Goal: Task Accomplishment & Management: Use online tool/utility

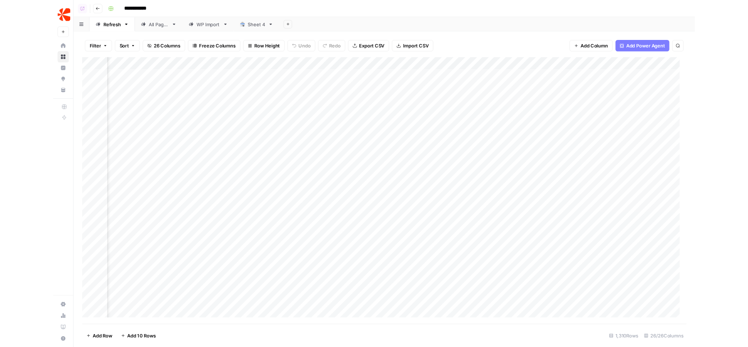
scroll to position [0, 973]
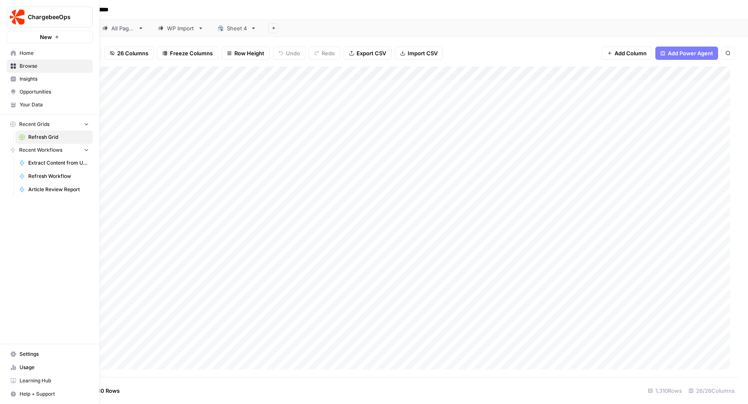
click at [41, 104] on span "Your Data" at bounding box center [54, 104] width 69 height 7
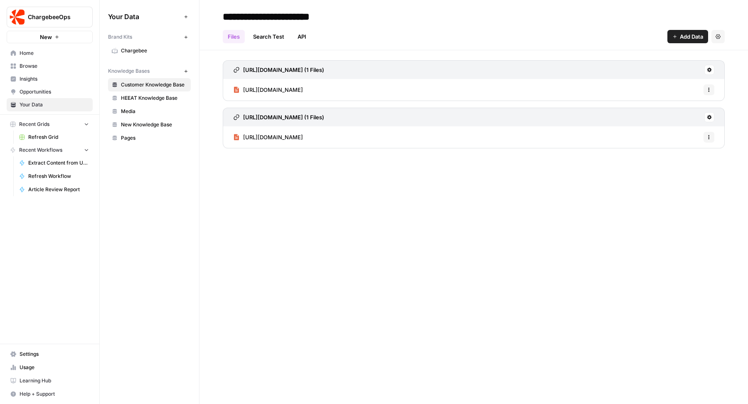
click at [146, 47] on span "Chargebee" at bounding box center [154, 50] width 66 height 7
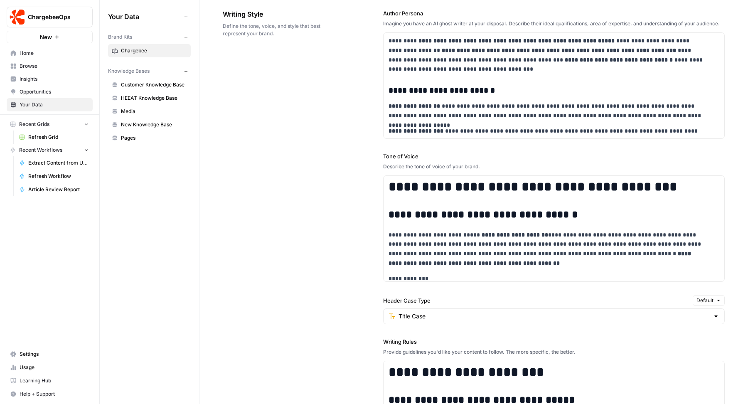
scroll to position [648, 0]
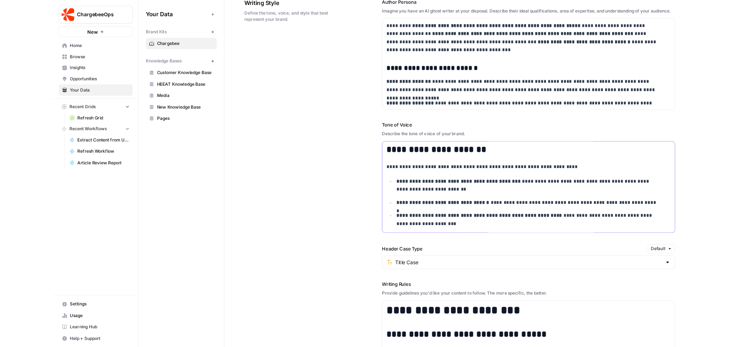
scroll to position [0, 0]
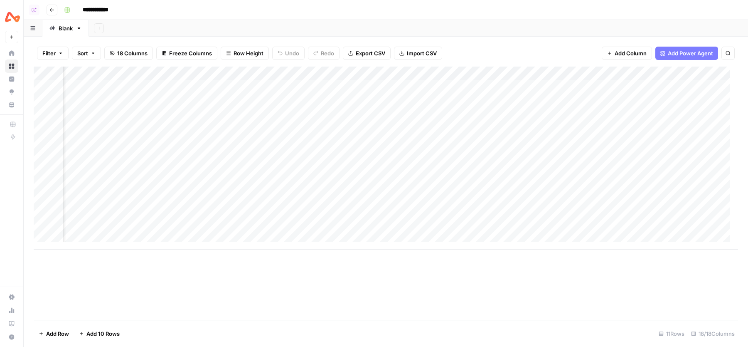
scroll to position [0, 1027]
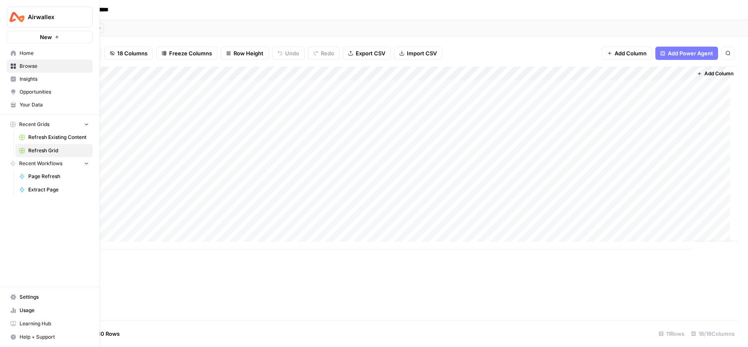
click at [32, 103] on span "Your Data" at bounding box center [54, 104] width 69 height 7
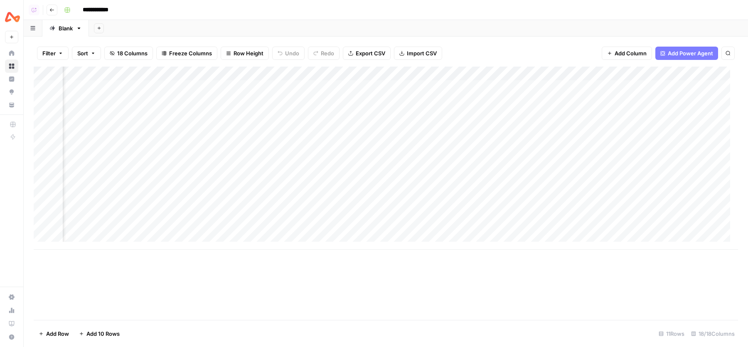
scroll to position [0, 94]
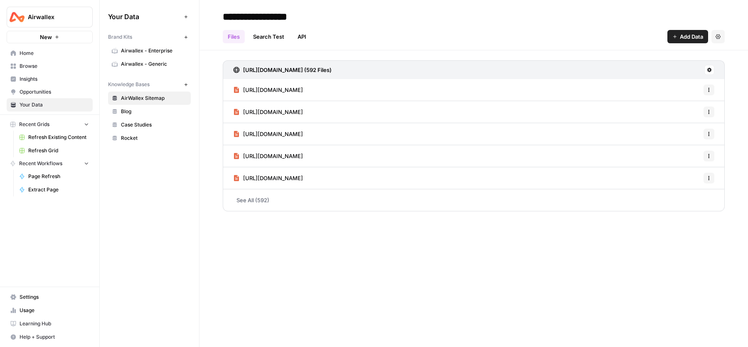
click at [148, 45] on link "Airwallex - Enterprise" at bounding box center [149, 50] width 83 height 13
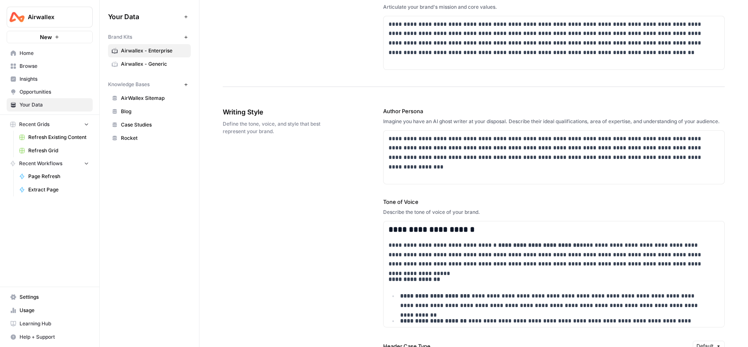
scroll to position [608, 0]
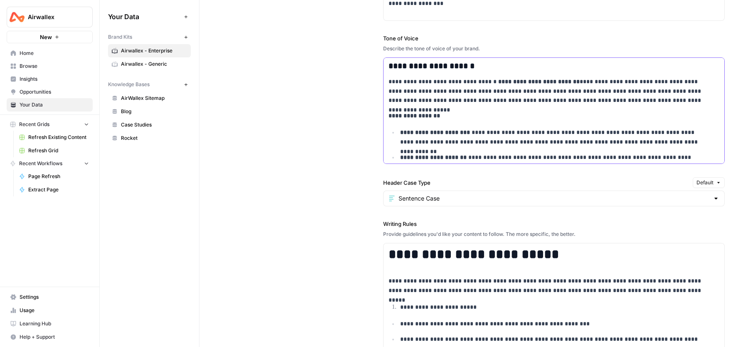
click at [457, 121] on p "**********" at bounding box center [554, 116] width 331 height 10
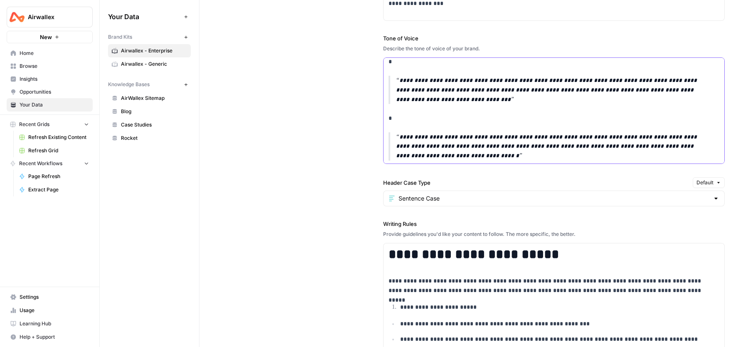
scroll to position [746, 0]
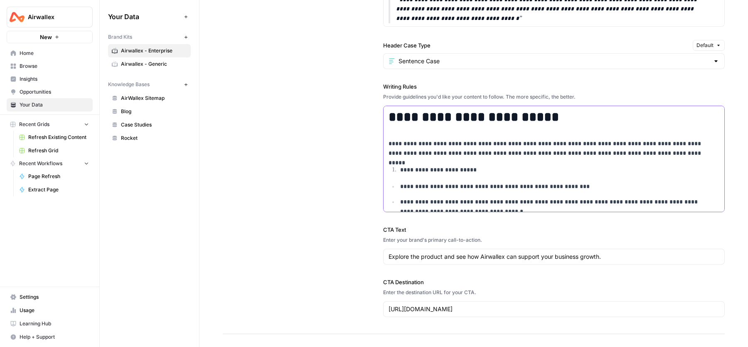
click at [480, 175] on p "**********" at bounding box center [553, 170] width 306 height 10
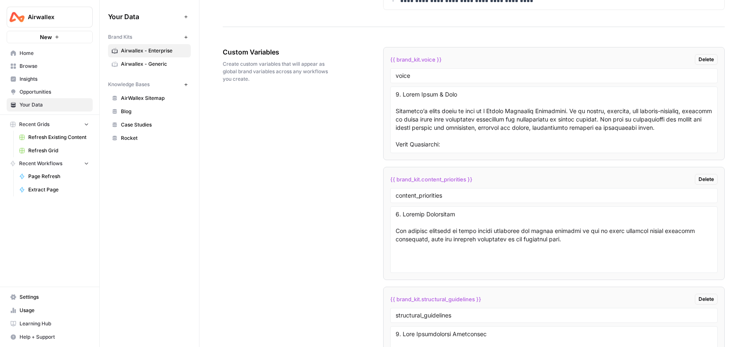
scroll to position [1494, 0]
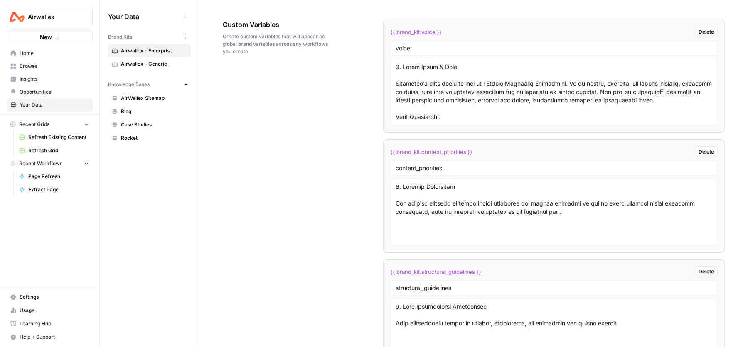
click at [152, 62] on span "Airwallex - Generic" at bounding box center [154, 63] width 66 height 7
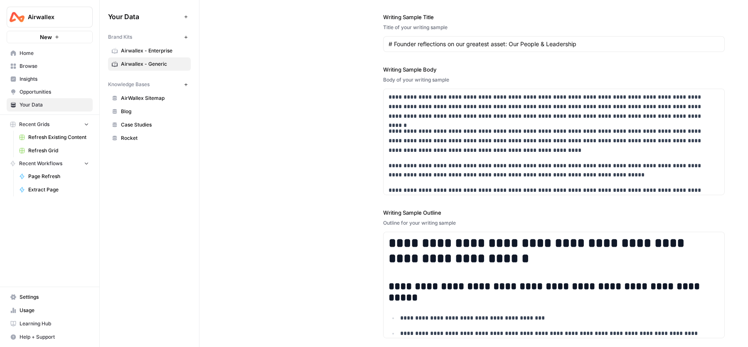
scroll to position [1074, 0]
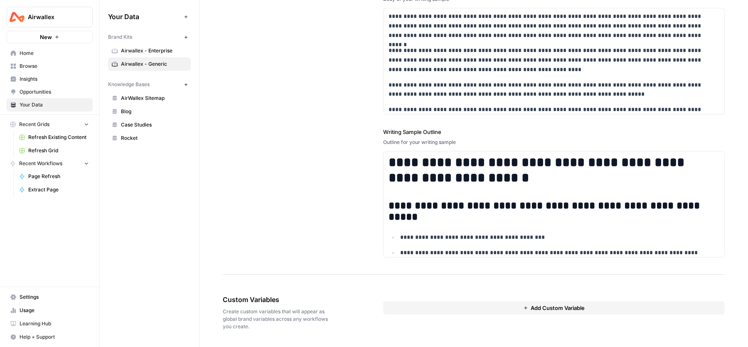
click at [259, 78] on div "**********" at bounding box center [474, 68] width 502 height 411
click at [148, 50] on span "Airwallex - Enterprise" at bounding box center [154, 50] width 66 height 7
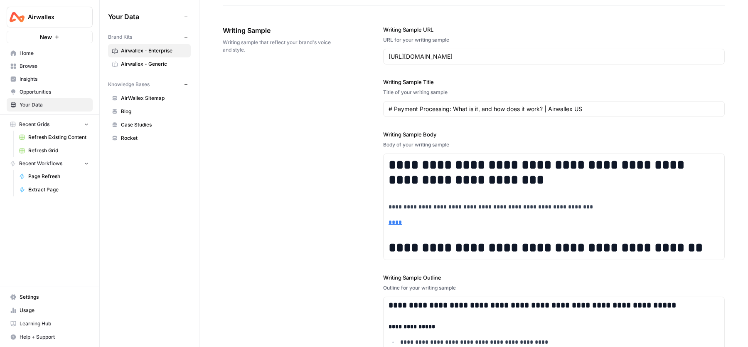
scroll to position [1250, 0]
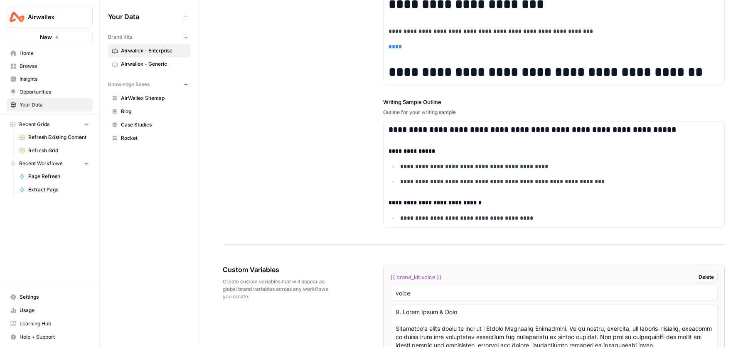
click at [285, 116] on div "**********" at bounding box center [474, 38] width 502 height 411
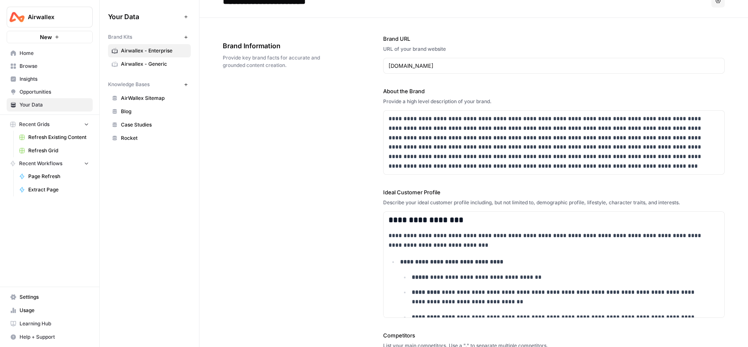
scroll to position [0, 0]
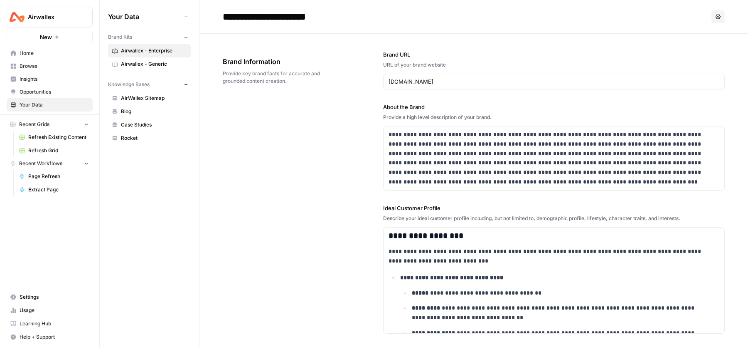
click at [140, 68] on link "Airwallex - Generic" at bounding box center [149, 63] width 83 height 13
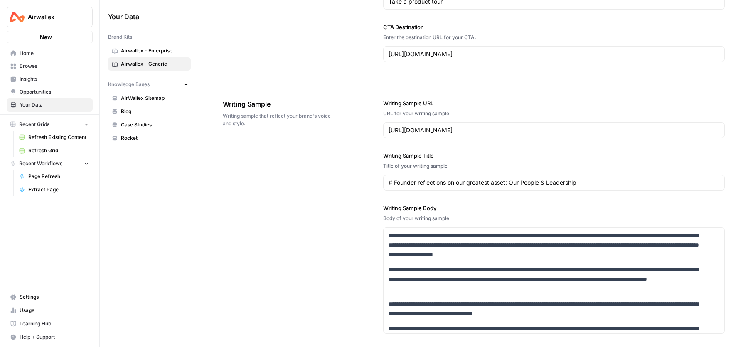
scroll to position [740, 0]
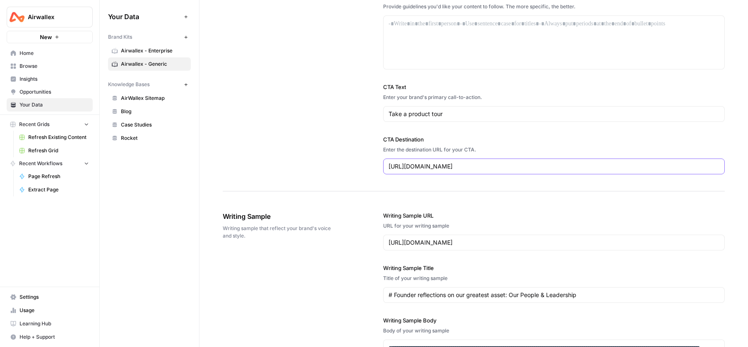
click at [406, 168] on input "[URL][DOMAIN_NAME]" at bounding box center [554, 166] width 331 height 8
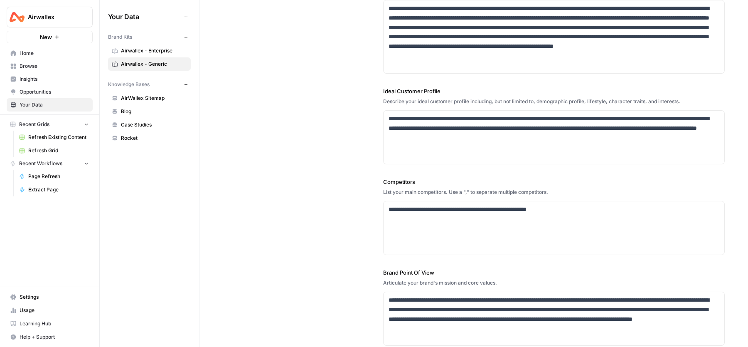
scroll to position [0, 0]
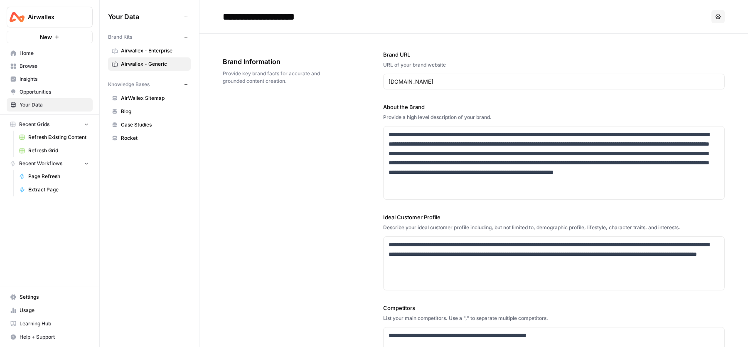
click at [137, 50] on span "Airwallex - Enterprise" at bounding box center [154, 50] width 66 height 7
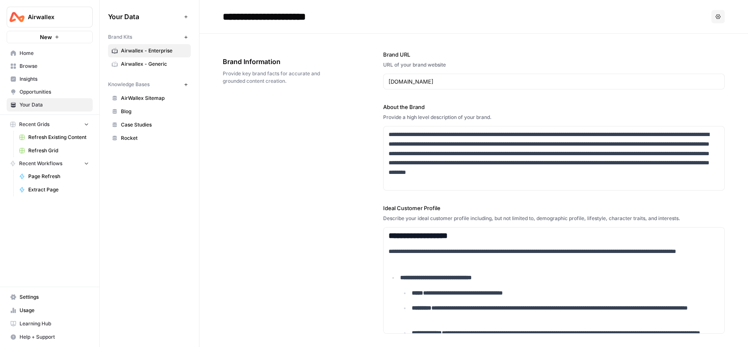
click at [294, 173] on div "**********" at bounding box center [474, 283] width 502 height 498
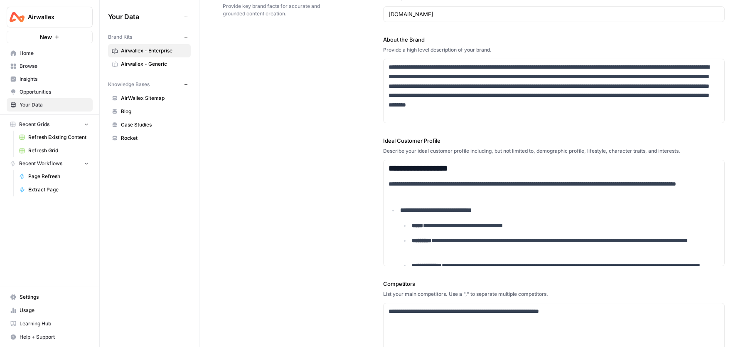
scroll to position [142, 0]
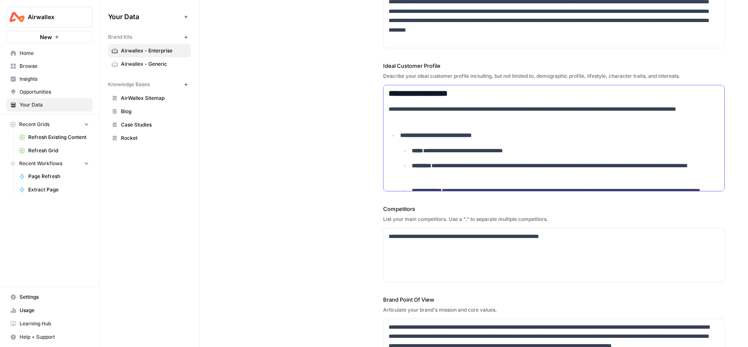
click at [412, 161] on p "**********" at bounding box center [559, 170] width 294 height 19
drag, startPoint x: 388, startPoint y: 92, endPoint x: 422, endPoint y: 126, distance: 47.9
click at [422, 126] on div "**********" at bounding box center [554, 269] width 341 height 368
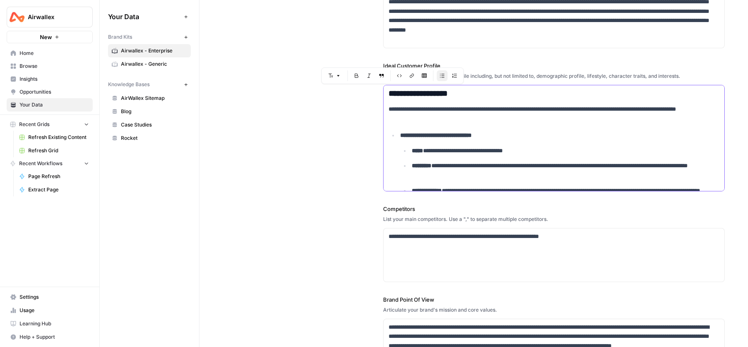
click at [464, 154] on ul "**********" at bounding box center [559, 175] width 319 height 59
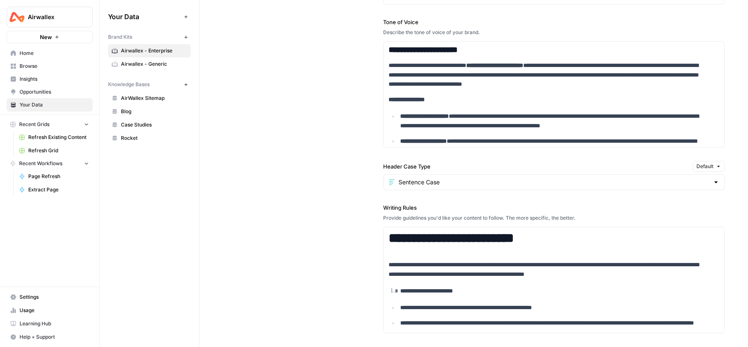
scroll to position [693, 0]
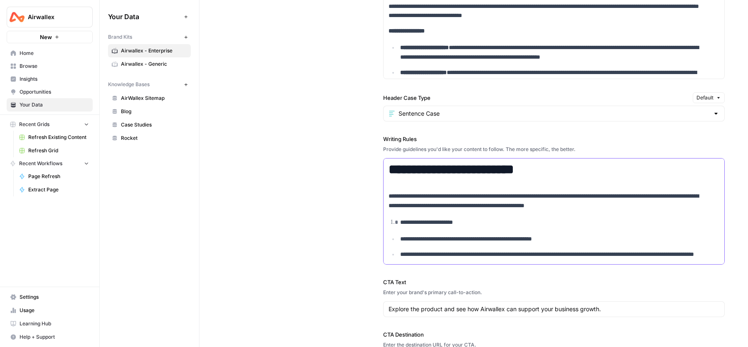
click at [420, 195] on p "**********" at bounding box center [548, 200] width 318 height 19
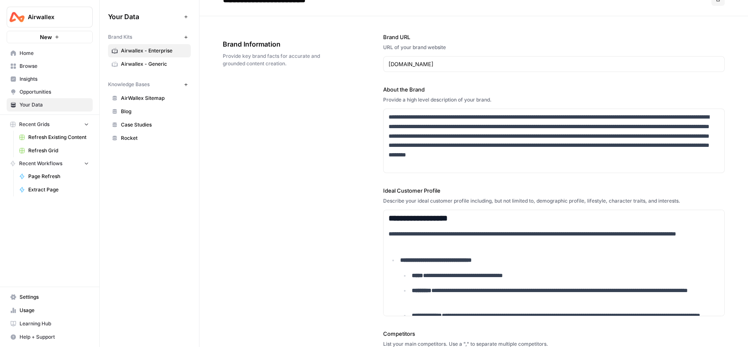
scroll to position [0, 0]
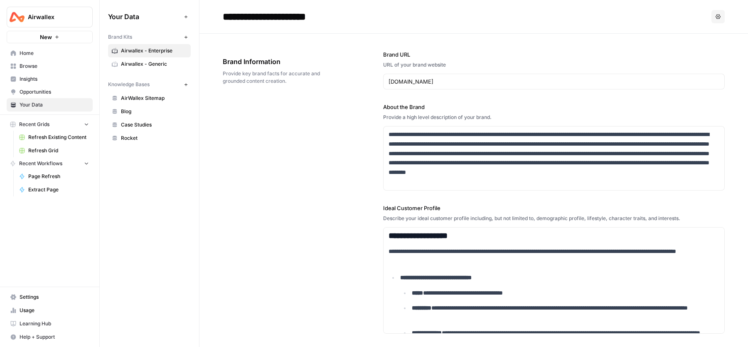
click at [269, 138] on div "**********" at bounding box center [474, 283] width 502 height 498
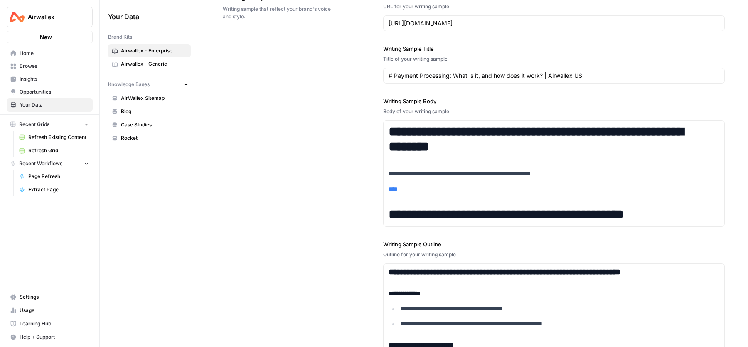
scroll to position [1097, 0]
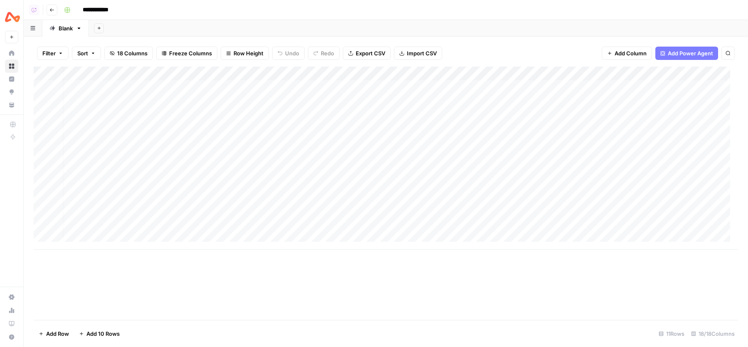
scroll to position [0, 1027]
click at [196, 78] on div "Add Column" at bounding box center [386, 158] width 705 height 183
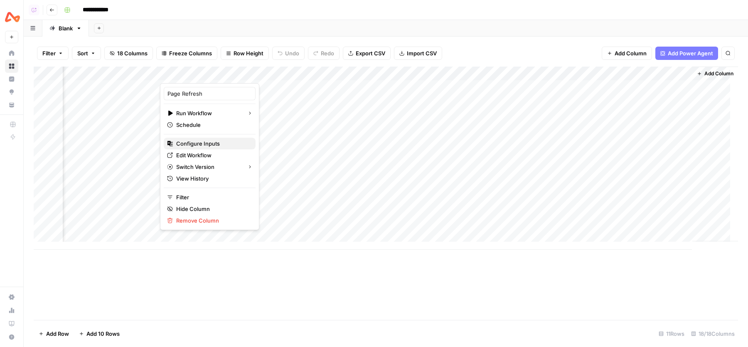
click at [202, 140] on span "Configure Inputs" at bounding box center [212, 143] width 73 height 8
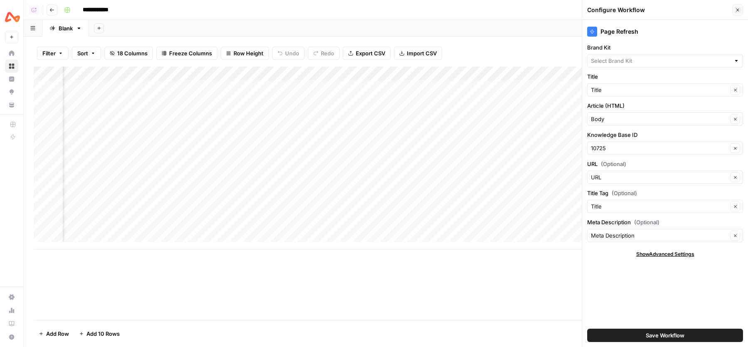
type input "Airwallex - Enterprise"
click at [738, 11] on icon "button" at bounding box center [738, 9] width 5 height 5
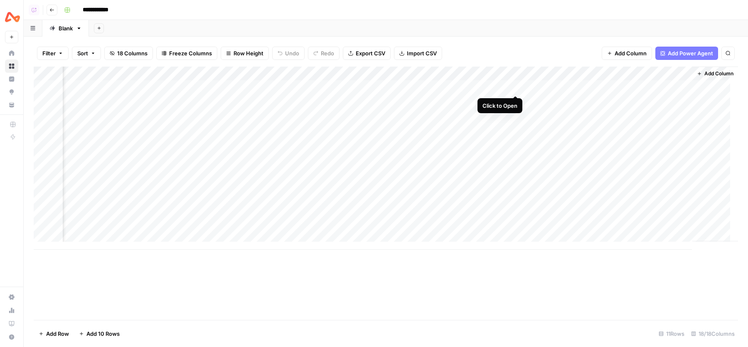
click at [516, 89] on div "Add Column" at bounding box center [386, 158] width 705 height 183
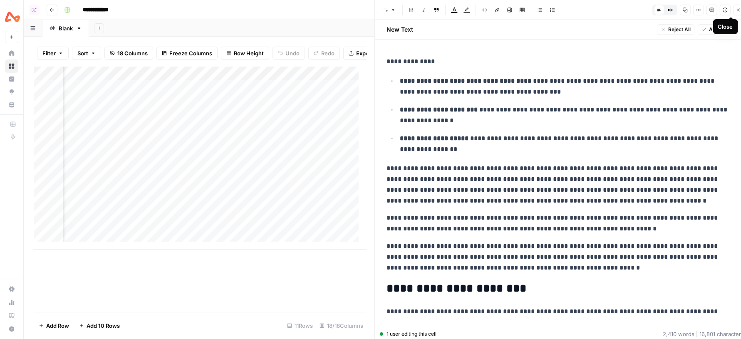
click at [738, 7] on button "Close" at bounding box center [738, 10] width 11 height 11
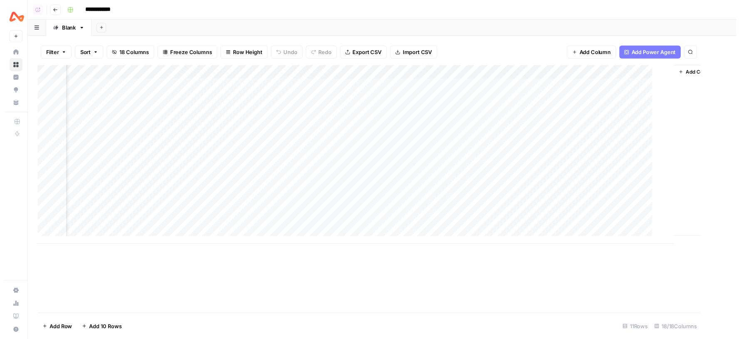
scroll to position [0, 1018]
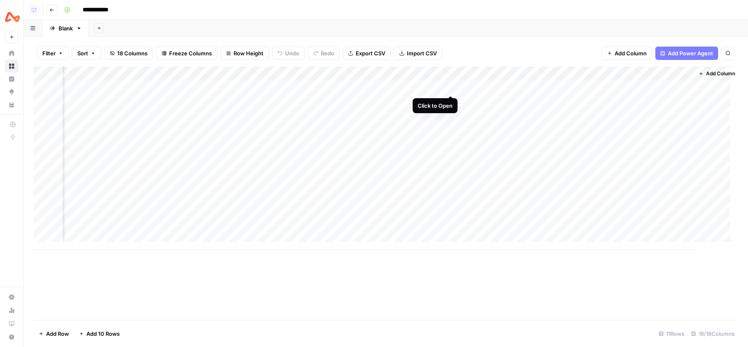
click at [452, 86] on div "Add Column" at bounding box center [386, 158] width 705 height 183
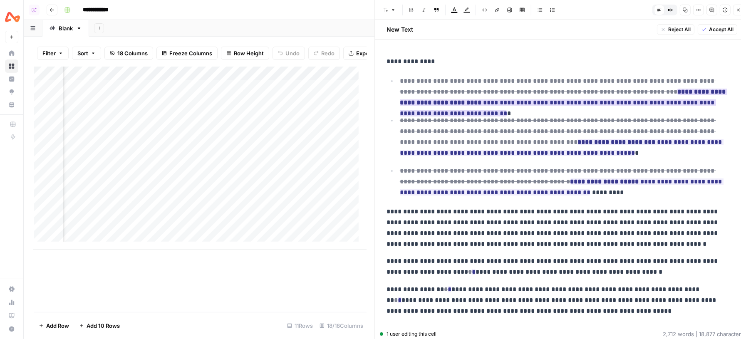
click at [443, 101] on ins "**********" at bounding box center [563, 103] width 327 height 28
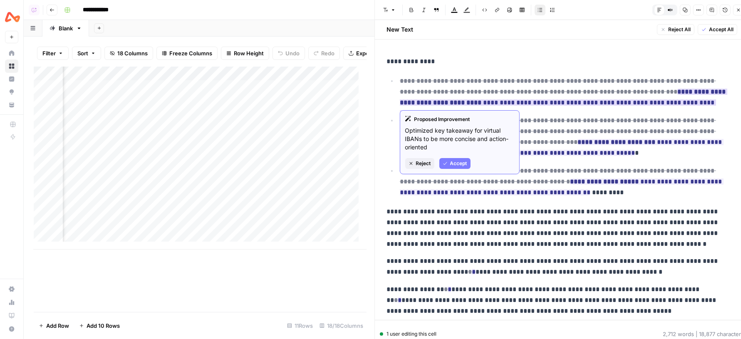
click at [557, 102] on ins "**********" at bounding box center [563, 103] width 327 height 28
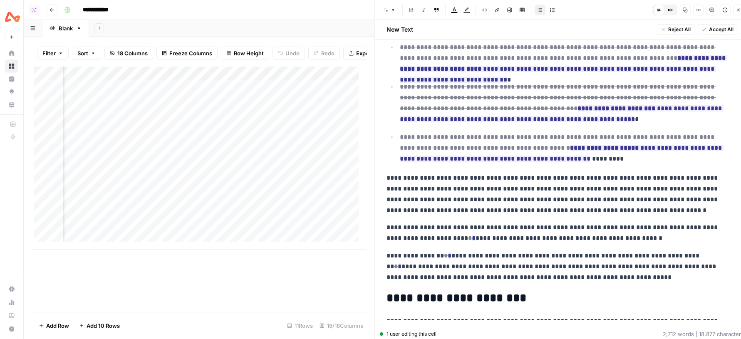
scroll to position [65, 0]
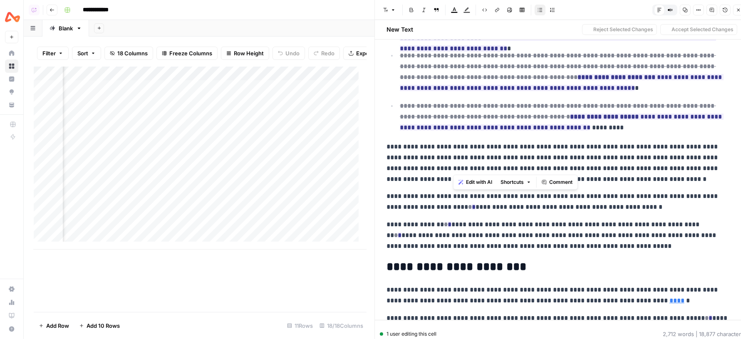
drag, startPoint x: 453, startPoint y: 156, endPoint x: 504, endPoint y: 199, distance: 66.7
click at [555, 211] on span "Comment" at bounding box center [560, 210] width 23 height 7
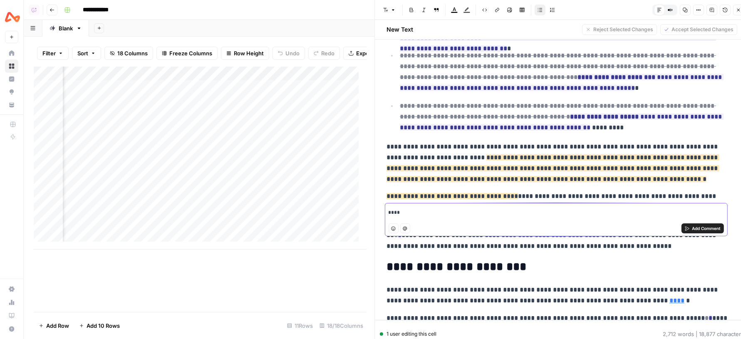
click at [689, 228] on button "Add Comment" at bounding box center [702, 228] width 42 height 10
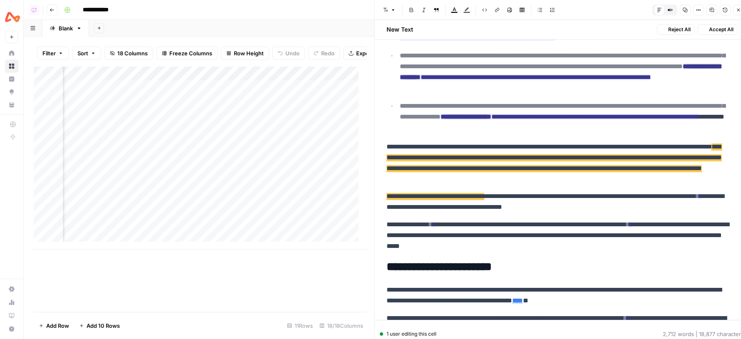
click at [580, 168] on span "**********" at bounding box center [554, 157] width 336 height 29
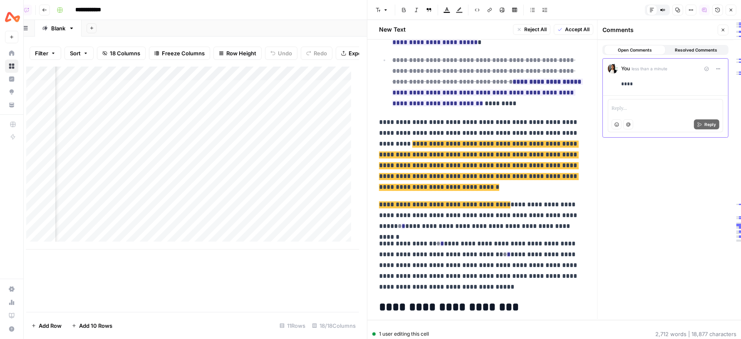
scroll to position [187, 0]
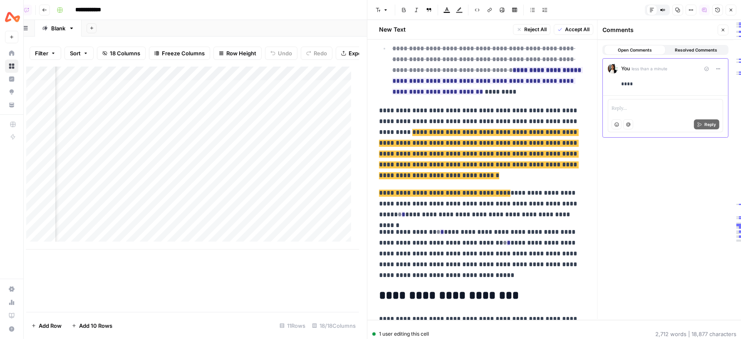
click at [679, 54] on button "Resolved Comments" at bounding box center [696, 50] width 62 height 10
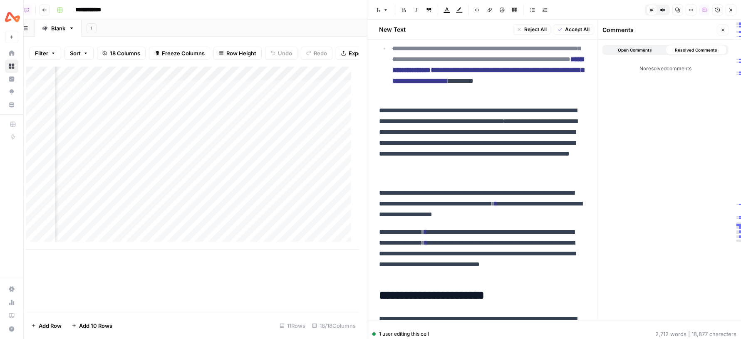
click at [635, 50] on span "Open Comments" at bounding box center [634, 50] width 34 height 7
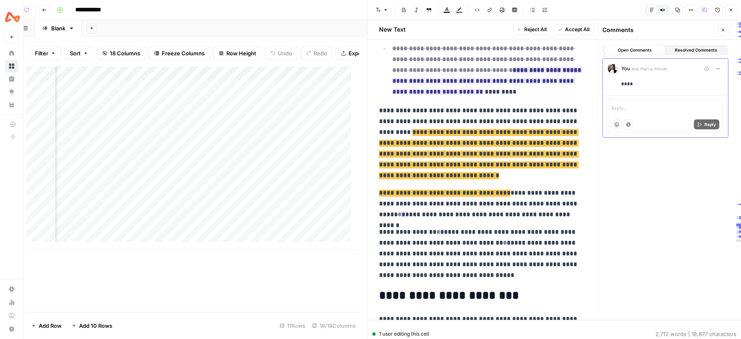
scroll to position [304, 0]
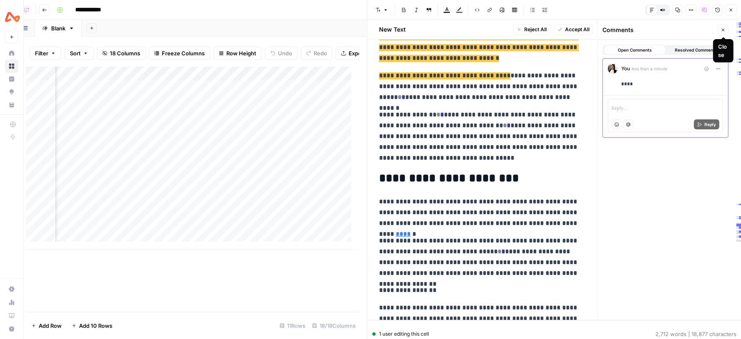
click at [722, 28] on icon "button" at bounding box center [722, 29] width 5 height 5
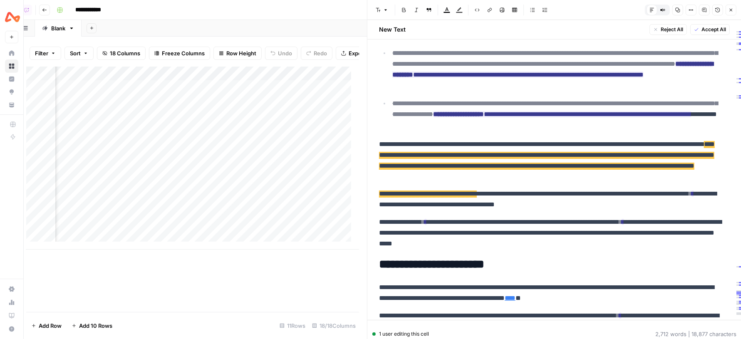
scroll to position [50, 0]
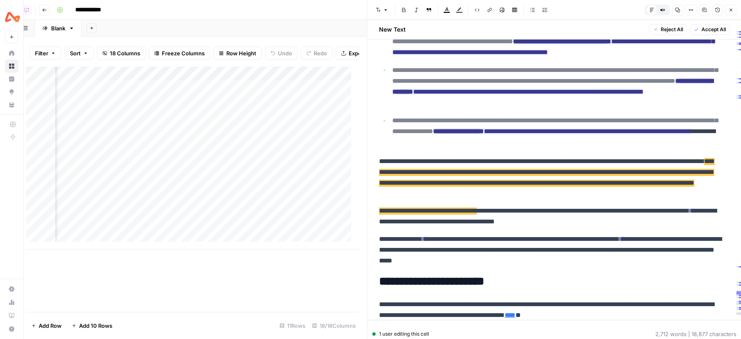
click at [520, 177] on p "**********" at bounding box center [550, 177] width 343 height 43
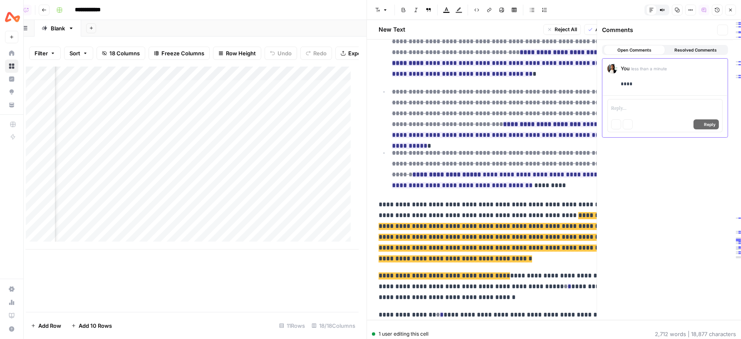
scroll to position [0, 7]
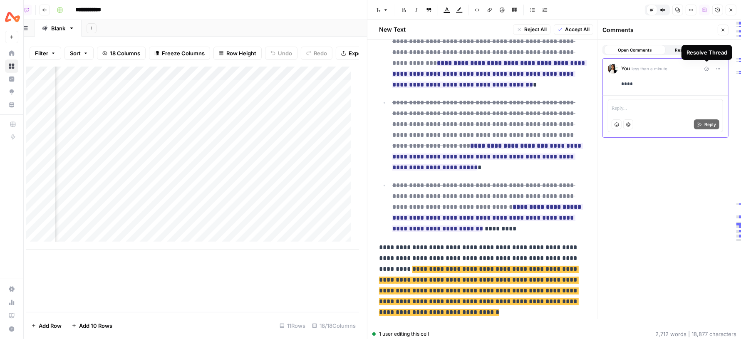
click at [706, 67] on icon "button" at bounding box center [706, 69] width 5 height 5
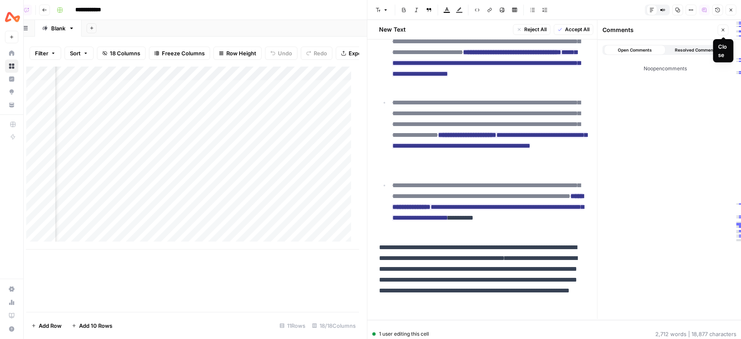
click at [722, 30] on icon "button" at bounding box center [722, 30] width 3 height 3
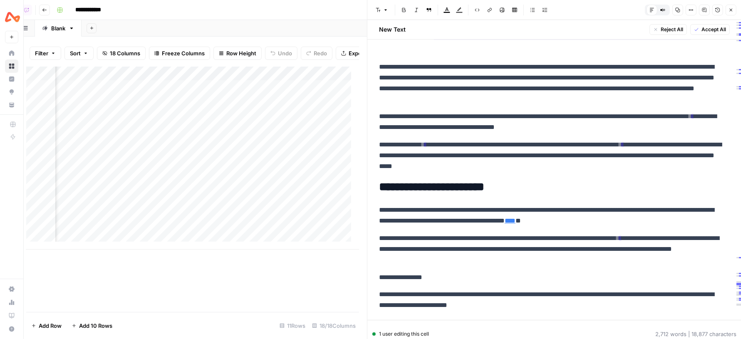
scroll to position [100, 0]
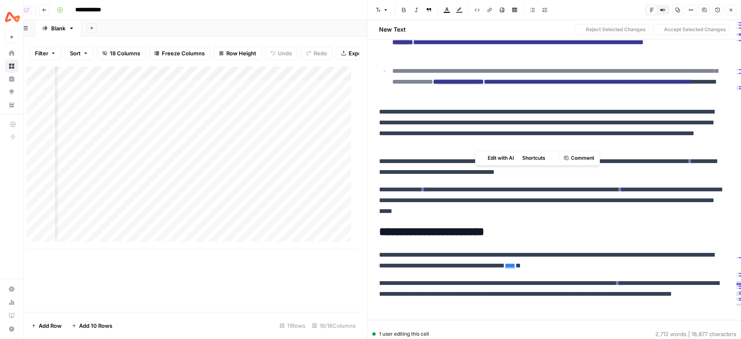
drag, startPoint x: 474, startPoint y: 107, endPoint x: 518, endPoint y: 141, distance: 55.5
click at [517, 141] on p "**********" at bounding box center [550, 127] width 343 height 43
click at [582, 155] on span "Comment" at bounding box center [582, 157] width 23 height 7
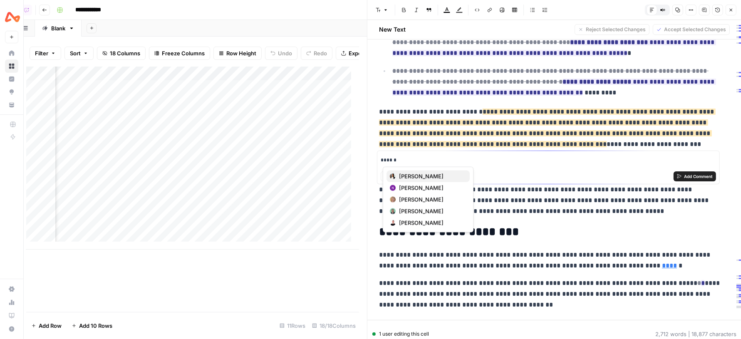
click at [431, 175] on span "Zoe Febrero" at bounding box center [431, 176] width 64 height 8
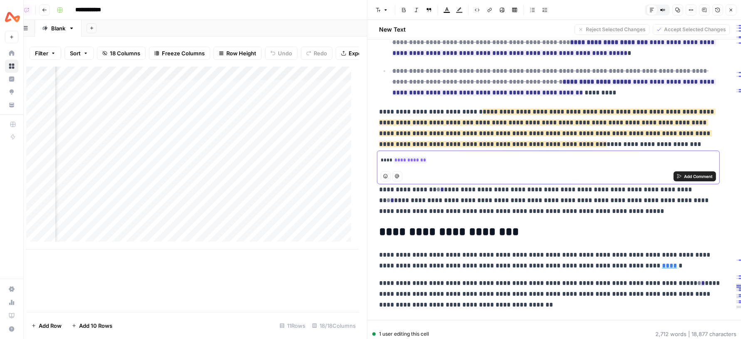
click at [706, 177] on span "Add Comment" at bounding box center [698, 176] width 29 height 7
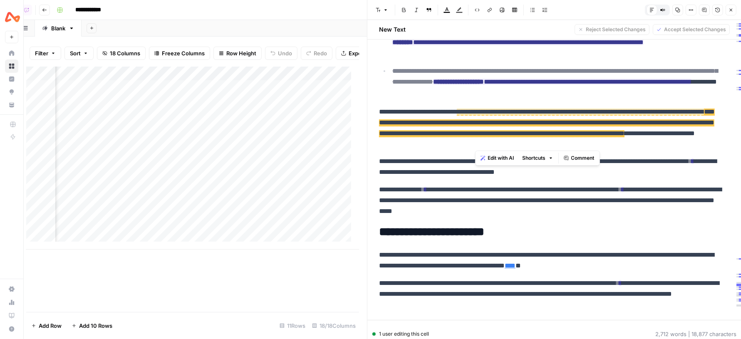
click at [680, 159] on p "**********" at bounding box center [550, 167] width 343 height 22
click at [548, 118] on span "**********" at bounding box center [547, 123] width 336 height 29
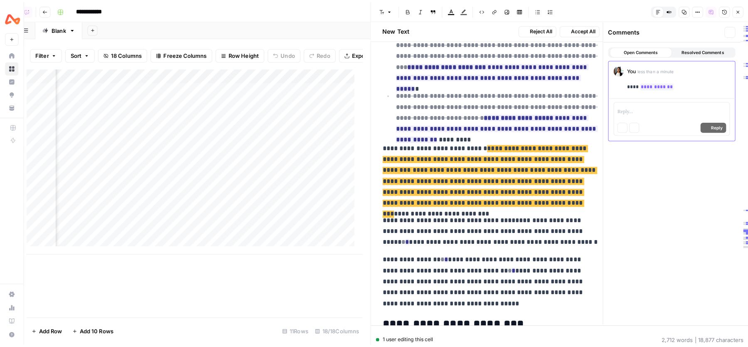
scroll to position [132, 0]
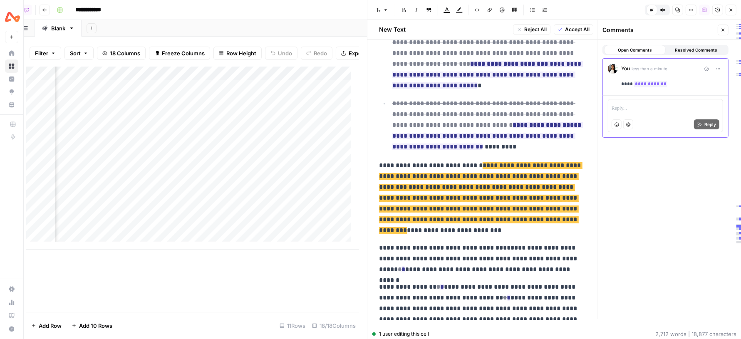
click at [720, 67] on icon "button" at bounding box center [718, 69] width 5 height 5
click at [651, 171] on div "**********" at bounding box center [665, 179] width 136 height 279
click at [719, 70] on icon "button" at bounding box center [718, 69] width 5 height 5
click at [673, 101] on div "Delete Thread" at bounding box center [691, 98] width 49 height 8
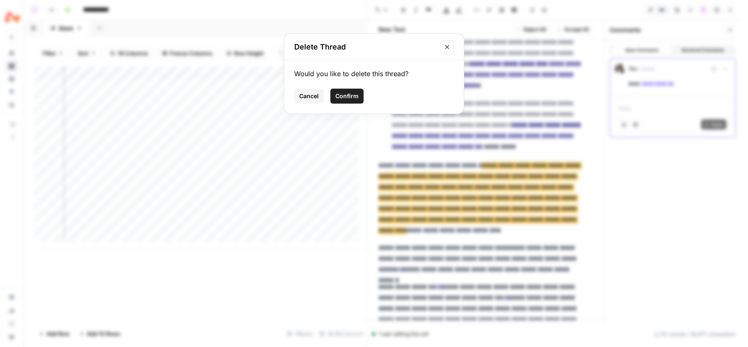
click at [353, 93] on span "Confirm" at bounding box center [347, 96] width 23 height 8
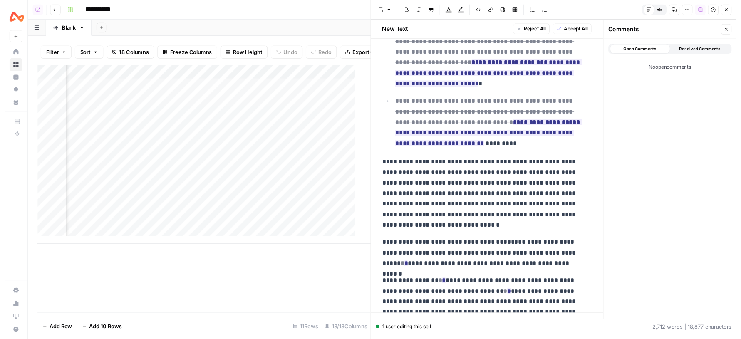
scroll to position [0, 0]
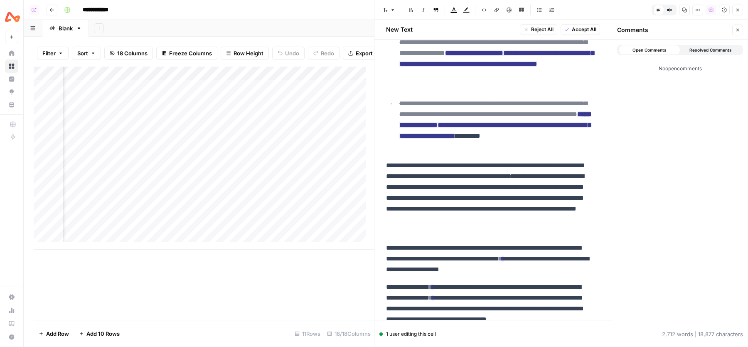
click at [706, 47] on span "Resolved Comments" at bounding box center [711, 50] width 42 height 7
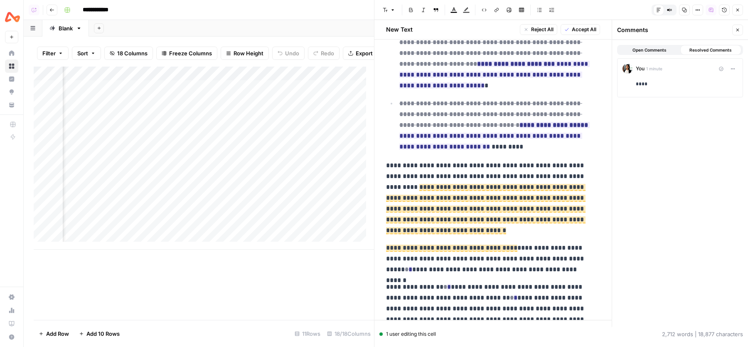
click at [665, 52] on span "Open Comments" at bounding box center [650, 50] width 34 height 7
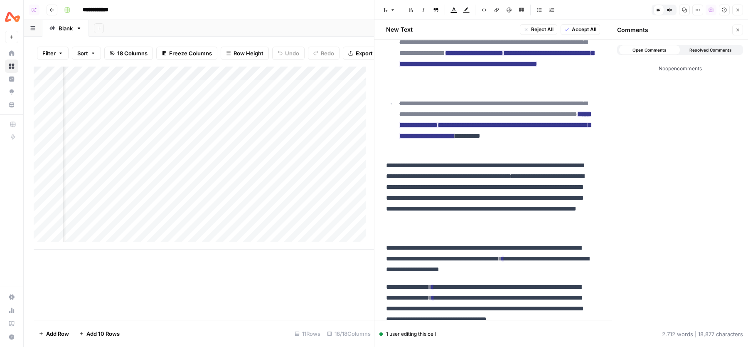
click at [737, 26] on button "Close" at bounding box center [738, 30] width 11 height 11
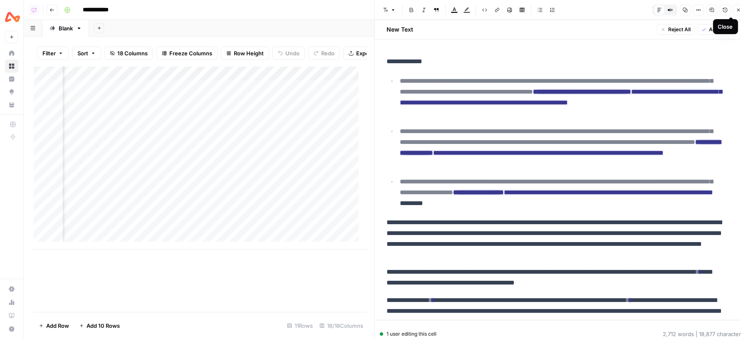
click at [736, 12] on icon "button" at bounding box center [738, 9] width 5 height 5
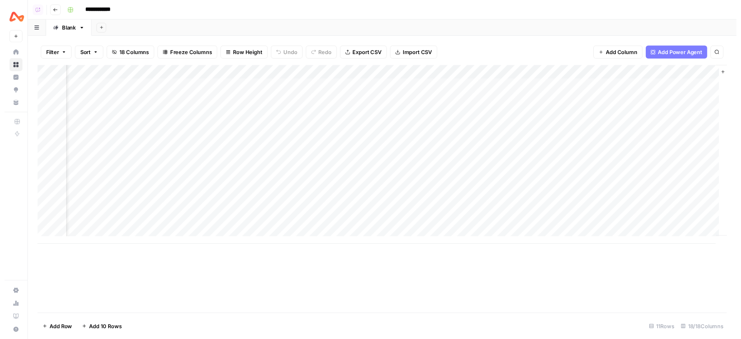
scroll to position [0, 952]
click at [294, 87] on div "Add Column" at bounding box center [386, 158] width 705 height 183
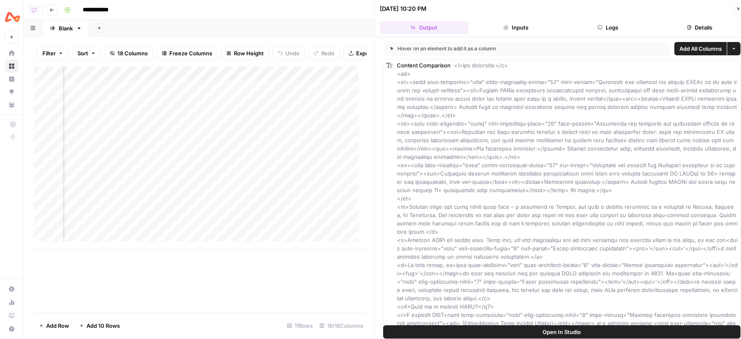
click at [607, 25] on button "Logs" at bounding box center [607, 27] width 89 height 13
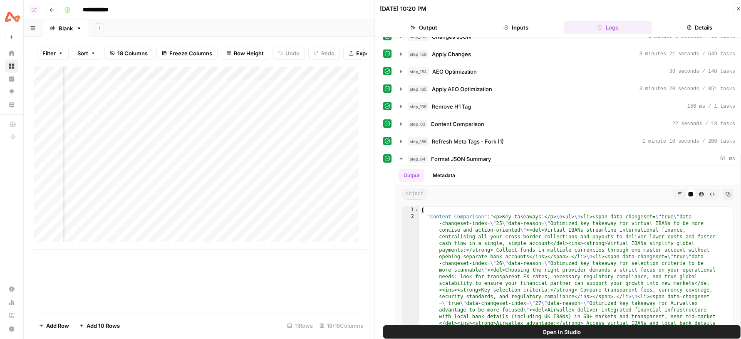
scroll to position [135, 0]
click at [541, 165] on hr at bounding box center [567, 165] width 345 height 0
click at [528, 155] on div "step_64 Format JSON Summary 61 ms" at bounding box center [570, 158] width 327 height 8
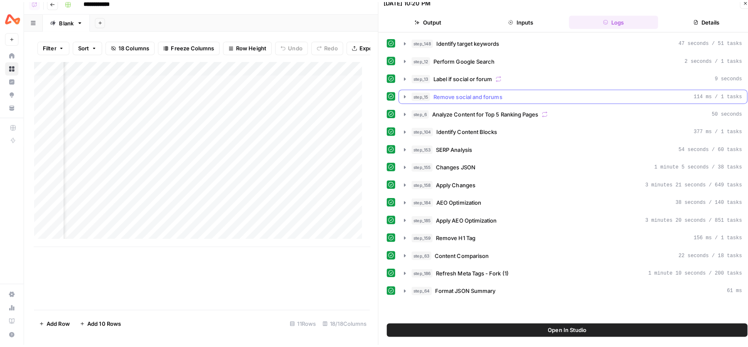
scroll to position [0, 0]
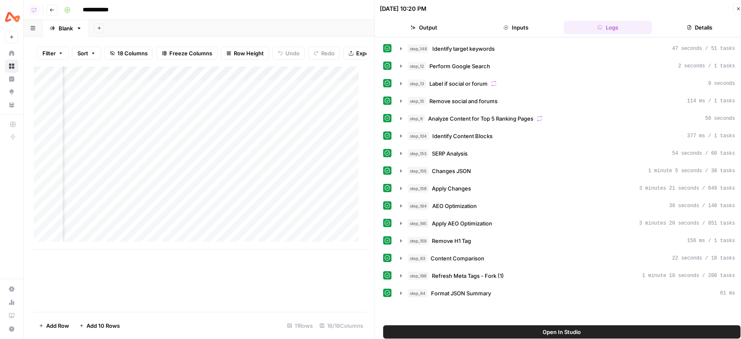
click at [736, 10] on icon "button" at bounding box center [738, 8] width 5 height 5
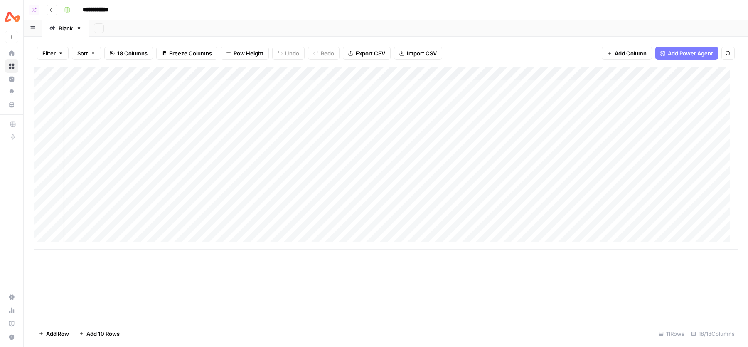
scroll to position [0, 28]
drag, startPoint x: 289, startPoint y: 90, endPoint x: 286, endPoint y: 153, distance: 62.4
click at [286, 153] on div "Add Column" at bounding box center [386, 158] width 705 height 183
click at [169, 74] on div "Add Column" at bounding box center [386, 158] width 705 height 183
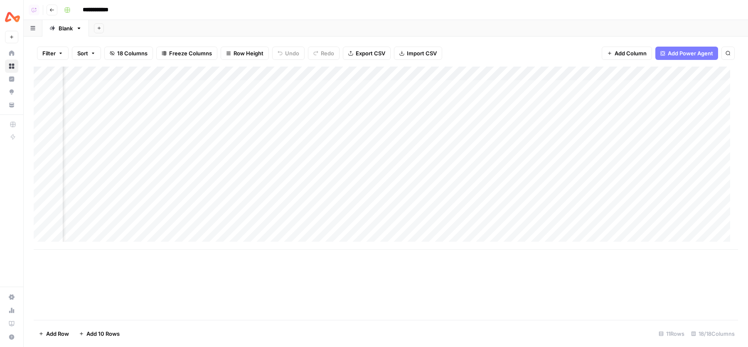
scroll to position [0, 857]
click at [358, 75] on div "Add Column" at bounding box center [386, 158] width 705 height 183
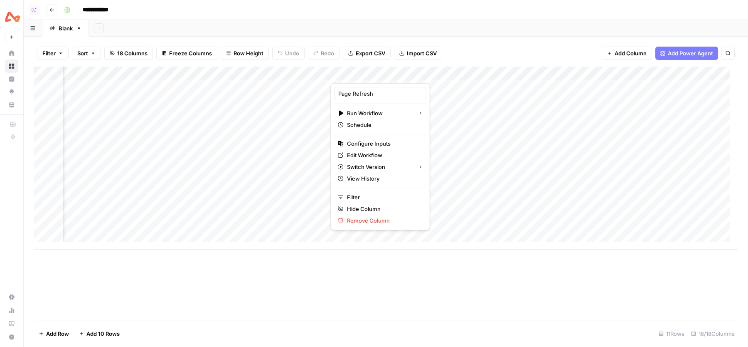
click at [330, 26] on div "Add Sheet" at bounding box center [418, 28] width 659 height 17
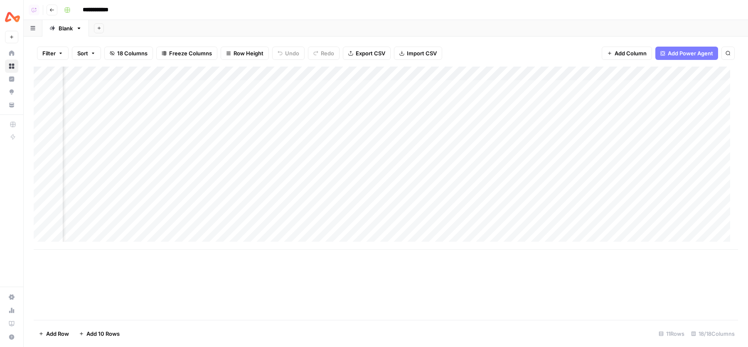
scroll to position [0, 437]
click at [319, 74] on div "Add Column" at bounding box center [386, 158] width 705 height 183
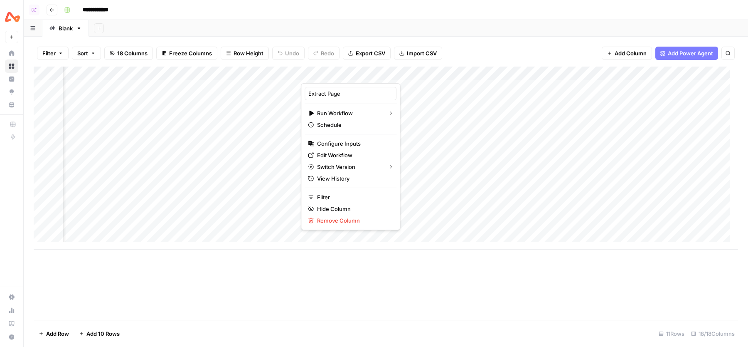
click at [352, 27] on div "Add Sheet" at bounding box center [418, 28] width 659 height 17
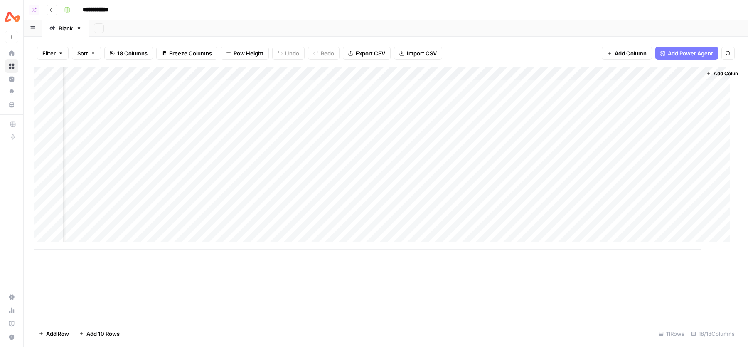
scroll to position [0, 1015]
click at [207, 72] on div "Add Column" at bounding box center [386, 158] width 705 height 183
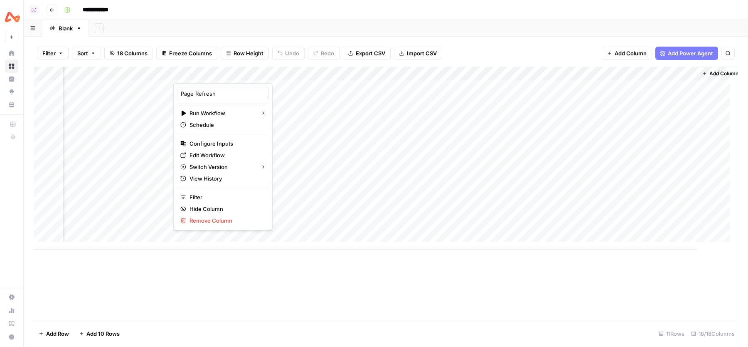
click at [247, 17] on header "**********" at bounding box center [386, 10] width 725 height 20
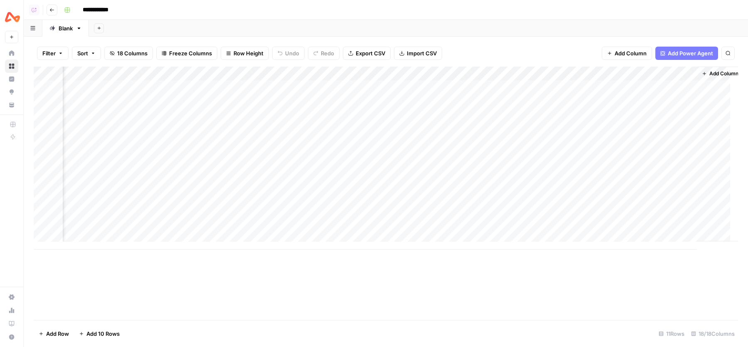
click at [217, 17] on header "**********" at bounding box center [386, 10] width 725 height 20
click at [230, 86] on div "Add Column" at bounding box center [386, 158] width 705 height 183
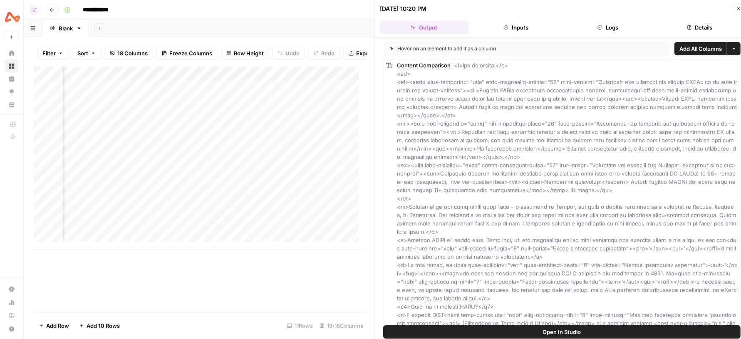
click at [622, 28] on button "Logs" at bounding box center [607, 27] width 89 height 13
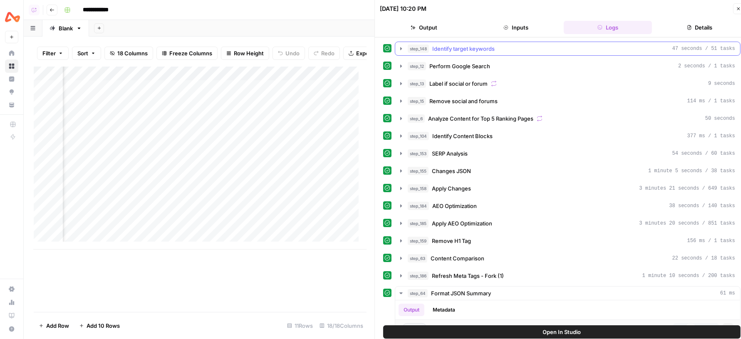
click at [402, 46] on icon "button" at bounding box center [401, 48] width 7 height 7
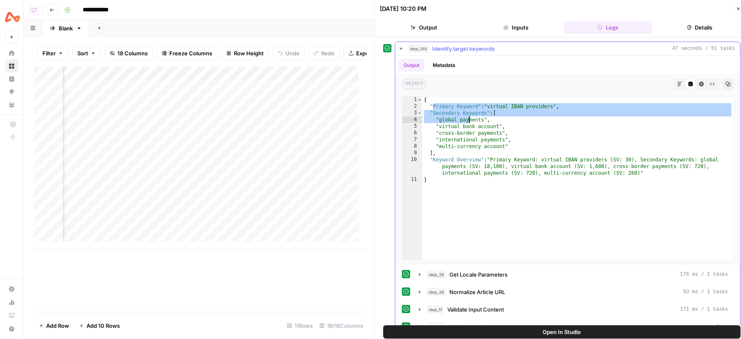
drag, startPoint x: 434, startPoint y: 104, endPoint x: 469, endPoint y: 121, distance: 39.1
click at [469, 121] on div "{ "Primary Keyword" : "virtual IBAN providers" , "Secondary Keywords" : [ "glob…" at bounding box center [577, 184] width 311 height 177
type textarea "**********"
click at [739, 12] on button "Close" at bounding box center [738, 8] width 11 height 11
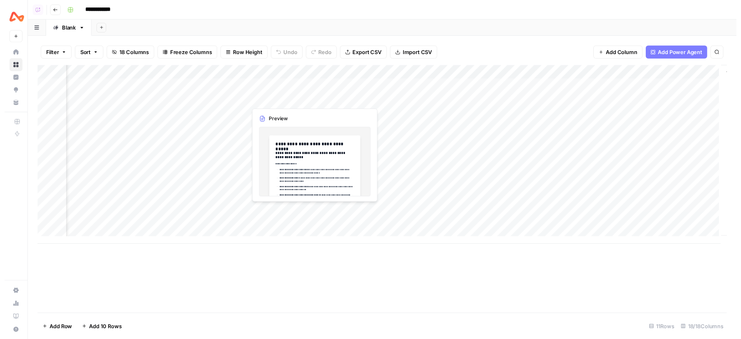
scroll to position [0, 978]
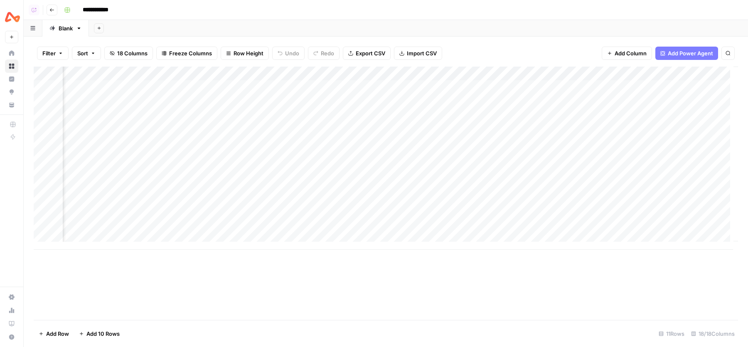
click at [270, 29] on div "Add Sheet" at bounding box center [418, 28] width 659 height 17
click at [265, 87] on div "Add Column" at bounding box center [386, 158] width 705 height 183
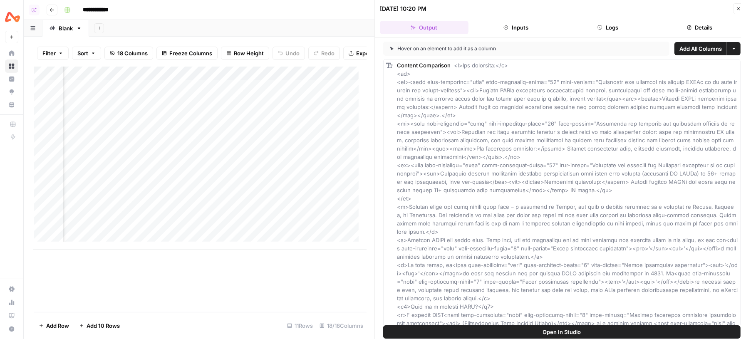
scroll to position [0, 1074]
click at [573, 15] on header "10/14/25 at 10:20 PM Close Output Inputs Logs Details" at bounding box center [562, 18] width 374 height 37
click at [615, 26] on button "Logs" at bounding box center [607, 27] width 89 height 13
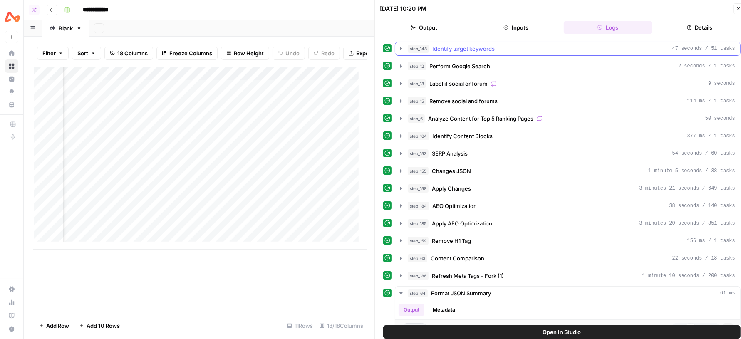
click at [400, 48] on icon "button" at bounding box center [401, 48] width 2 height 3
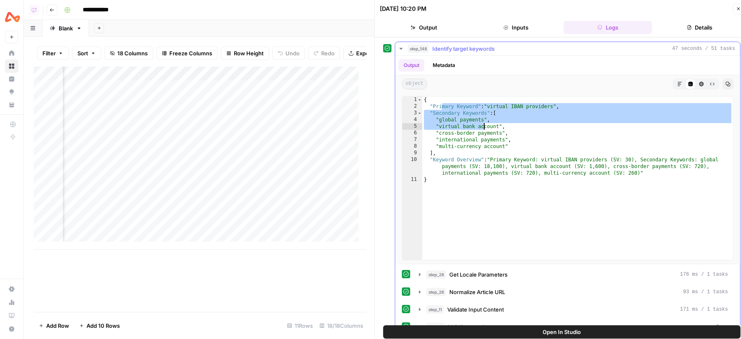
drag, startPoint x: 441, startPoint y: 106, endPoint x: 486, endPoint y: 135, distance: 53.2
click at [486, 135] on div "{ "Primary Keyword" : "virtual IBAN providers" , "Secondary Keywords" : [ "glob…" at bounding box center [577, 184] width 311 height 177
type textarea "**********"
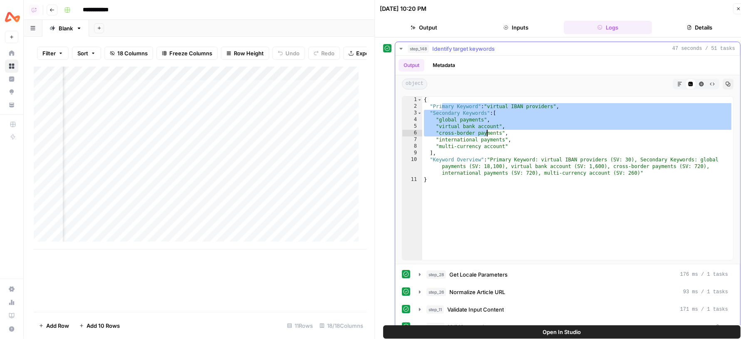
click at [401, 49] on icon "button" at bounding box center [401, 48] width 7 height 7
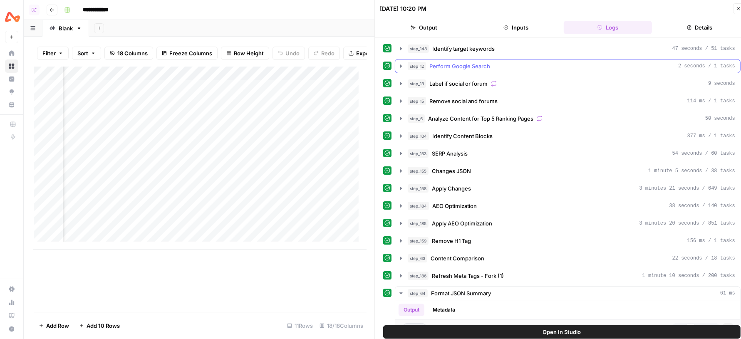
click at [399, 67] on icon "button" at bounding box center [401, 66] width 7 height 7
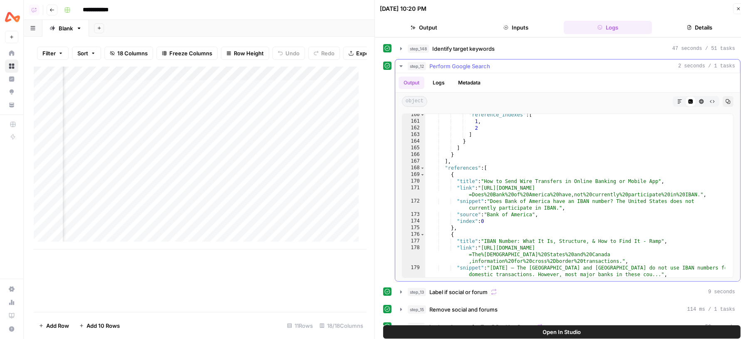
scroll to position [1742, 0]
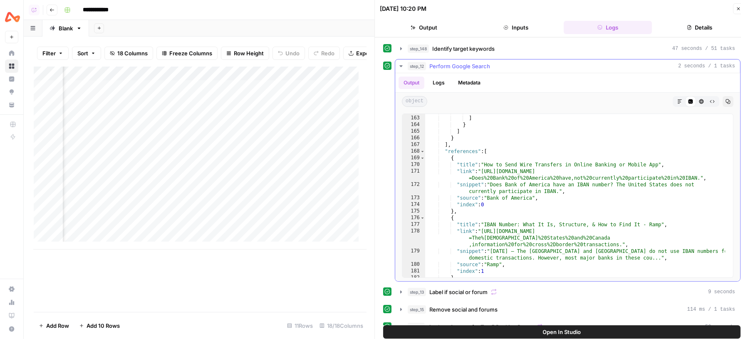
click at [401, 64] on icon "button" at bounding box center [401, 66] width 7 height 7
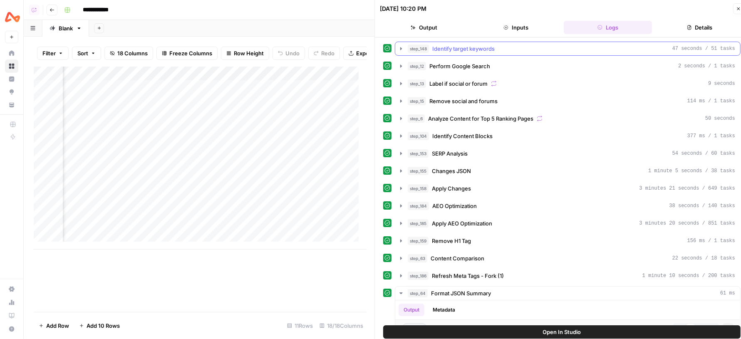
click at [401, 47] on icon "button" at bounding box center [401, 48] width 2 height 3
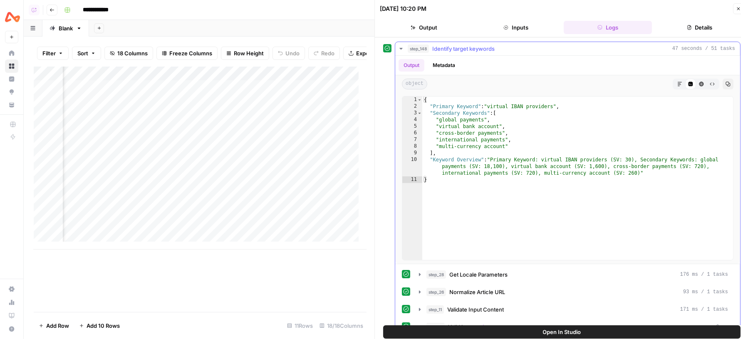
click at [464, 111] on div "{ "Primary Keyword" : "virtual IBAN providers" , "Secondary Keywords" : [ "glob…" at bounding box center [577, 184] width 311 height 177
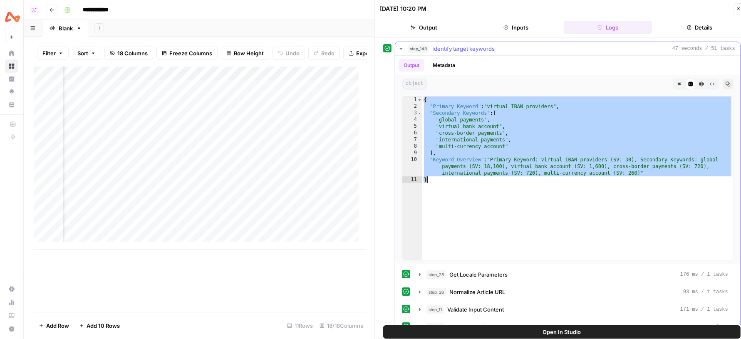
drag, startPoint x: 424, startPoint y: 100, endPoint x: 434, endPoint y: 179, distance: 80.0
click at [434, 179] on div "{ "Primary Keyword" : "virtual IBAN providers" , "Secondary Keywords" : [ "glob…" at bounding box center [577, 184] width 311 height 177
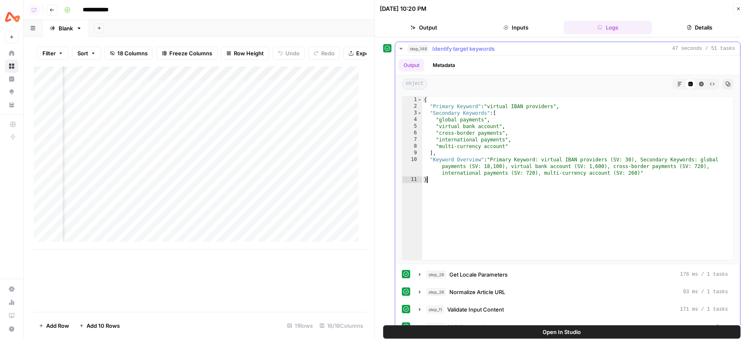
click at [440, 146] on div "{ "Primary Keyword" : "virtual IBAN providers" , "Secondary Keywords" : [ "glob…" at bounding box center [577, 184] width 311 height 177
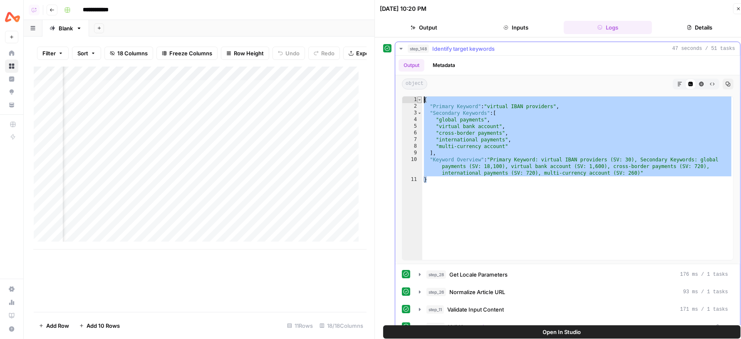
drag, startPoint x: 433, startPoint y: 178, endPoint x: 420, endPoint y: 96, distance: 83.4
click at [420, 96] on div "**********" at bounding box center [567, 178] width 331 height 164
click at [459, 128] on div "{ "Primary Keyword" : "virtual IBAN providers" , "Secondary Keywords" : [ "glob…" at bounding box center [577, 184] width 311 height 177
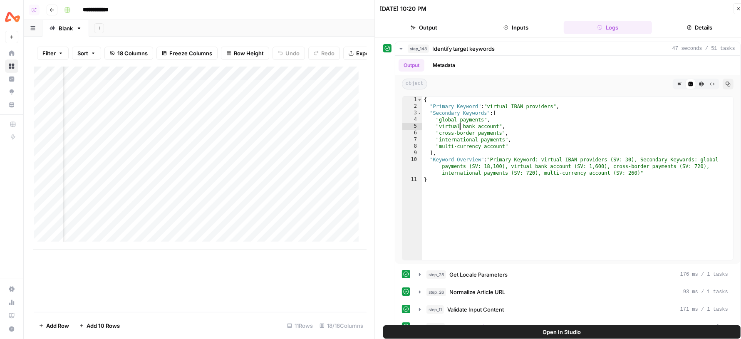
click at [470, 12] on div "10/14/25 at 10:20 PM" at bounding box center [555, 9] width 351 height 8
click at [534, 122] on div "{ "Primary Keyword" : "virtual IBAN providers" , "Secondary Keywords" : [ "glob…" at bounding box center [577, 184] width 311 height 177
click at [497, 168] on div "{ "Primary Keyword" : "virtual IBAN providers" , "Secondary Keywords" : [ "glob…" at bounding box center [577, 184] width 311 height 177
type textarea "**********"
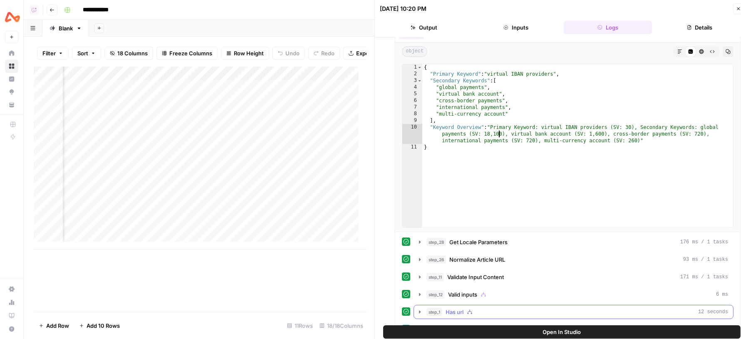
scroll to position [0, 0]
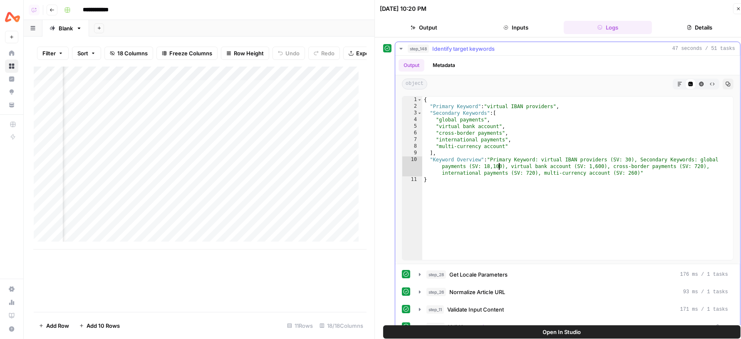
click at [399, 48] on icon "button" at bounding box center [401, 48] width 7 height 7
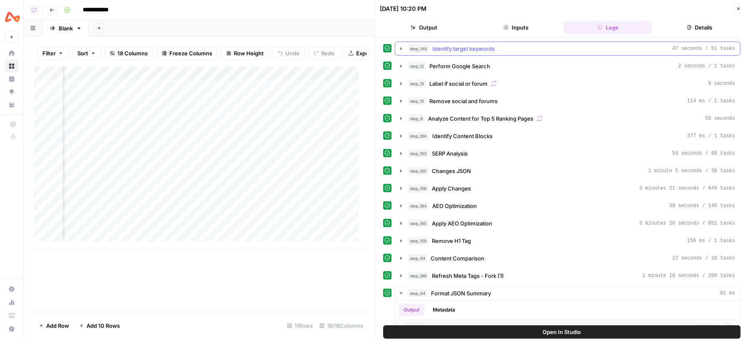
click at [399, 48] on icon "button" at bounding box center [401, 48] width 7 height 7
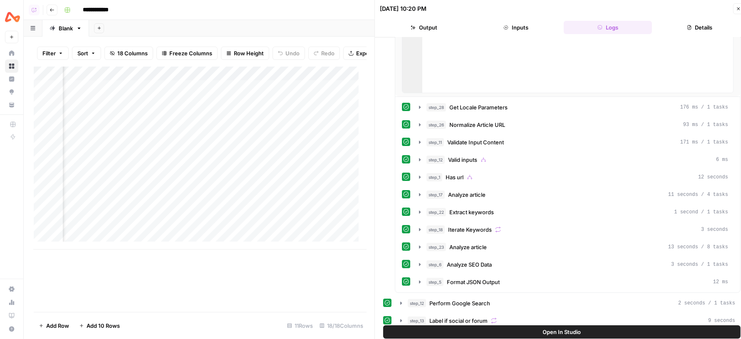
scroll to position [155, 0]
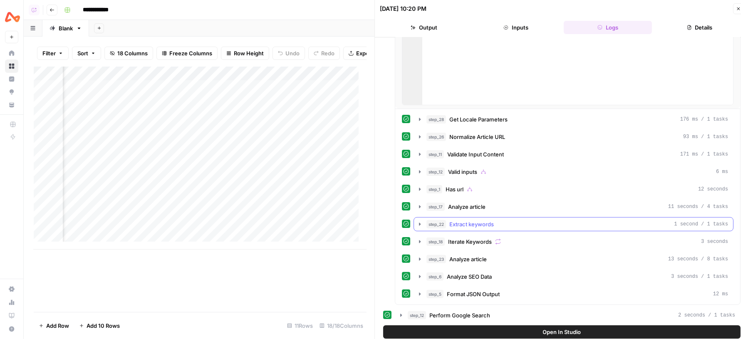
click at [477, 220] on span "Extract keywords" at bounding box center [471, 224] width 44 height 8
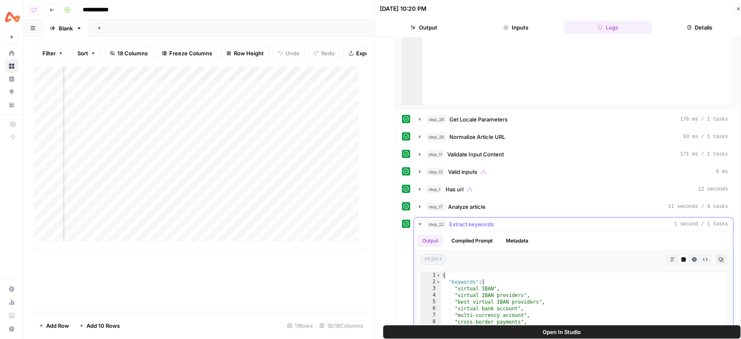
click at [477, 220] on span "Extract keywords" at bounding box center [471, 224] width 44 height 8
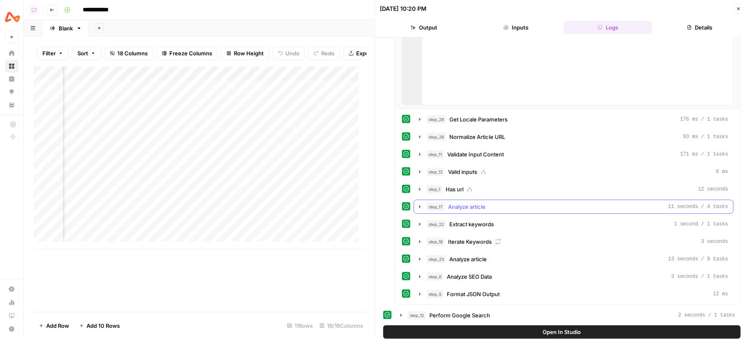
click at [488, 203] on div "step_17 Analyze article 11 seconds / 4 tasks" at bounding box center [576, 207] width 301 height 8
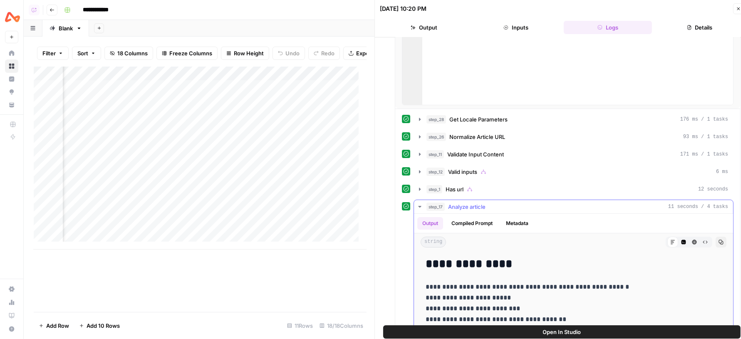
click at [488, 203] on div "step_17 Analyze article 11 seconds / 4 tasks" at bounding box center [576, 207] width 301 height 8
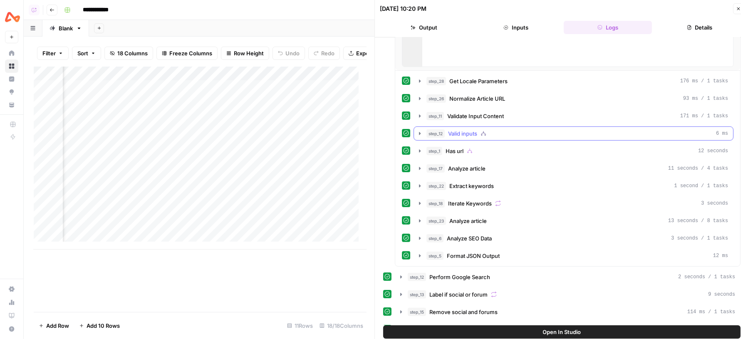
scroll to position [181, 0]
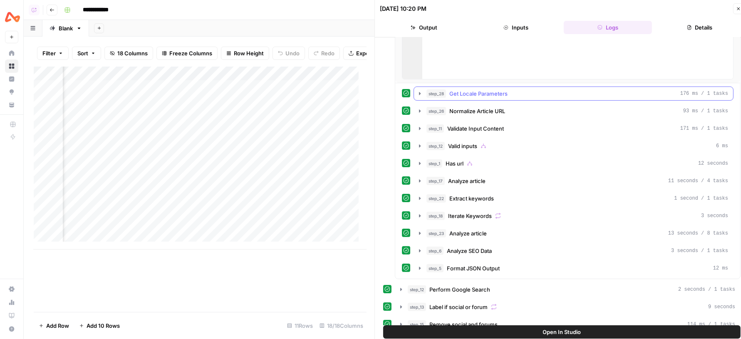
click at [418, 90] on icon "button" at bounding box center [419, 93] width 7 height 7
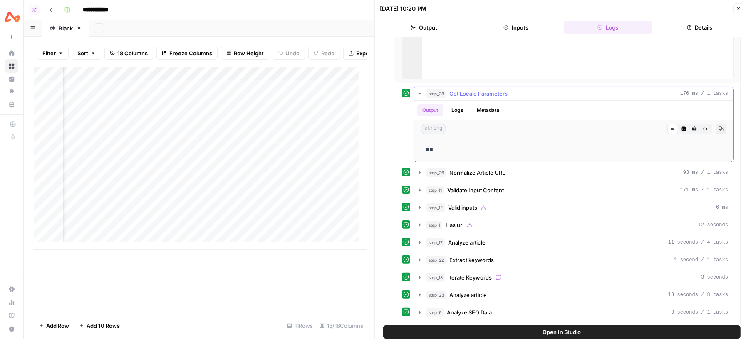
click at [418, 90] on icon "button" at bounding box center [419, 93] width 7 height 7
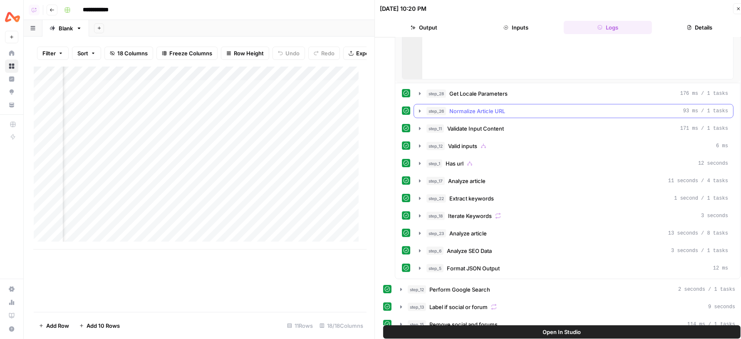
click at [418, 113] on icon "button" at bounding box center [419, 111] width 7 height 7
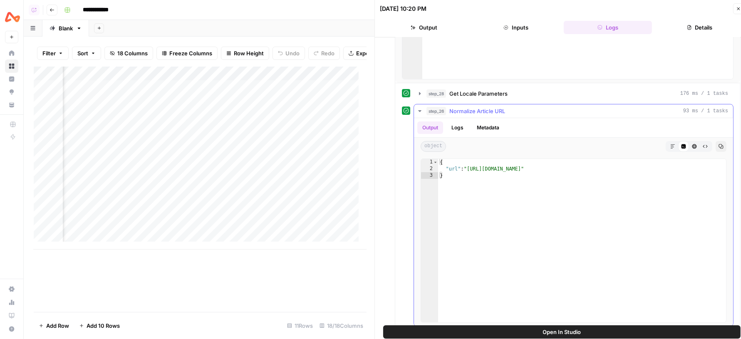
click at [418, 113] on icon "button" at bounding box center [419, 111] width 7 height 7
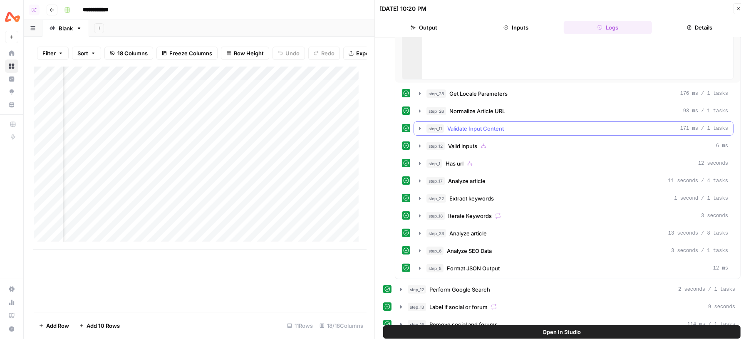
click at [420, 130] on icon "button" at bounding box center [419, 128] width 7 height 7
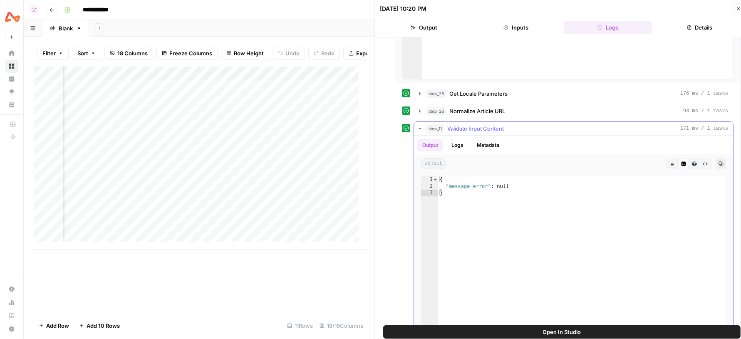
click at [420, 130] on icon "button" at bounding box center [419, 128] width 7 height 7
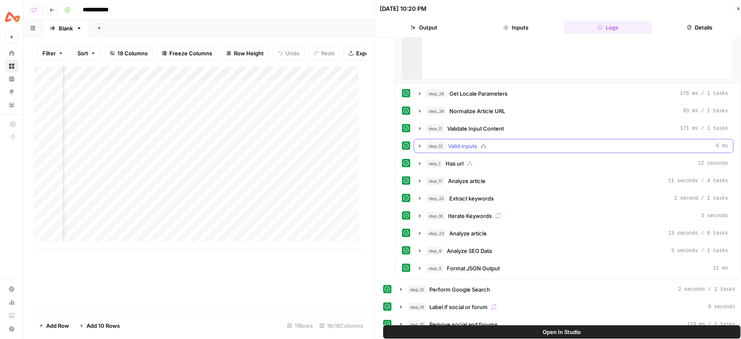
click at [420, 143] on icon "button" at bounding box center [419, 146] width 7 height 7
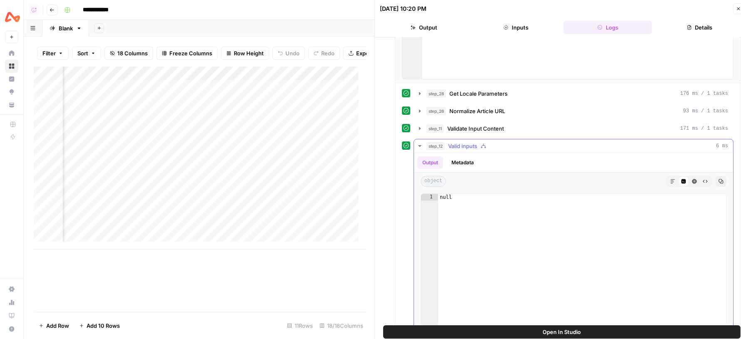
click at [420, 145] on icon "button" at bounding box center [419, 146] width 3 height 2
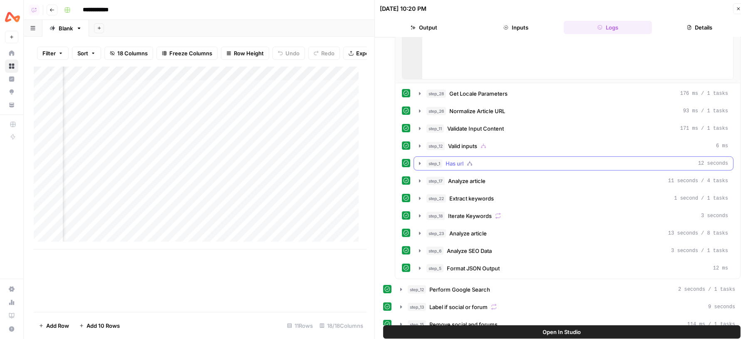
click at [420, 161] on icon "button" at bounding box center [419, 163] width 7 height 7
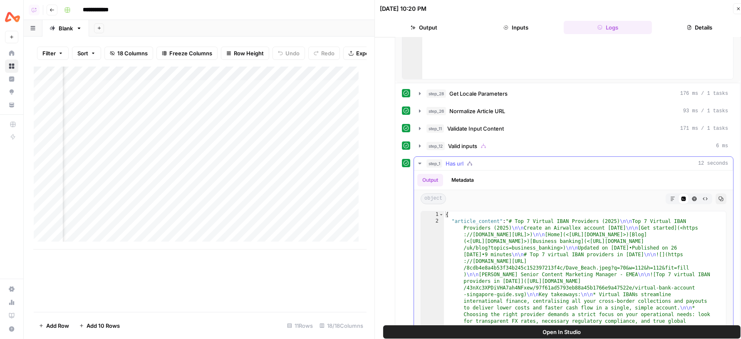
click at [420, 161] on icon "button" at bounding box center [419, 163] width 7 height 7
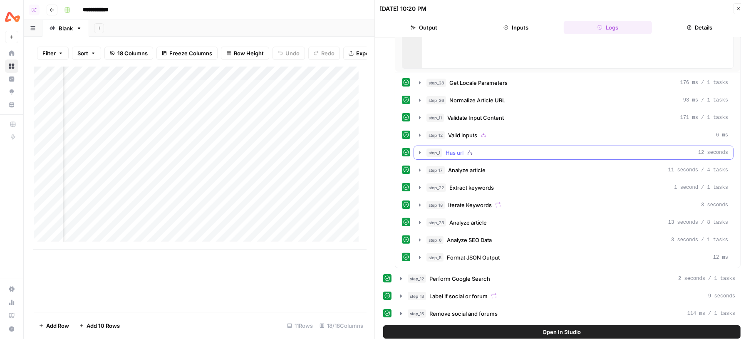
scroll to position [194, 0]
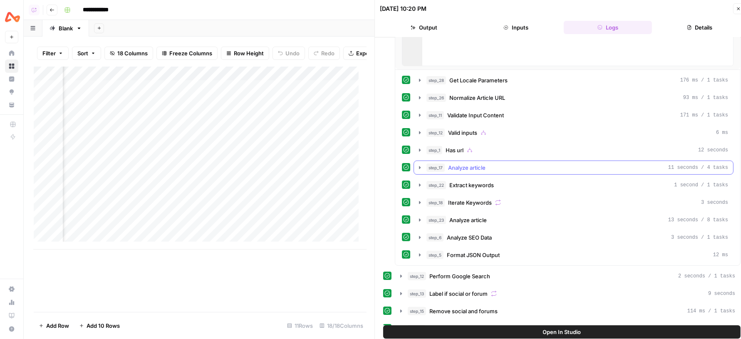
click at [420, 164] on icon "button" at bounding box center [419, 167] width 7 height 7
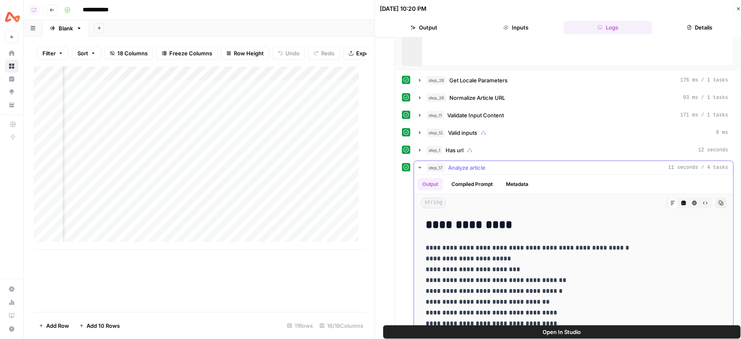
click at [420, 164] on icon "button" at bounding box center [419, 167] width 7 height 7
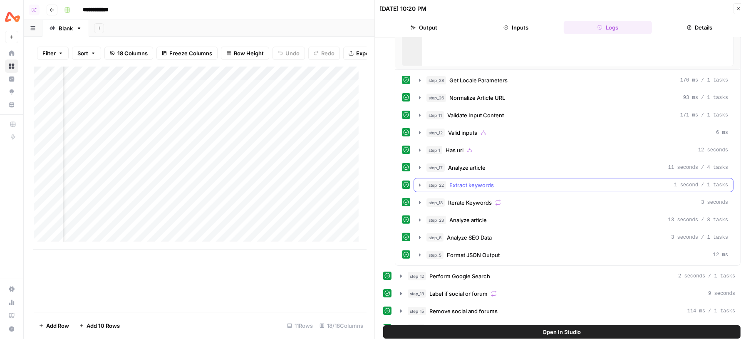
click at [418, 182] on icon "button" at bounding box center [419, 185] width 7 height 7
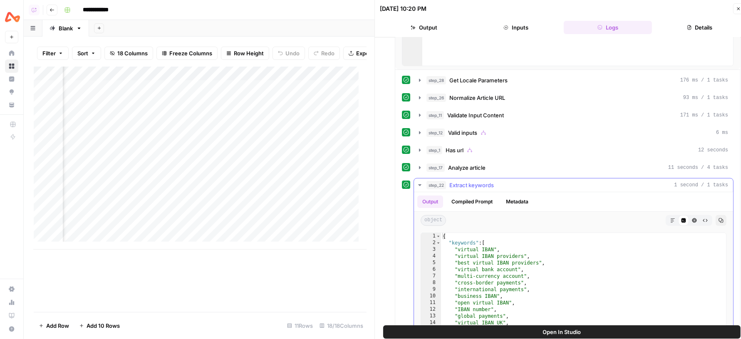
click at [418, 182] on icon "button" at bounding box center [419, 185] width 7 height 7
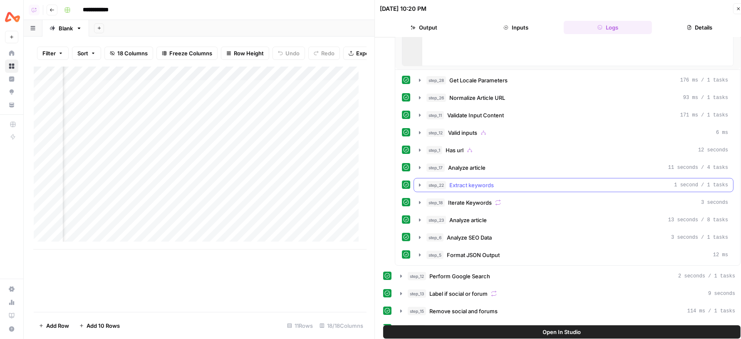
scroll to position [204, 0]
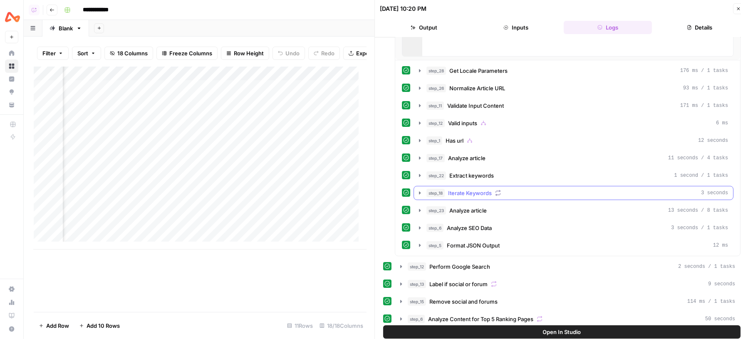
click at [419, 190] on icon "button" at bounding box center [419, 193] width 7 height 7
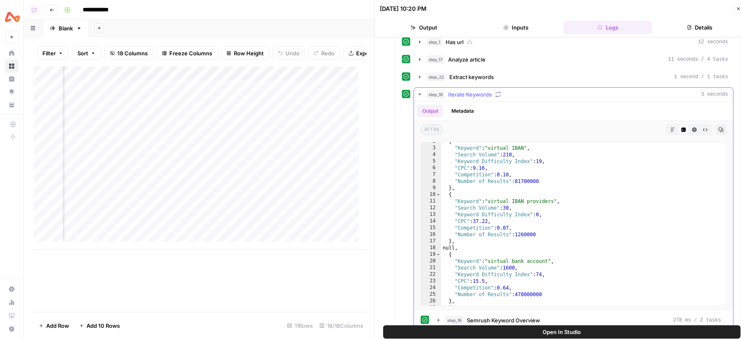
scroll to position [0, 0]
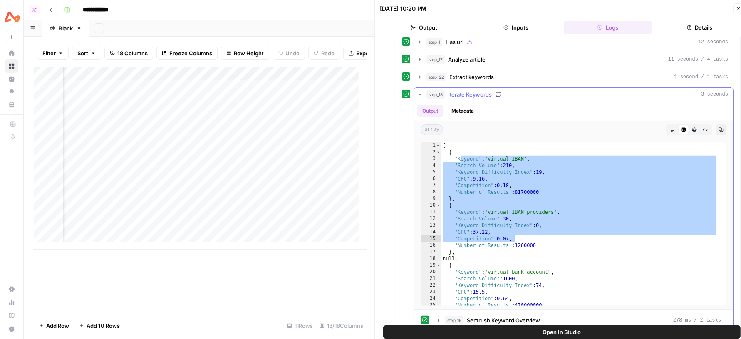
drag, startPoint x: 461, startPoint y: 155, endPoint x: 515, endPoint y: 237, distance: 98.6
click at [515, 237] on div "[ { "Keyword" : "virtual IBAN" , "Search Volume" : 210 , "Keyword Difficulty In…" at bounding box center [579, 230] width 277 height 177
click at [493, 238] on div "[ { "Keyword" : "virtual IBAN" , "Search Volume" : 210 , "Keyword Difficulty In…" at bounding box center [579, 230] width 277 height 177
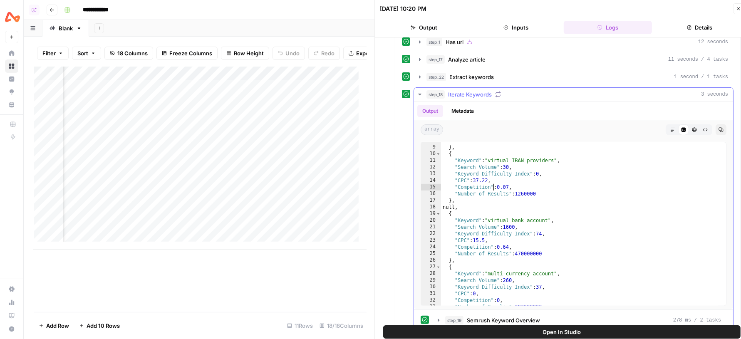
scroll to position [89, 0]
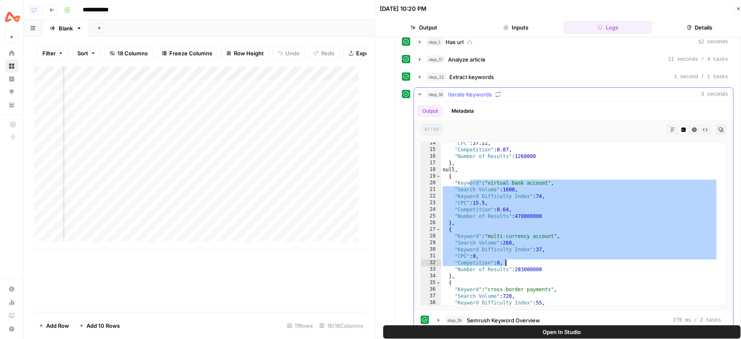
drag, startPoint x: 469, startPoint y: 179, endPoint x: 506, endPoint y: 259, distance: 88.4
click at [506, 259] on div ""CPC" : 37.22 , "Competition" : 0.07 , "Number of Results" : 1260000 } , null ,…" at bounding box center [579, 228] width 277 height 177
type textarea "**********"
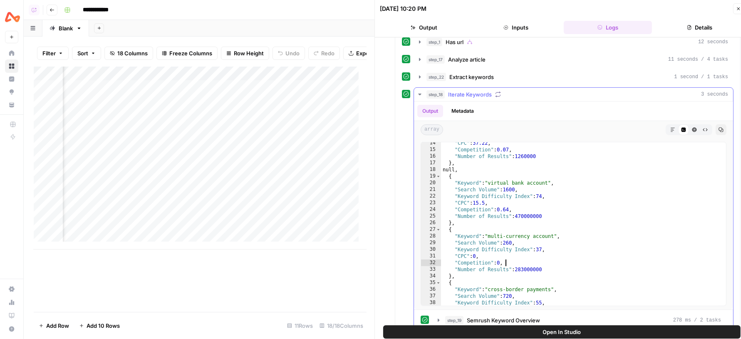
click at [417, 91] on icon "button" at bounding box center [419, 94] width 7 height 7
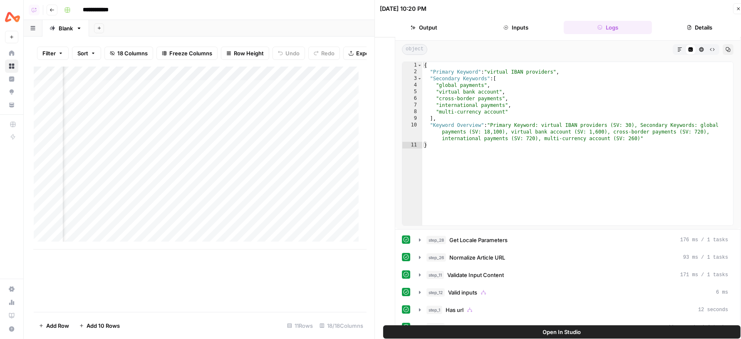
scroll to position [0, 0]
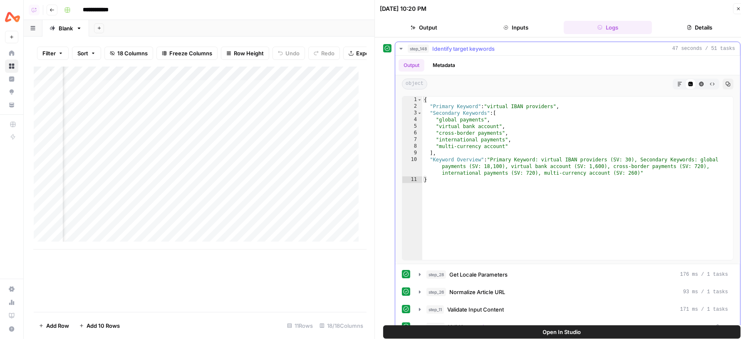
click at [400, 44] on button "step_148 Identify target keywords 47 seconds / 51 tasks" at bounding box center [567, 48] width 345 height 13
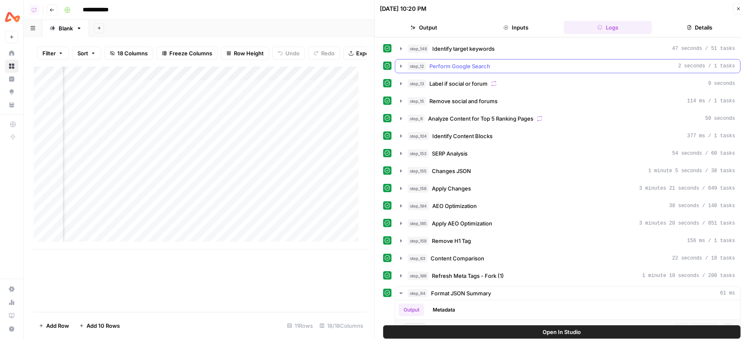
click at [401, 64] on icon "button" at bounding box center [401, 66] width 7 height 7
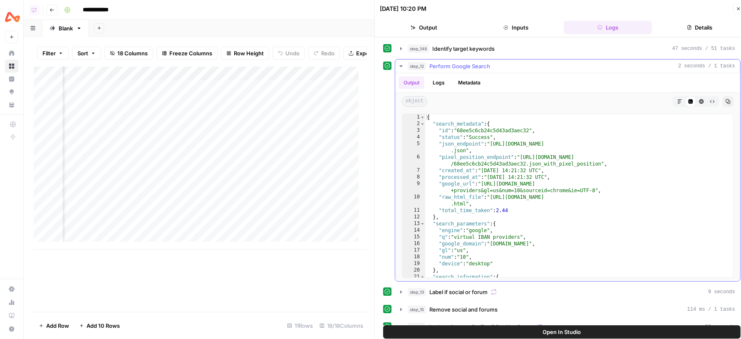
click at [496, 190] on div "{ "search_metadata" : { "id" : "68ee5c6cb24c5d43ad3aec32" , "status" : "Success…" at bounding box center [575, 202] width 300 height 177
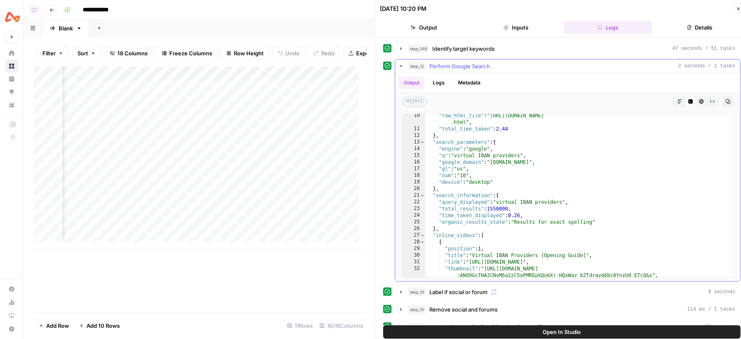
scroll to position [83, 0]
click at [573, 190] on div ""raw_html_file" : "https://serpapi.com/searches/044fe0e326476383/68ee5c6cb24c5d…" at bounding box center [575, 203] width 300 height 184
type textarea "**********"
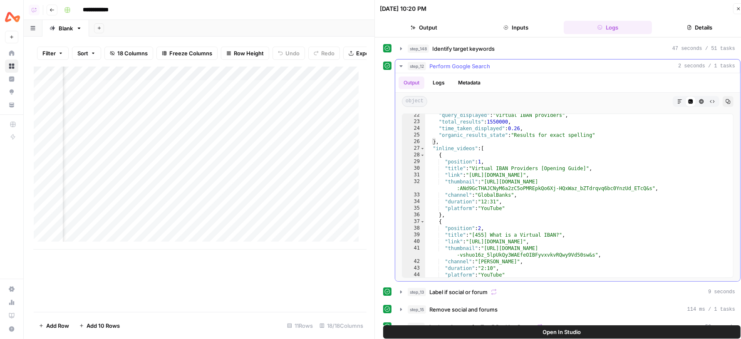
click at [476, 67] on span "Perform Google Search" at bounding box center [459, 66] width 61 height 8
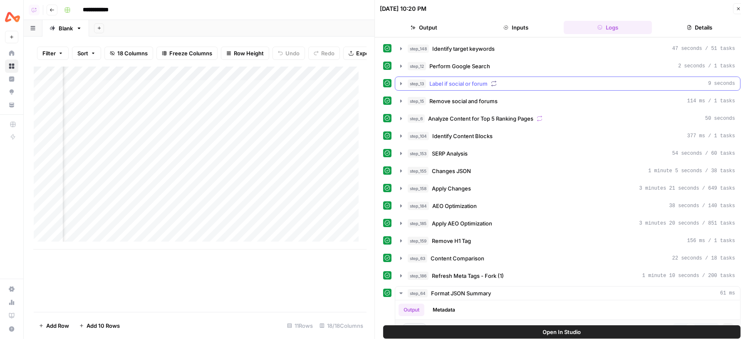
click at [399, 82] on icon "button" at bounding box center [401, 83] width 7 height 7
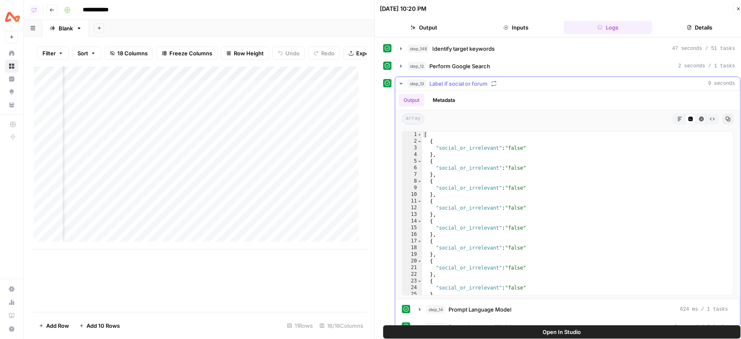
click at [399, 83] on icon "button" at bounding box center [400, 84] width 3 height 2
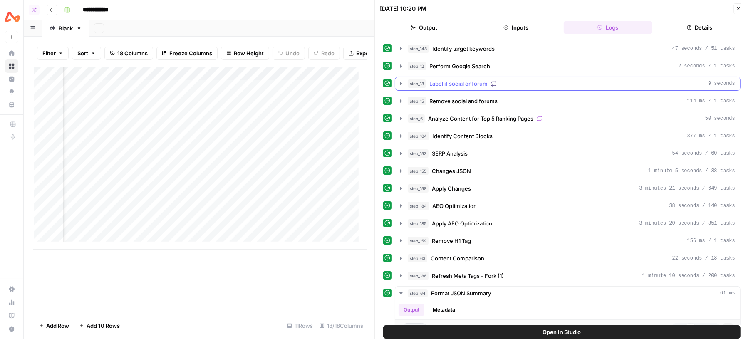
click at [402, 83] on icon "button" at bounding box center [401, 83] width 7 height 7
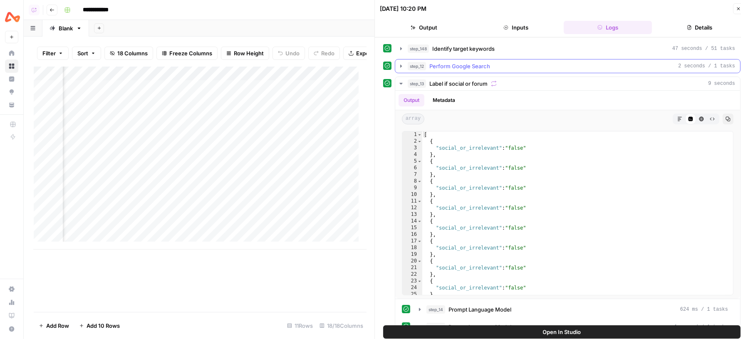
click at [398, 64] on icon "button" at bounding box center [401, 66] width 7 height 7
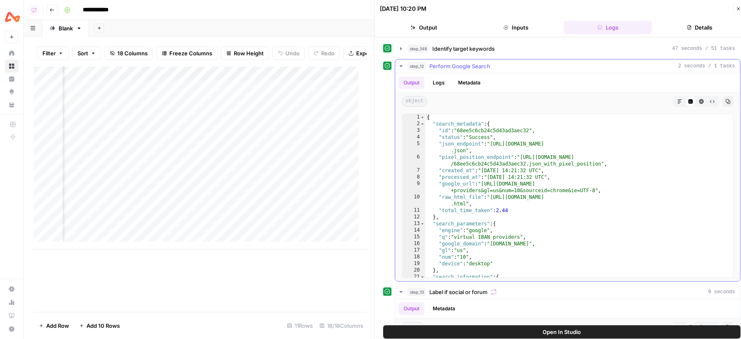
click at [473, 145] on div "{ "search_metadata" : { "id" : "68ee5c6cb24c5d43ad3aec32" , "status" : "Success…" at bounding box center [575, 202] width 300 height 177
click at [566, 174] on div "{ "search_metadata" : { "id" : "68ee5c6cb24c5d43ad3aec32" , "status" : "Success…" at bounding box center [575, 202] width 300 height 177
click at [422, 124] on span "Toggle code folding, rows 2 through 12" at bounding box center [422, 124] width 5 height 7
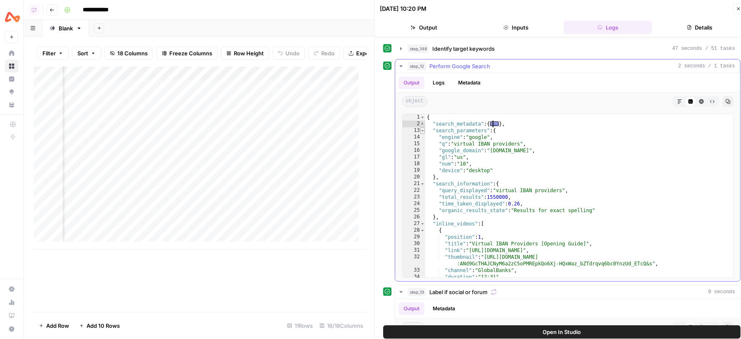
click at [422, 128] on span "Toggle code folding, rows 13 through 20" at bounding box center [422, 130] width 5 height 7
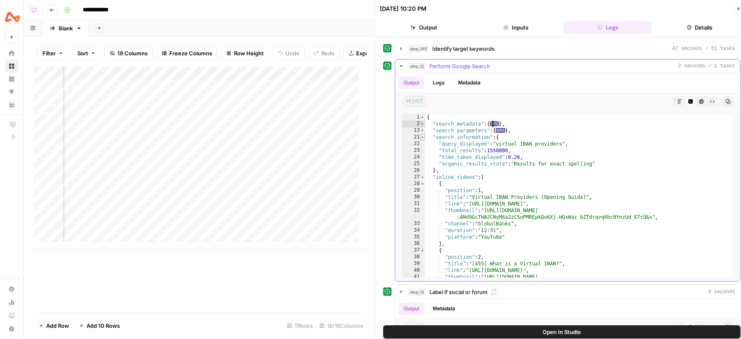
click at [422, 134] on span "Toggle code folding, rows 21 through 26" at bounding box center [422, 137] width 5 height 7
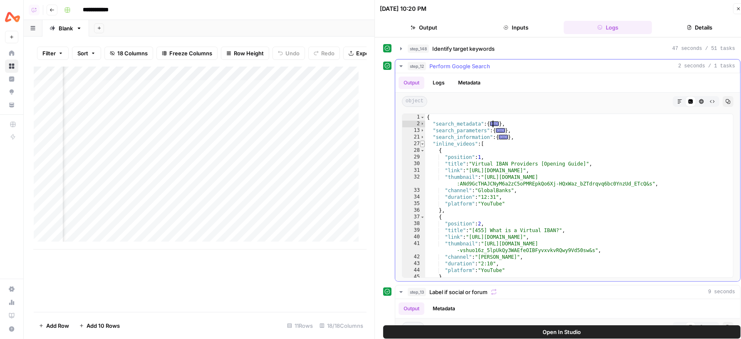
click at [422, 143] on span "Toggle code folding, rows 27 through 55" at bounding box center [422, 144] width 5 height 7
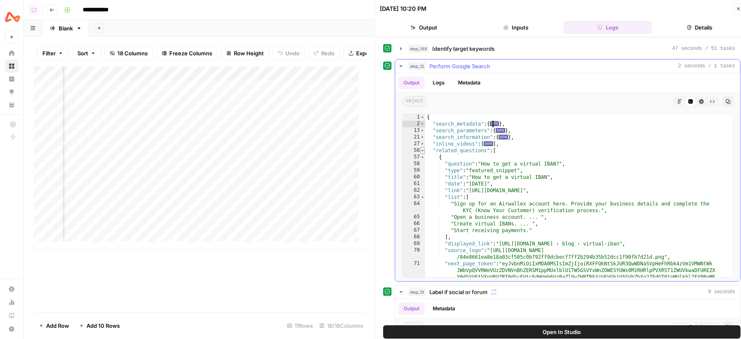
click at [422, 149] on span "Toggle code folding, rows 56 through 194" at bounding box center [422, 150] width 5 height 7
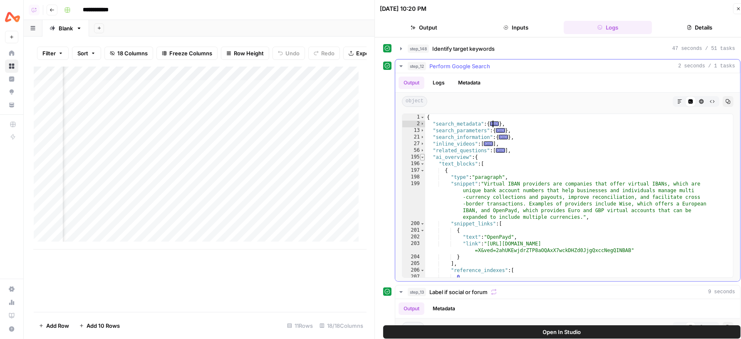
click at [422, 156] on span "Toggle code folding, rows 195 through 489" at bounding box center [422, 157] width 5 height 7
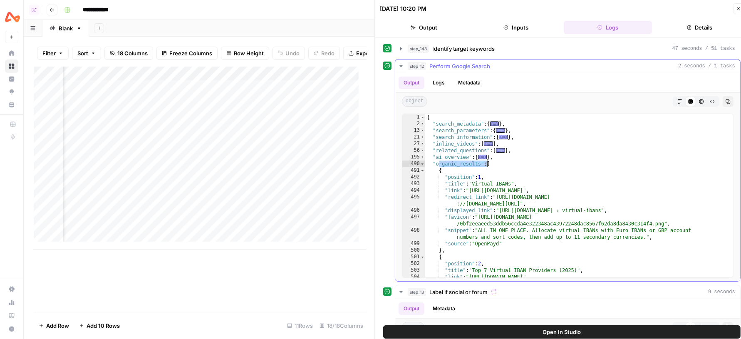
drag, startPoint x: 437, startPoint y: 164, endPoint x: 486, endPoint y: 165, distance: 48.2
click at [486, 165] on div "{ "search_metadata" : { ... } , "search_parameters" : { ... } , "search_informa…" at bounding box center [575, 209] width 300 height 190
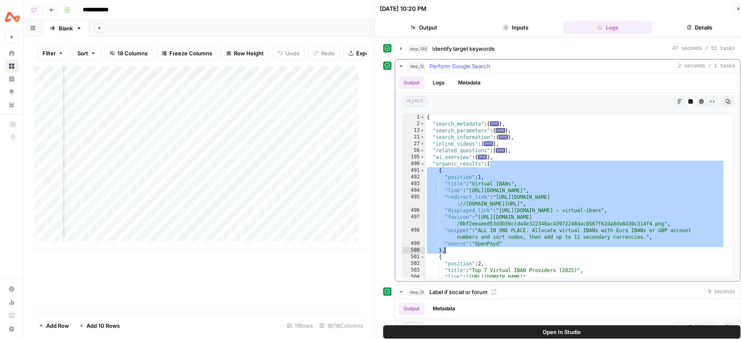
drag, startPoint x: 489, startPoint y: 163, endPoint x: 509, endPoint y: 252, distance: 91.3
click at [510, 252] on div "{ "search_metadata" : { ... } , "search_parameters" : { ... } , "search_informa…" at bounding box center [575, 209] width 300 height 190
type textarea "**********"
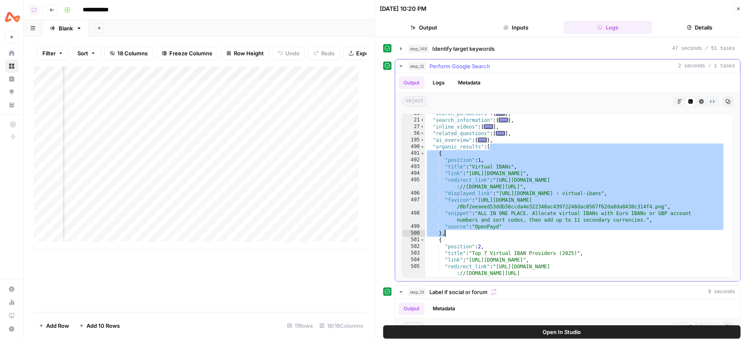
scroll to position [49, 0]
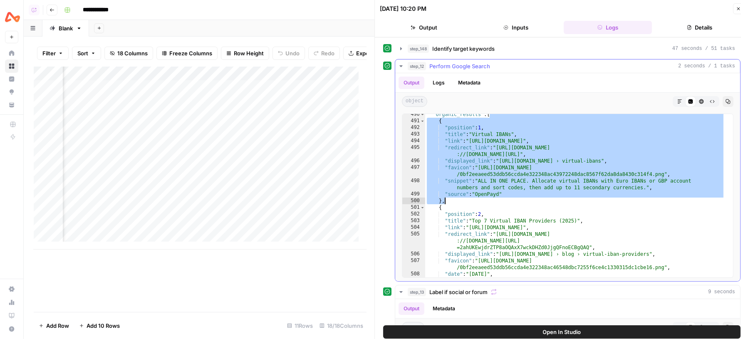
click at [437, 65] on span "Perform Google Search" at bounding box center [459, 66] width 61 height 8
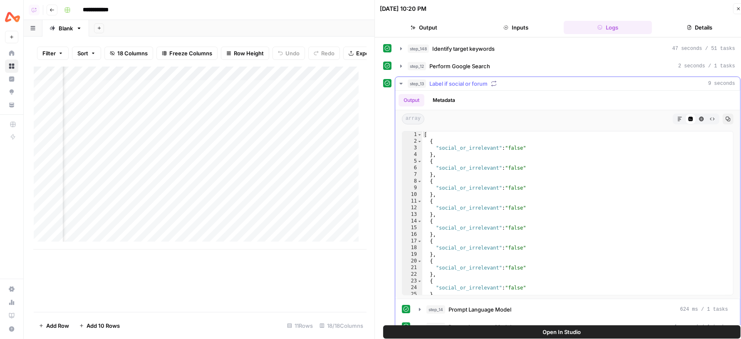
click at [400, 83] on icon "button" at bounding box center [400, 84] width 3 height 2
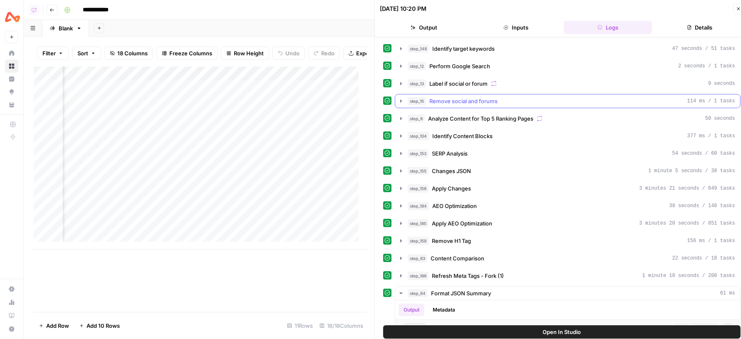
click at [400, 99] on icon "button" at bounding box center [401, 100] width 2 height 3
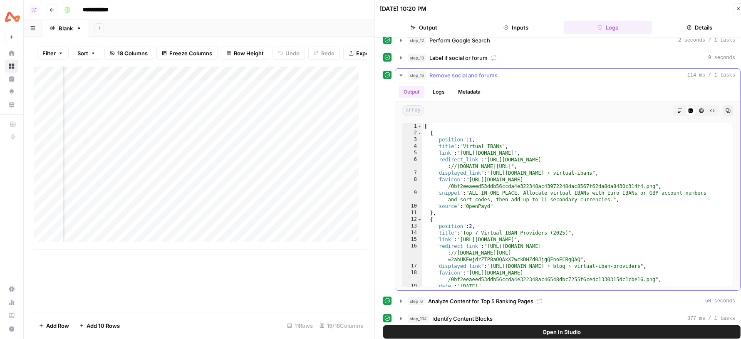
scroll to position [33, 0]
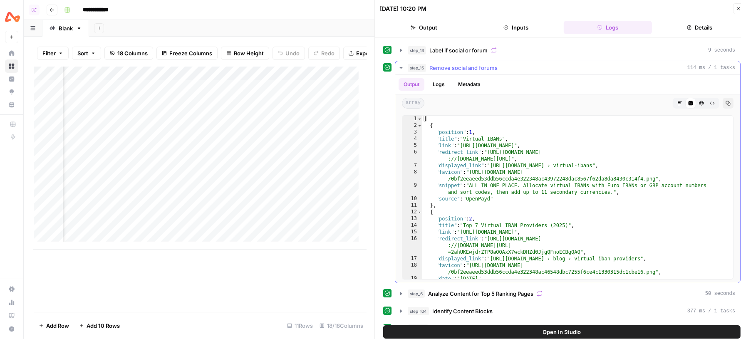
type textarea "**********"
click at [499, 192] on div "[ { "position" : 1 , "title" : "Virtual IBANs" , "link" : "https://www.openpayd…" at bounding box center [573, 208] width 303 height 184
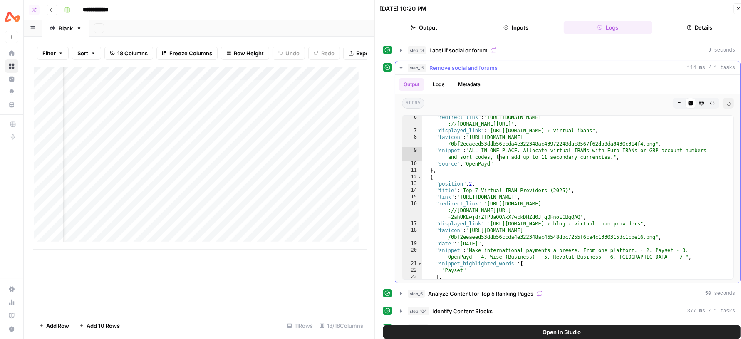
scroll to position [142, 0]
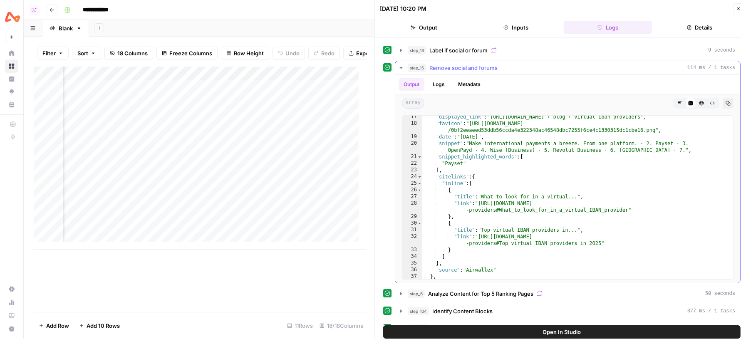
click at [398, 67] on icon "button" at bounding box center [401, 67] width 7 height 7
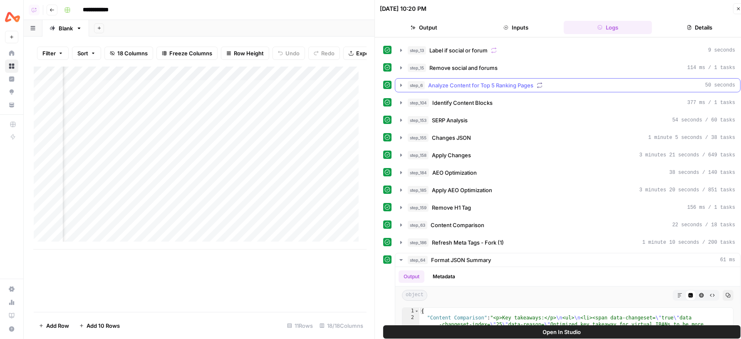
click at [401, 84] on icon "button" at bounding box center [401, 85] width 7 height 7
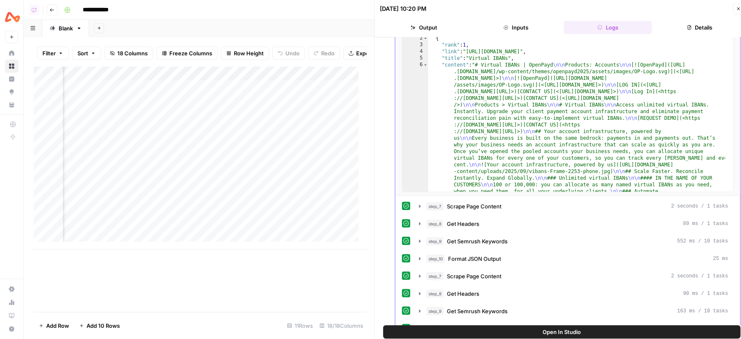
scroll to position [182, 0]
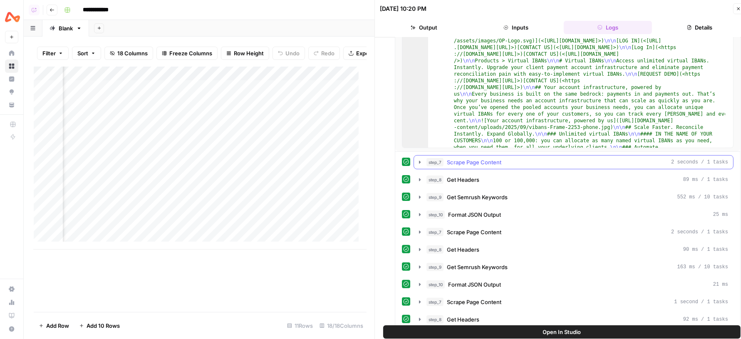
click at [459, 158] on span "Scrape Page Content" at bounding box center [474, 162] width 54 height 8
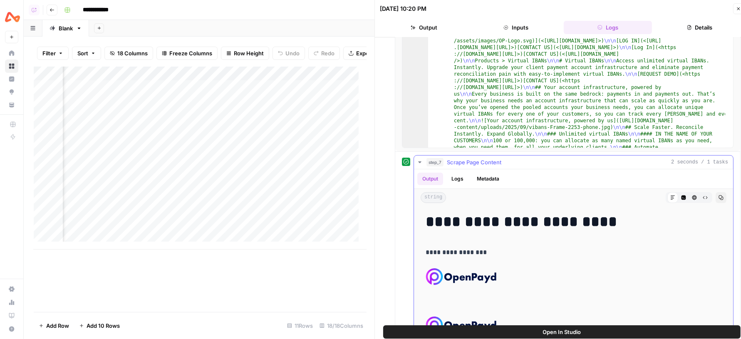
click at [459, 158] on span "Scrape Page Content" at bounding box center [474, 162] width 54 height 8
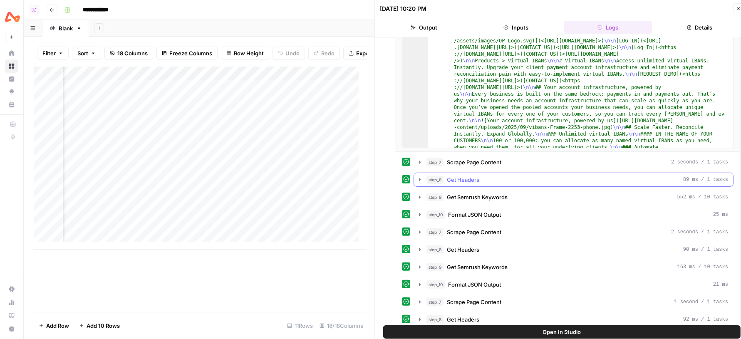
click at [456, 175] on span "Get Headers" at bounding box center [463, 179] width 32 height 8
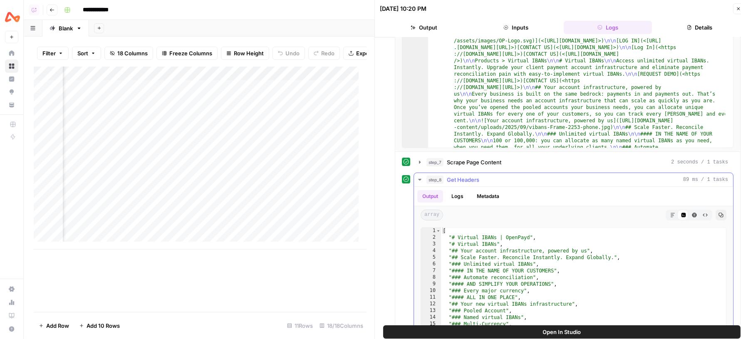
click at [456, 175] on span "Get Headers" at bounding box center [463, 179] width 32 height 8
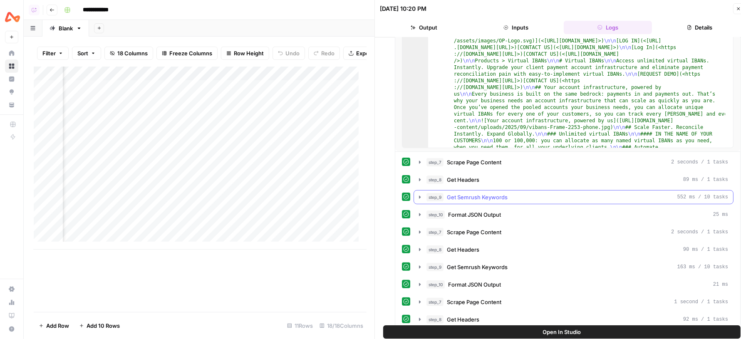
click at [459, 193] on span "Get Semrush Keywords" at bounding box center [477, 197] width 61 height 8
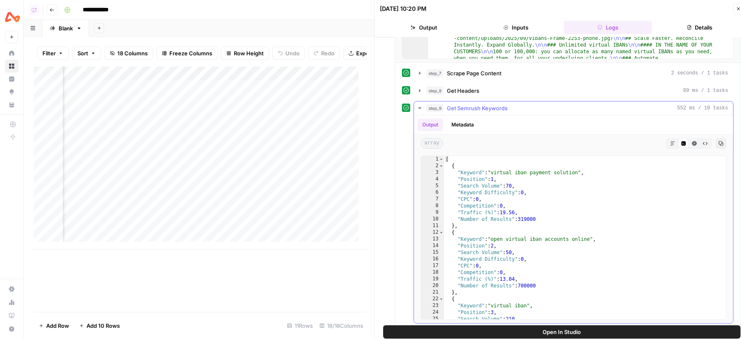
scroll to position [288, 0]
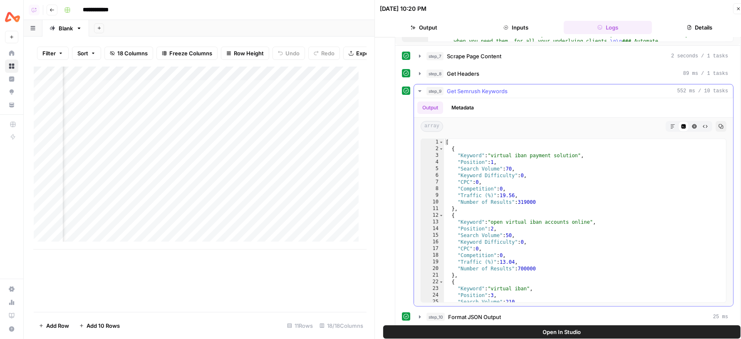
click at [518, 90] on div "step_9 Get Semrush Keywords 552 ms / 10 tasks" at bounding box center [576, 91] width 301 height 8
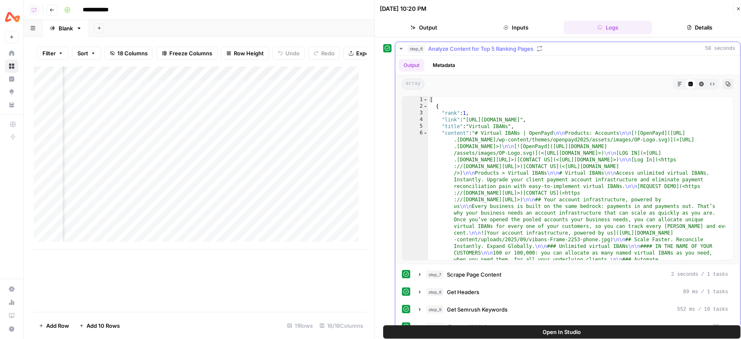
scroll to position [67, 0]
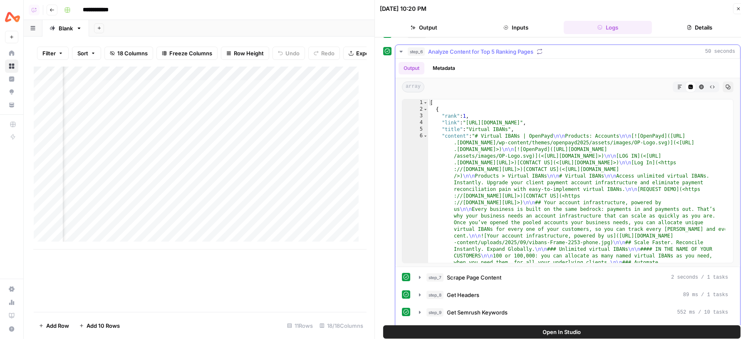
click at [446, 53] on span "Analyze Content for Top 5 Ranking Pages" at bounding box center [480, 51] width 105 height 8
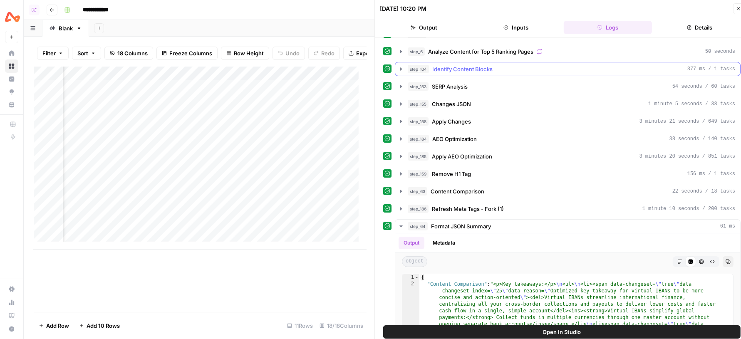
click at [400, 67] on icon "button" at bounding box center [401, 68] width 2 height 3
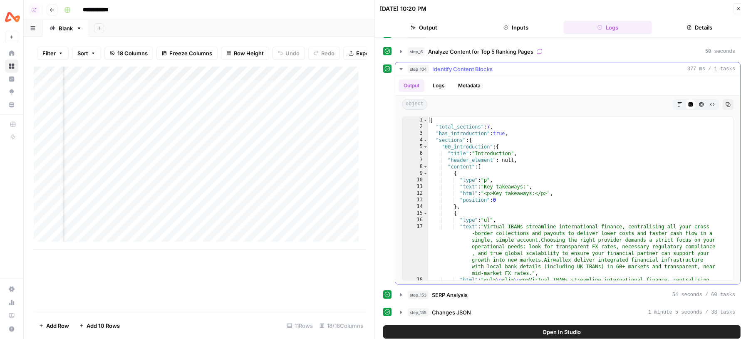
click at [563, 175] on div "{ "total_sections" : 7 , "has_introduction" : true , "sections" : { "00_introdu…" at bounding box center [576, 232] width 297 height 230
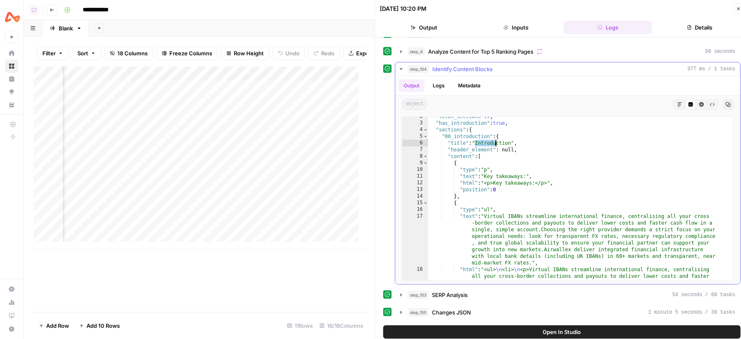
drag, startPoint x: 473, startPoint y: 141, endPoint x: 541, endPoint y: 141, distance: 67.4
click at [541, 141] on div ""total_sections" : 7 , "has_introduction" : true , "sections" : { "00_introduct…" at bounding box center [576, 228] width 297 height 230
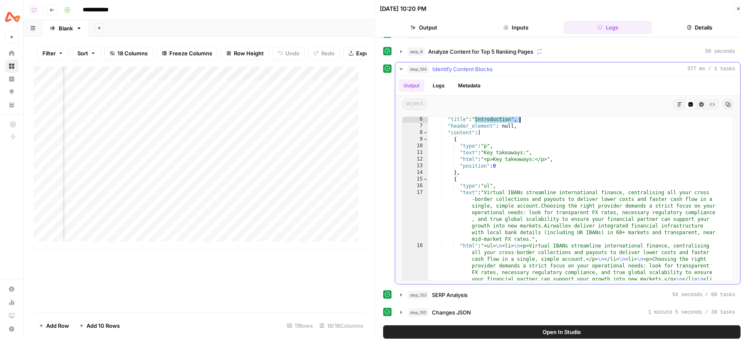
drag, startPoint x: 493, startPoint y: 151, endPoint x: 526, endPoint y: 151, distance: 33.3
click at [524, 151] on div ""title" : "Introduction" , "header_element" : null , "content" : [ { "type" : "…" at bounding box center [576, 231] width 297 height 230
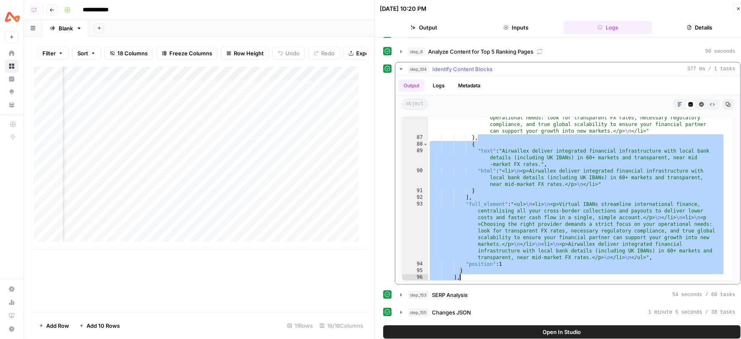
scroll to position [479, 0]
drag, startPoint x: 498, startPoint y: 144, endPoint x: 562, endPoint y: 278, distance: 148.0
click at [562, 278] on div "**********" at bounding box center [567, 198] width 331 height 164
type textarea "**********"
click at [534, 235] on div ""html" : "<li> \n <p>Choosing the right provider demands a strict focus on your…" at bounding box center [576, 206] width 297 height 197
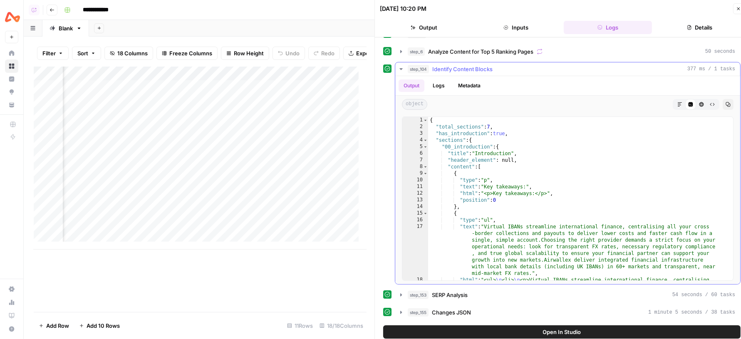
scroll to position [0, 0]
click at [533, 69] on div "step_104 Identify Content Blocks 377 ms / 1 tasks" at bounding box center [570, 69] width 327 height 8
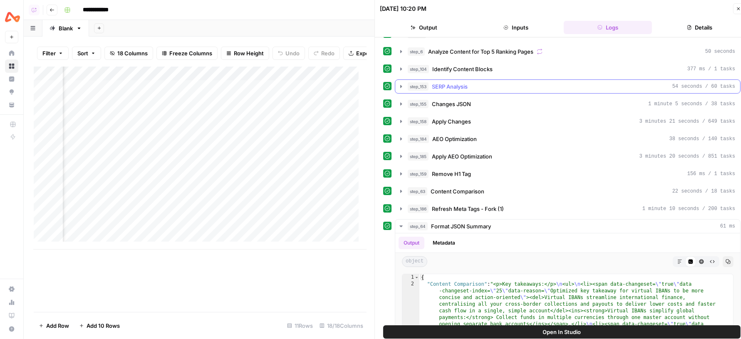
click at [473, 83] on div "step_153 SERP Analysis 54 seconds / 60 tasks" at bounding box center [570, 86] width 327 height 8
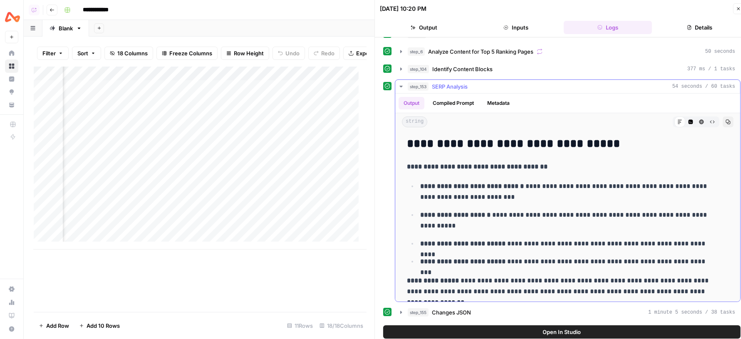
click at [529, 189] on p "**********" at bounding box center [566, 192] width 293 height 22
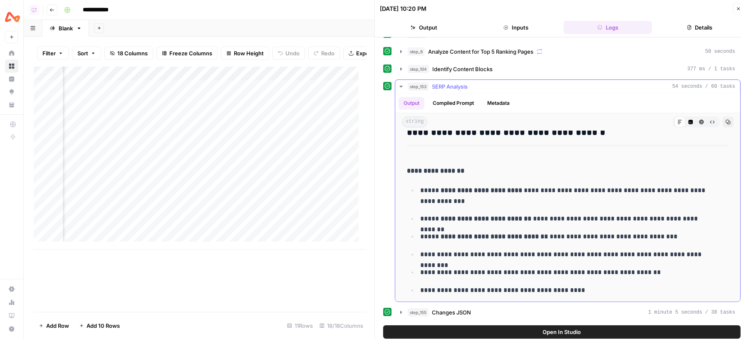
scroll to position [1571, 0]
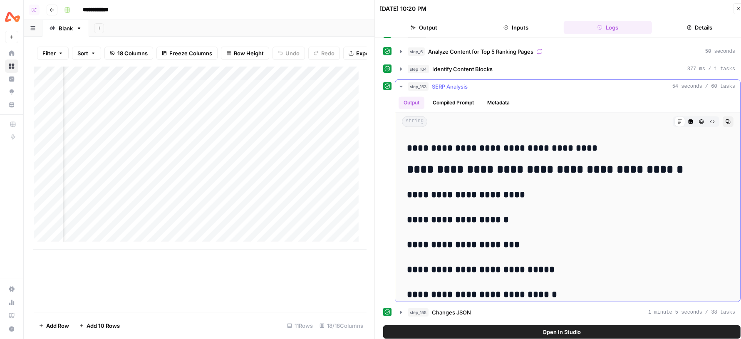
click at [519, 85] on div "step_153 SERP Analysis 54 seconds / 60 tasks" at bounding box center [570, 86] width 327 height 8
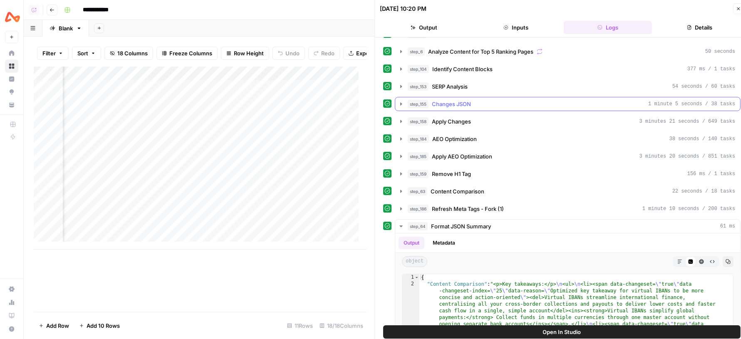
click at [484, 97] on button "step_155 Changes JSON 1 minute 5 seconds / 38 tasks" at bounding box center [567, 103] width 345 height 13
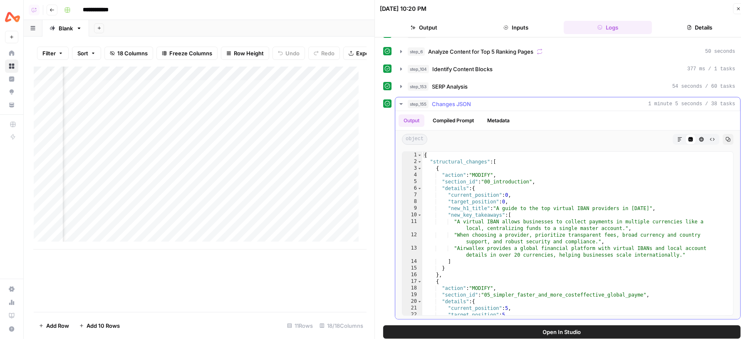
type textarea "**********"
click at [466, 241] on div "{ "structural_changes" : [ { "action" : "MODIFY" , "section_id" : "00_introduct…" at bounding box center [573, 240] width 303 height 177
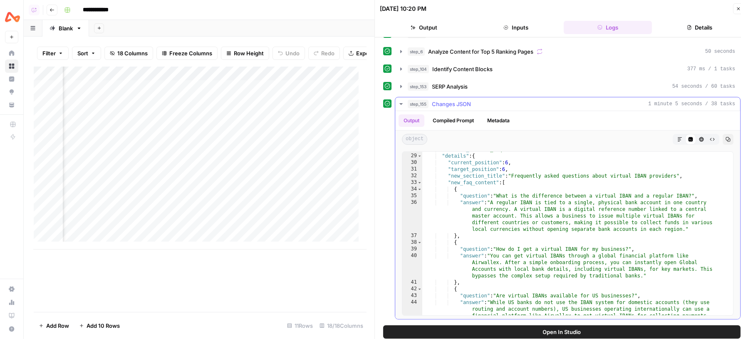
scroll to position [0, 0]
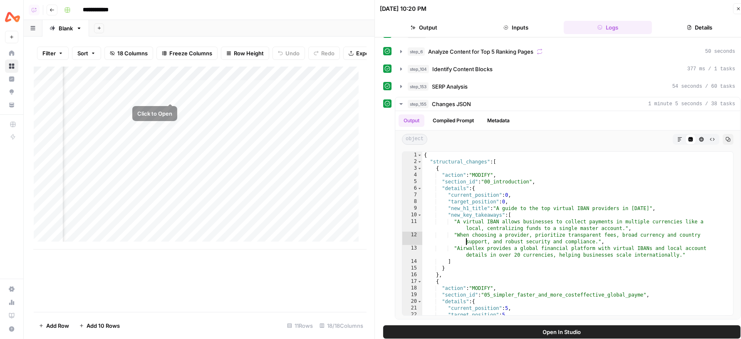
click at [171, 27] on div "Add Sheet" at bounding box center [415, 28] width 652 height 17
click at [151, 79] on div "Add Column" at bounding box center [200, 158] width 333 height 183
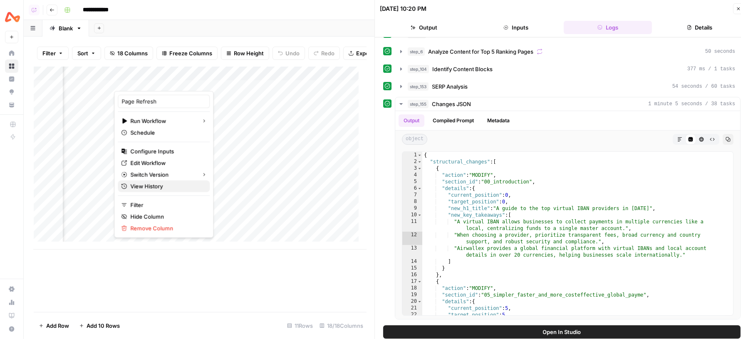
click at [151, 187] on span "View History" at bounding box center [166, 186] width 73 height 8
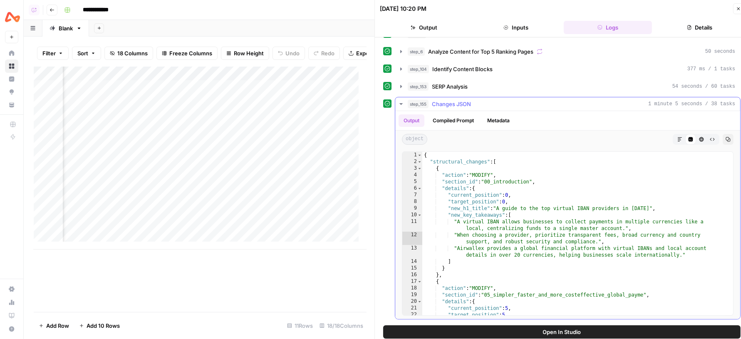
click at [450, 100] on span "Changes JSON" at bounding box center [451, 104] width 39 height 8
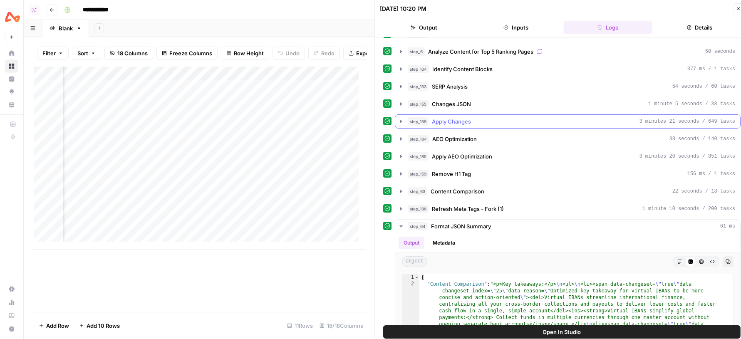
click at [441, 124] on button "step_158 Apply Changes 3 minutes 21 seconds / 649 tasks" at bounding box center [567, 121] width 345 height 13
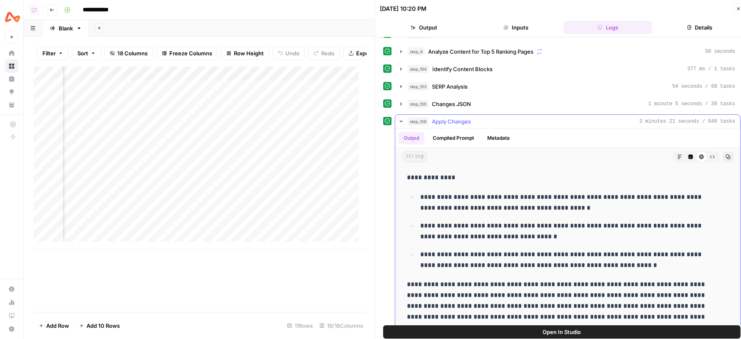
click at [441, 124] on button "step_158 Apply Changes 3 minutes 21 seconds / 649 tasks" at bounding box center [567, 121] width 345 height 13
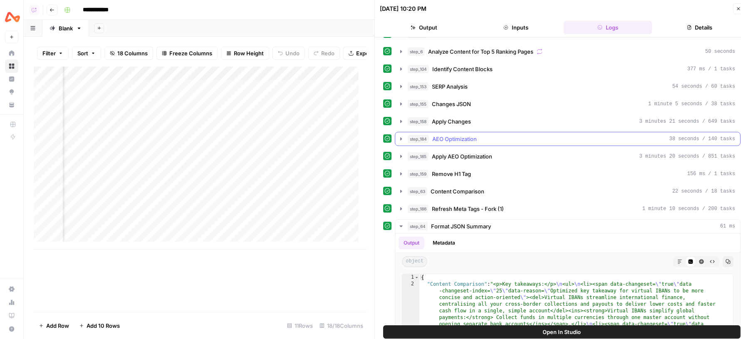
click at [452, 135] on span "AEO Optimization" at bounding box center [454, 139] width 44 height 8
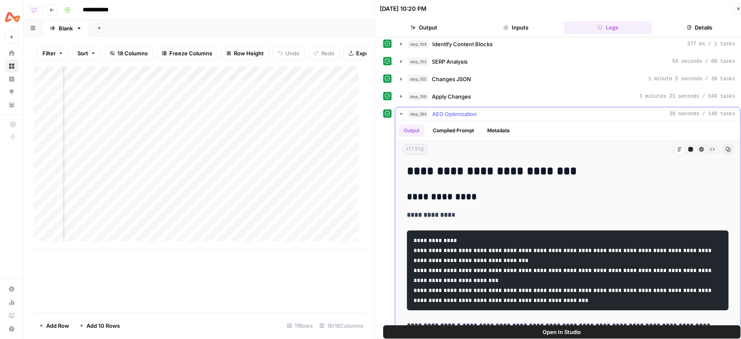
scroll to position [94, 0]
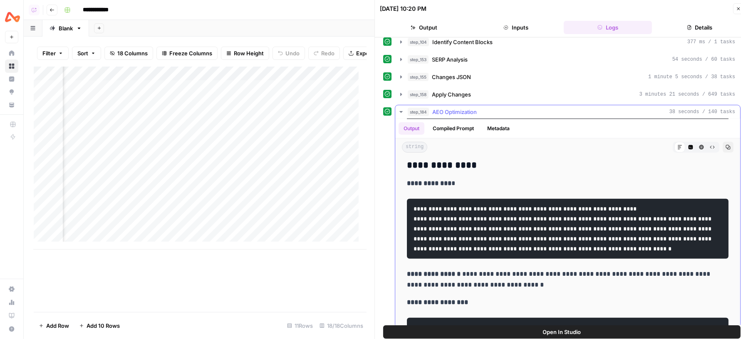
scroll to position [552, 0]
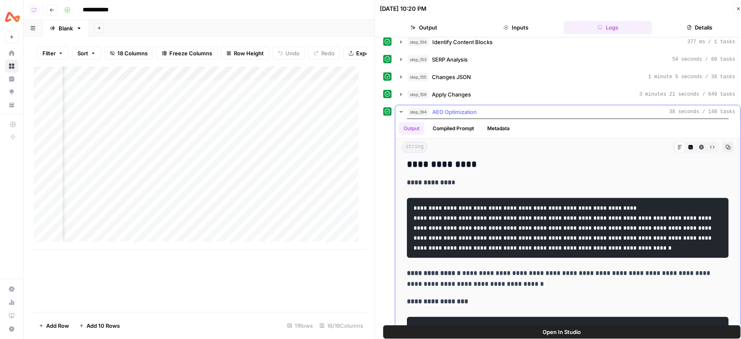
click at [514, 112] on div "step_184 AEO Optimization 38 seconds / 140 tasks" at bounding box center [570, 112] width 327 height 8
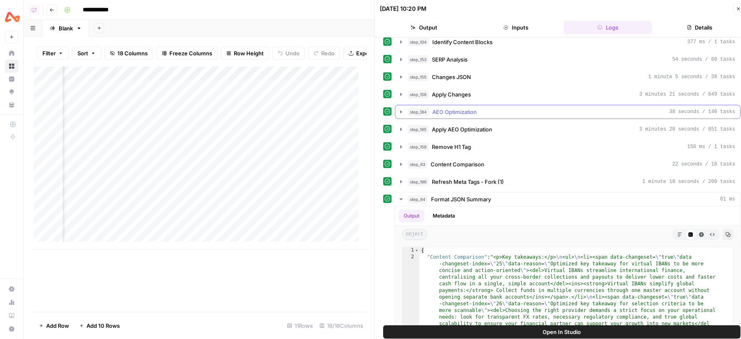
click at [514, 112] on div "step_184 AEO Optimization 38 seconds / 140 tasks" at bounding box center [570, 112] width 327 height 8
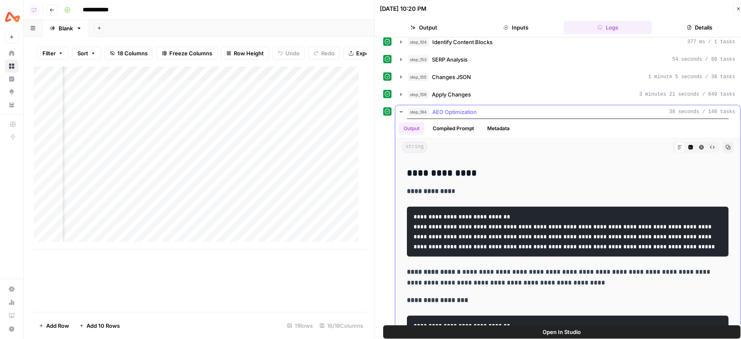
scroll to position [343, 0]
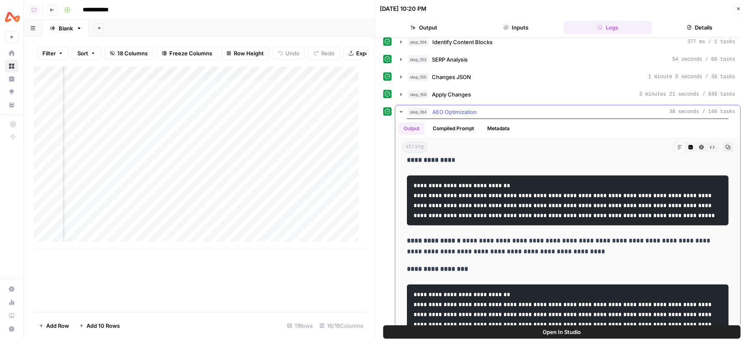
click at [479, 108] on div "step_184 AEO Optimization 38 seconds / 140 tasks" at bounding box center [570, 112] width 327 height 8
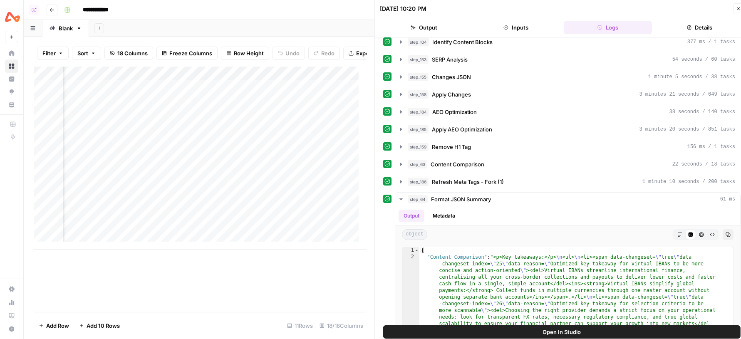
click at [513, 327] on button "Open In Studio" at bounding box center [561, 331] width 357 height 13
click at [398, 126] on icon "button" at bounding box center [401, 129] width 7 height 7
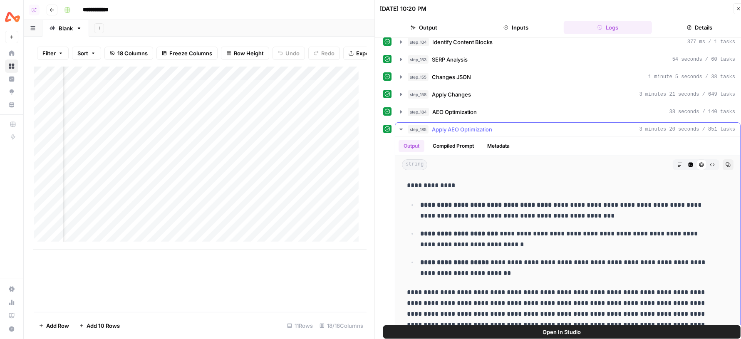
click at [491, 242] on p "**********" at bounding box center [566, 239] width 293 height 22
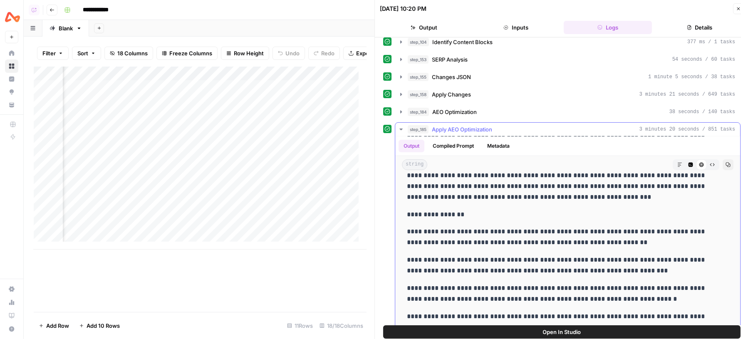
scroll to position [361, 0]
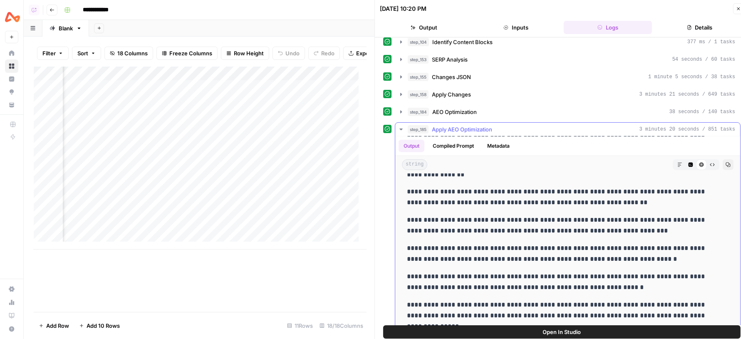
click at [401, 126] on icon "button" at bounding box center [401, 129] width 7 height 7
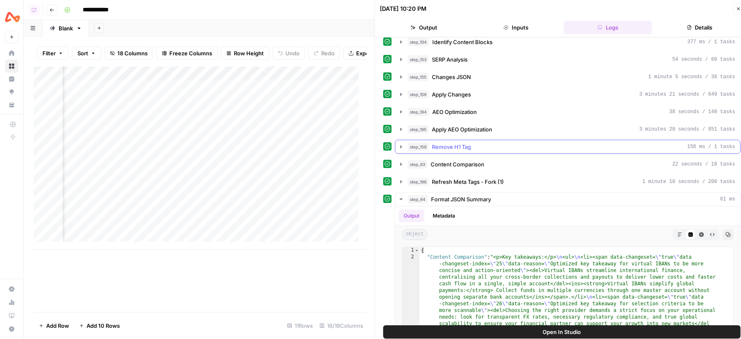
click at [399, 143] on icon "button" at bounding box center [401, 146] width 7 height 7
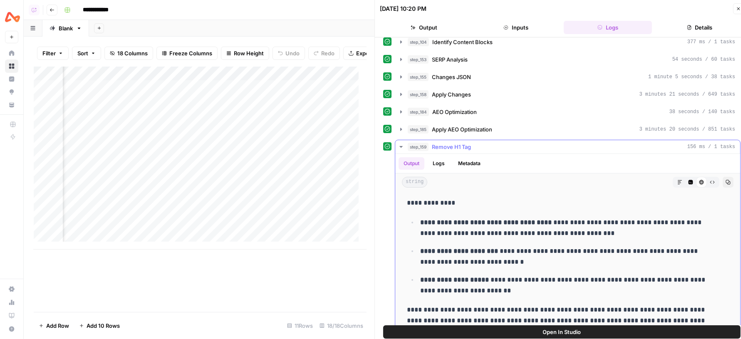
click at [465, 219] on strong "**********" at bounding box center [485, 222] width 131 height 6
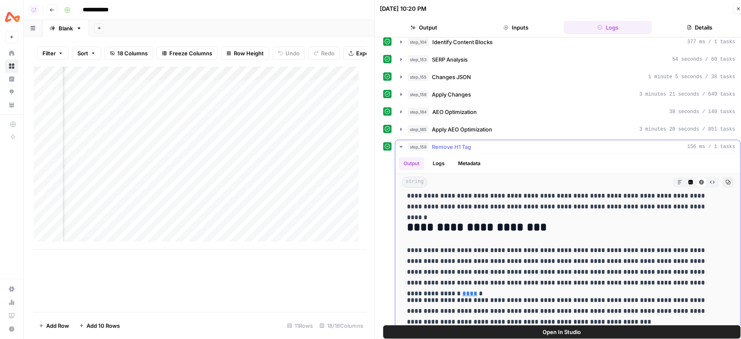
scroll to position [0, 0]
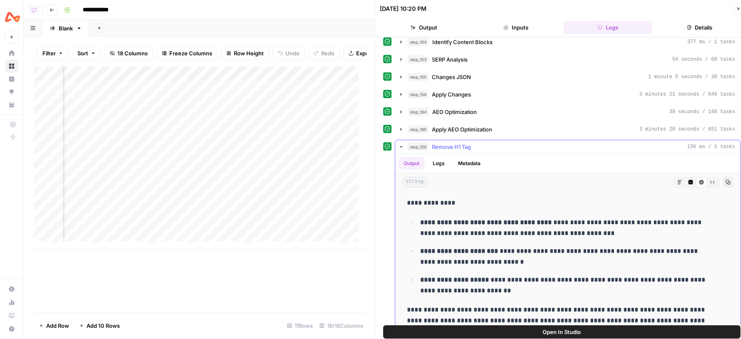
click at [402, 143] on icon "button" at bounding box center [401, 146] width 7 height 7
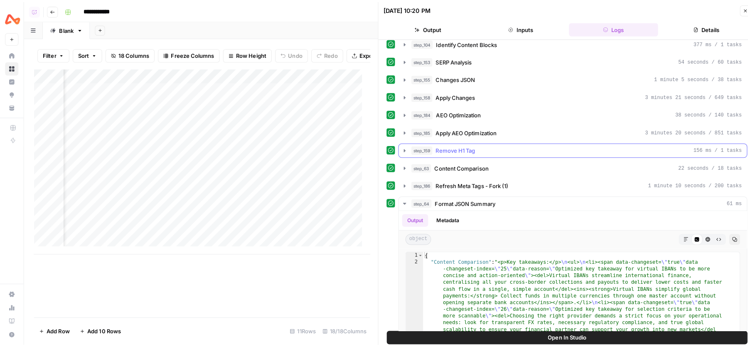
scroll to position [121, 0]
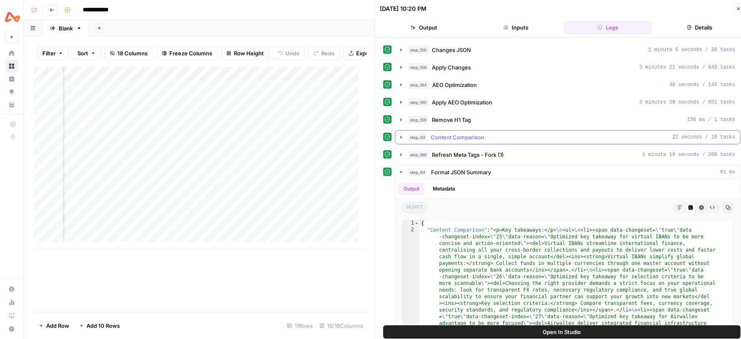
click at [399, 134] on icon "button" at bounding box center [401, 137] width 7 height 7
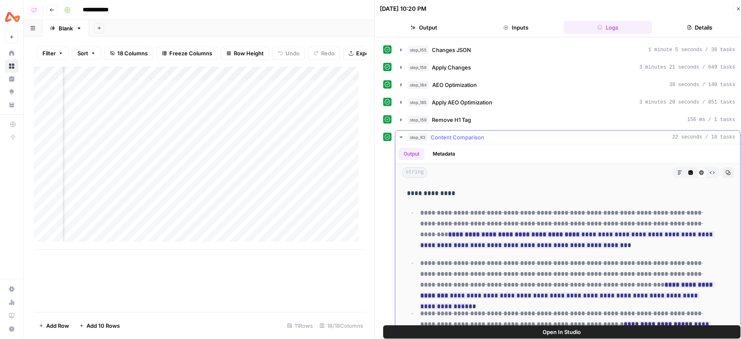
click at [399, 134] on icon "button" at bounding box center [401, 137] width 7 height 7
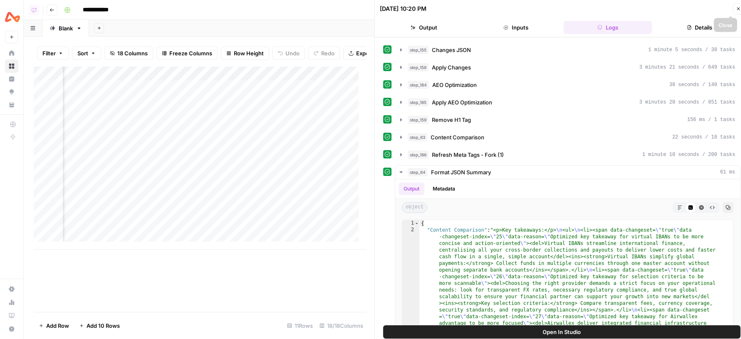
click at [738, 7] on icon "button" at bounding box center [738, 8] width 5 height 5
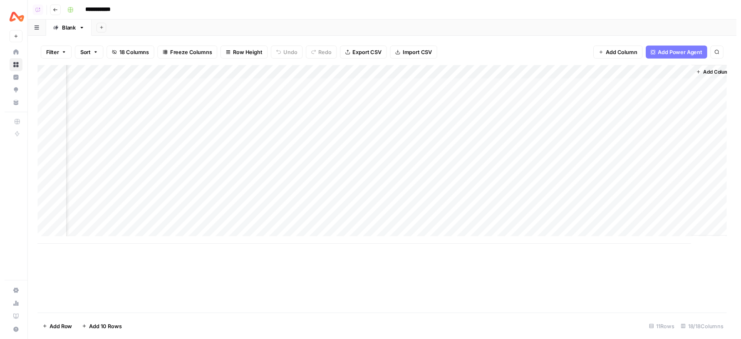
scroll to position [0, 1018]
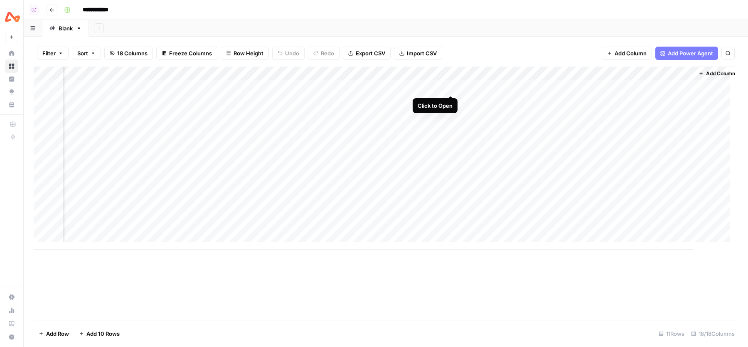
click at [452, 87] on div "Add Column" at bounding box center [386, 158] width 705 height 183
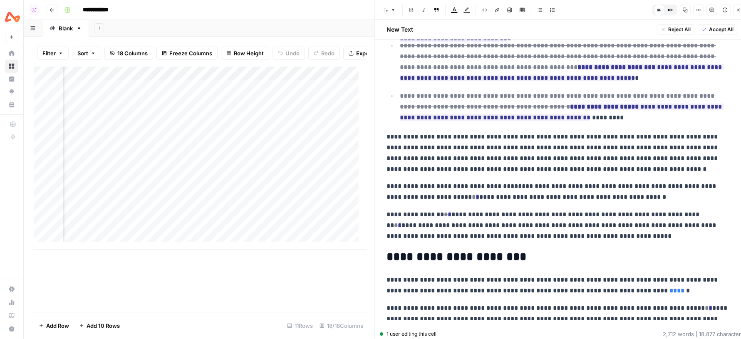
scroll to position [76, 0]
click at [538, 185] on p "**********" at bounding box center [557, 191] width 343 height 22
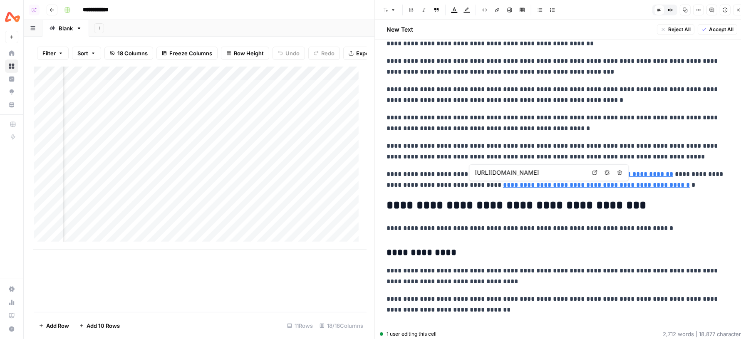
type input "https://www.airwallex.com/eu/blog/iban-number"
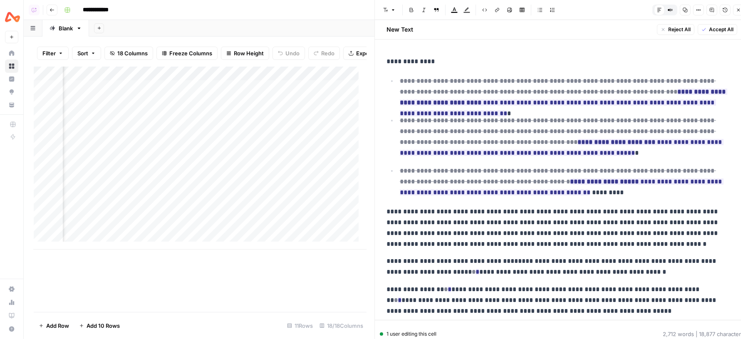
scroll to position [69, 0]
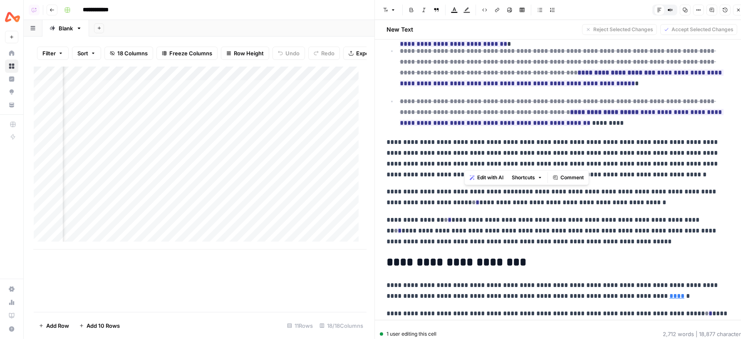
drag, startPoint x: 464, startPoint y: 143, endPoint x: 532, endPoint y: 163, distance: 70.1
click at [533, 163] on p "**********" at bounding box center [557, 158] width 343 height 43
click at [565, 176] on span "Comment" at bounding box center [571, 177] width 23 height 7
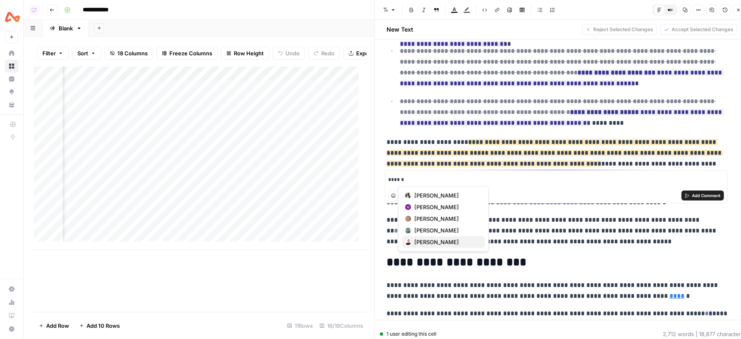
click at [437, 243] on span "Charlie Barton" at bounding box center [446, 242] width 64 height 8
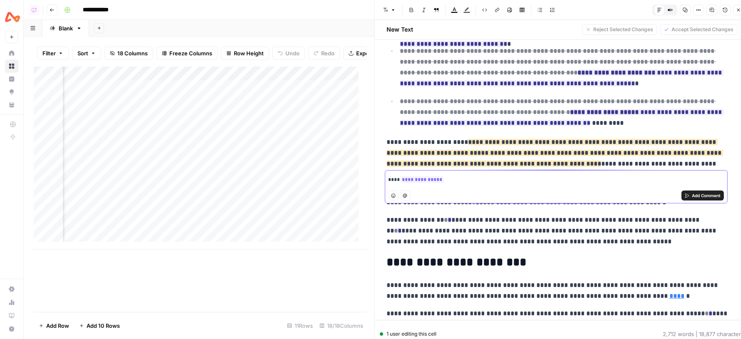
click at [711, 198] on span "Add Comment" at bounding box center [705, 195] width 29 height 7
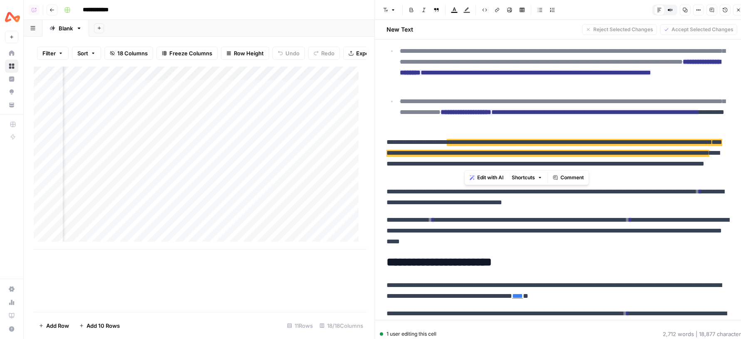
click at [627, 149] on span "**********" at bounding box center [554, 148] width 336 height 18
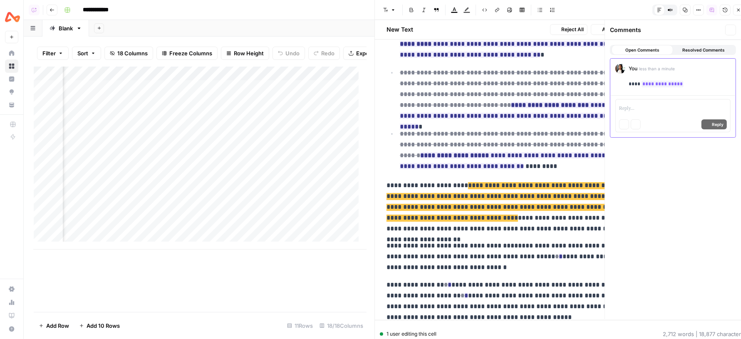
scroll to position [0, 7]
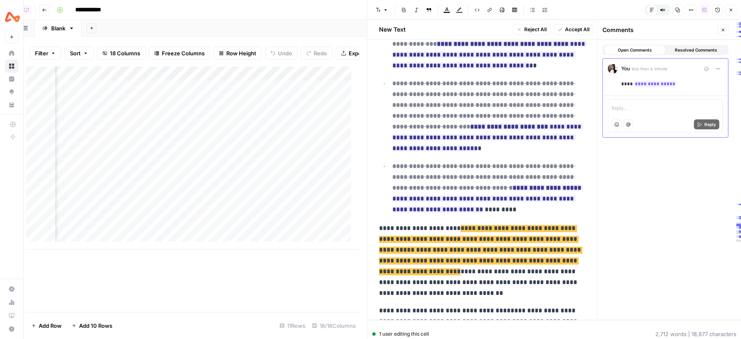
drag, startPoint x: 677, startPoint y: 83, endPoint x: 618, endPoint y: 72, distance: 60.2
click at [618, 72] on div "**********" at bounding box center [665, 78] width 115 height 28
drag, startPoint x: 618, startPoint y: 85, endPoint x: 677, endPoint y: 85, distance: 59.5
click at [677, 85] on div "**********" at bounding box center [665, 78] width 115 height 28
click at [678, 85] on p "**********" at bounding box center [672, 84] width 102 height 8
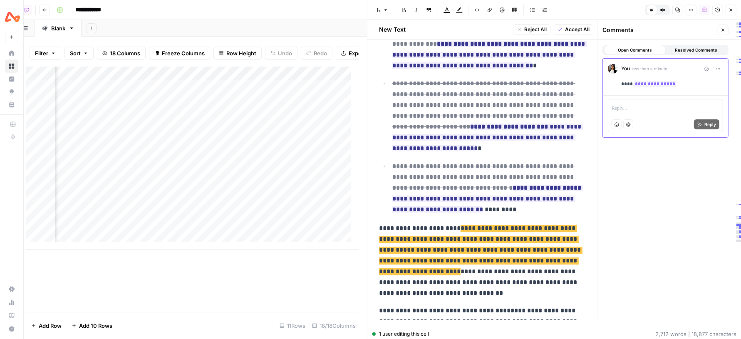
click at [474, 151] on p "**********" at bounding box center [488, 116] width 193 height 76
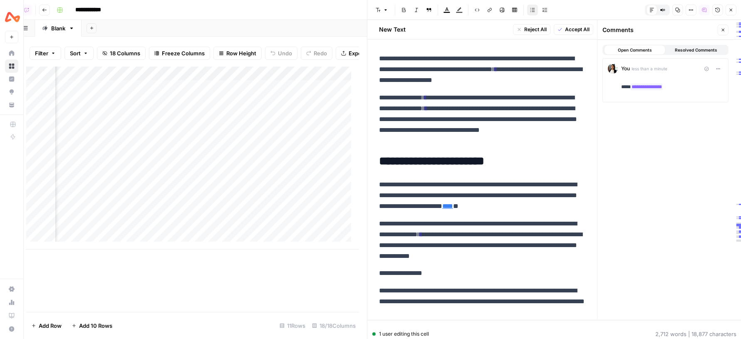
scroll to position [261, 0]
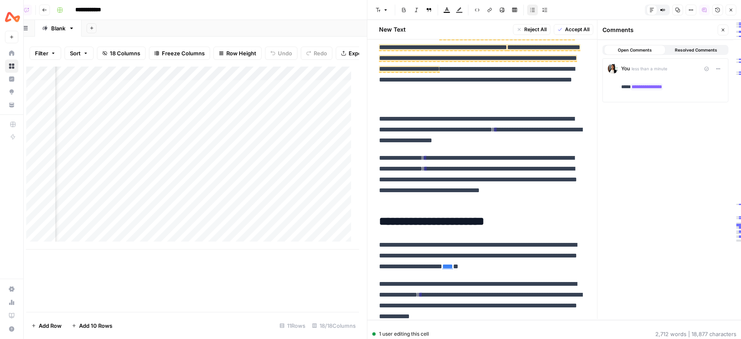
click at [723, 30] on icon "button" at bounding box center [722, 29] width 5 height 5
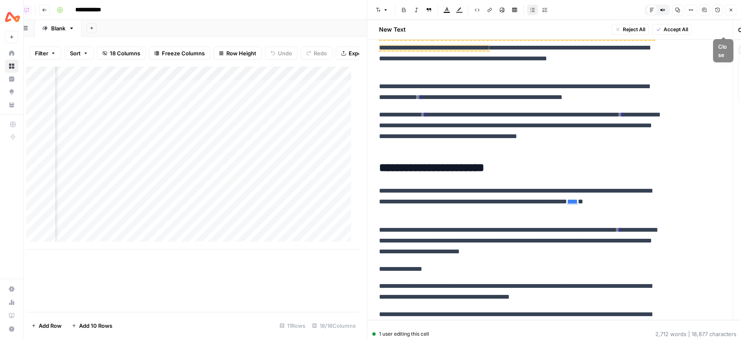
scroll to position [185, 0]
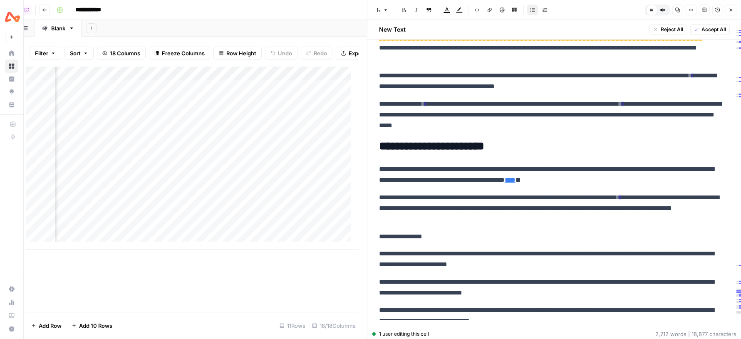
click at [726, 10] on button "Close" at bounding box center [730, 10] width 11 height 11
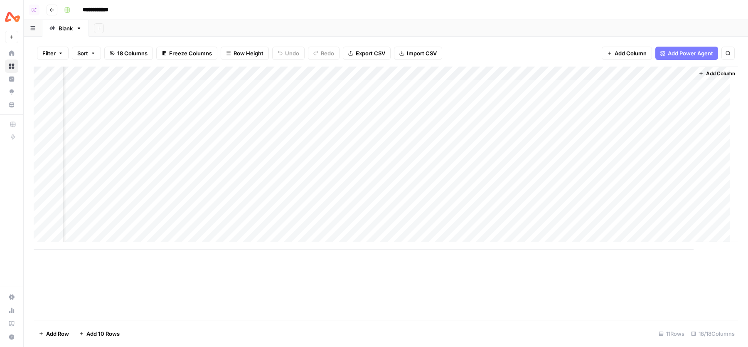
scroll to position [0, 1027]
click at [470, 24] on div "Add Sheet" at bounding box center [418, 28] width 659 height 17
click at [466, 28] on div "Add Sheet" at bounding box center [418, 28] width 659 height 17
click at [430, 6] on div "**********" at bounding box center [400, 9] width 679 height 13
click at [480, 30] on div "Add Sheet" at bounding box center [418, 28] width 659 height 17
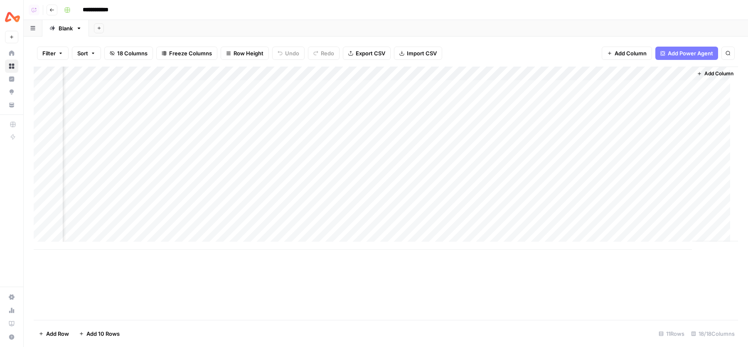
click at [697, 75] on icon "button" at bounding box center [699, 73] width 5 height 5
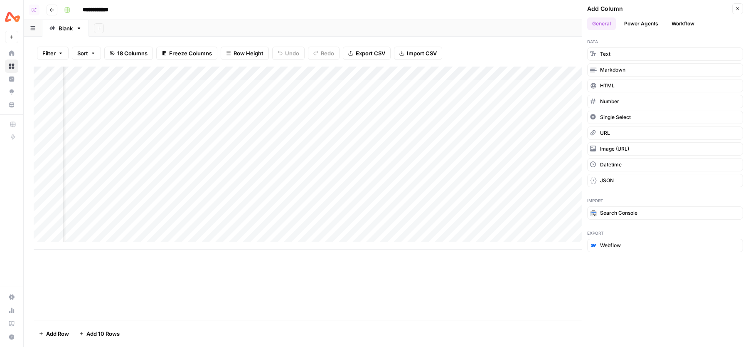
click at [737, 9] on icon "button" at bounding box center [738, 8] width 3 height 3
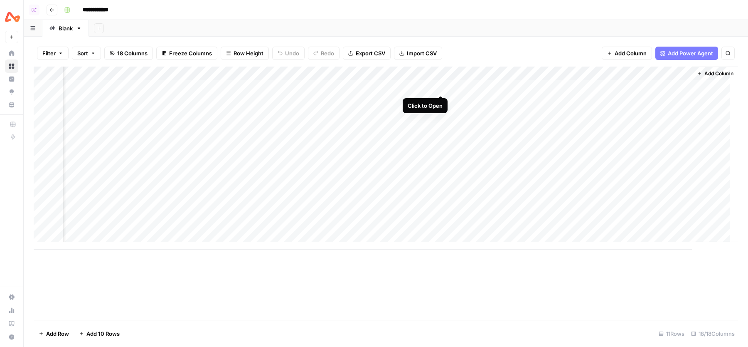
click at [442, 86] on div "Add Column" at bounding box center [386, 158] width 705 height 183
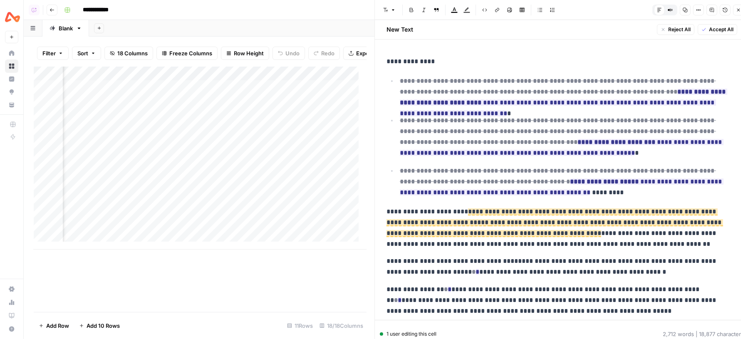
click at [713, 30] on span "Accept All" at bounding box center [721, 29] width 25 height 7
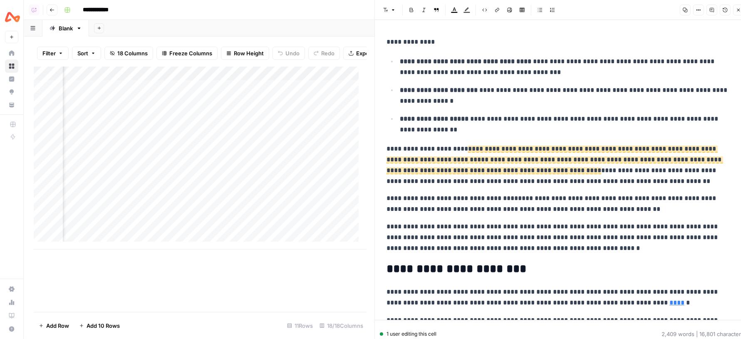
click at [737, 10] on icon "button" at bounding box center [738, 9] width 5 height 5
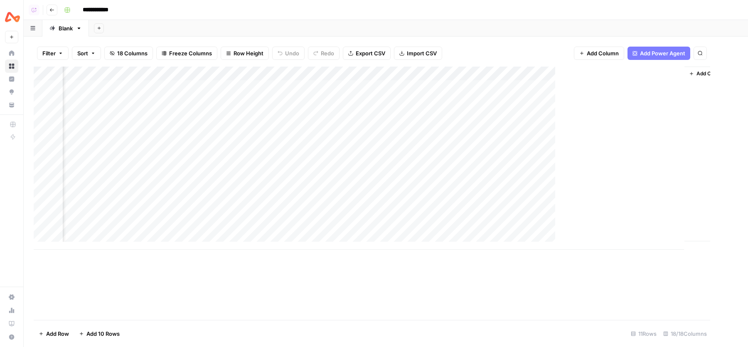
scroll to position [0, 1018]
click at [445, 37] on div "Filter Sort 18 Columns Freeze Columns Row Height Undo Redo Export CSV Import CS…" at bounding box center [386, 192] width 725 height 310
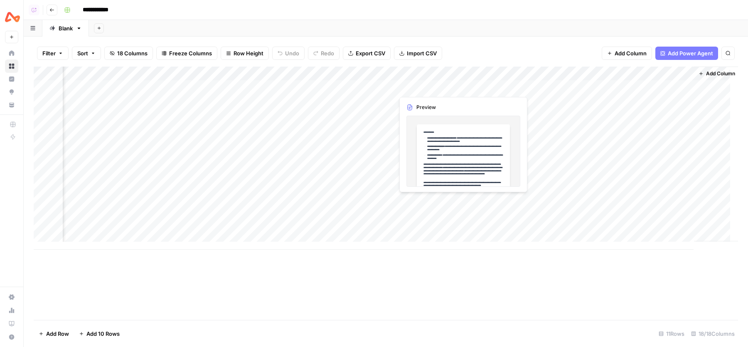
scroll to position [0, 1027]
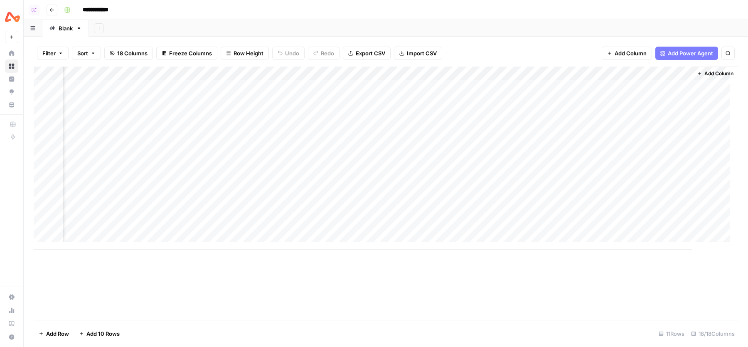
click at [714, 83] on div "Add Column" at bounding box center [716, 154] width 46 height 175
click at [425, 26] on div "Add Sheet" at bounding box center [418, 28] width 659 height 17
drag, startPoint x: 238, startPoint y: 85, endPoint x: 238, endPoint y: 234, distance: 148.9
click at [238, 234] on div "Add Column" at bounding box center [386, 158] width 705 height 183
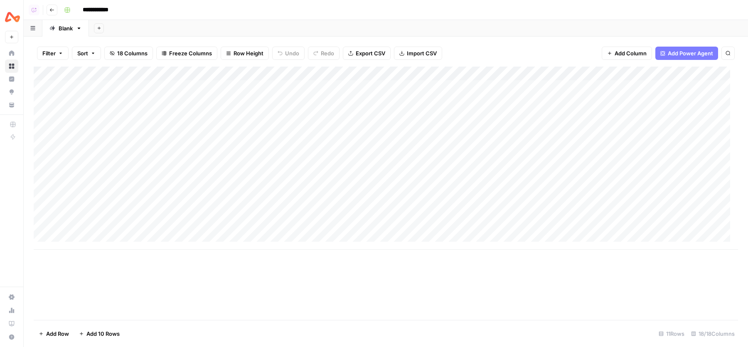
click at [201, 25] on div "Add Sheet" at bounding box center [418, 28] width 659 height 17
click at [56, 52] on button "Filter" at bounding box center [53, 53] width 32 height 13
click at [141, 96] on button "Add Filter" at bounding box center [202, 94] width 310 height 11
click at [115, 94] on input "text" at bounding box center [98, 97] width 91 height 8
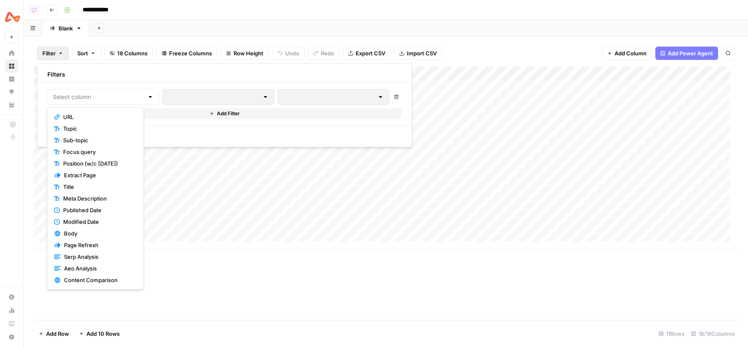
click at [233, 27] on div "Add Sheet" at bounding box center [418, 28] width 659 height 17
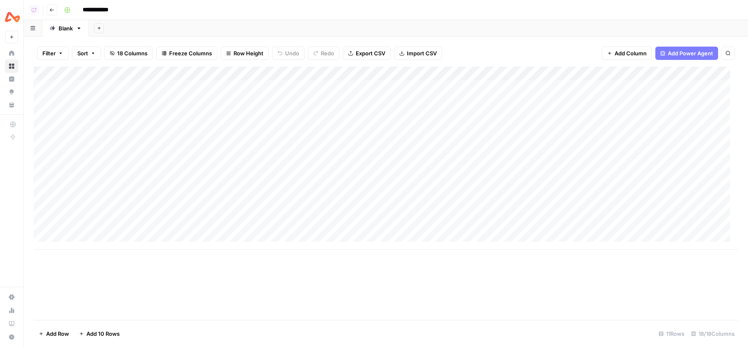
click at [233, 27] on div "Add Sheet" at bounding box center [418, 28] width 659 height 17
click at [356, 108] on div "Add Column" at bounding box center [386, 158] width 705 height 183
click at [325, 89] on div "Add Column" at bounding box center [386, 158] width 705 height 183
click at [325, 100] on div "Add Column" at bounding box center [386, 158] width 705 height 183
click at [330, 117] on div "Add Column" at bounding box center [386, 158] width 705 height 183
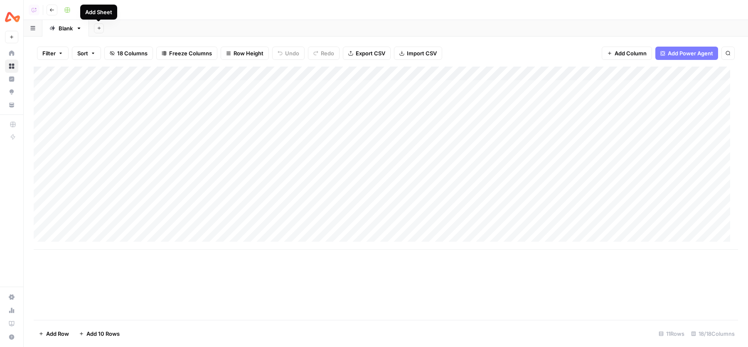
click at [98, 31] on button "Add Sheet" at bounding box center [99, 28] width 10 height 10
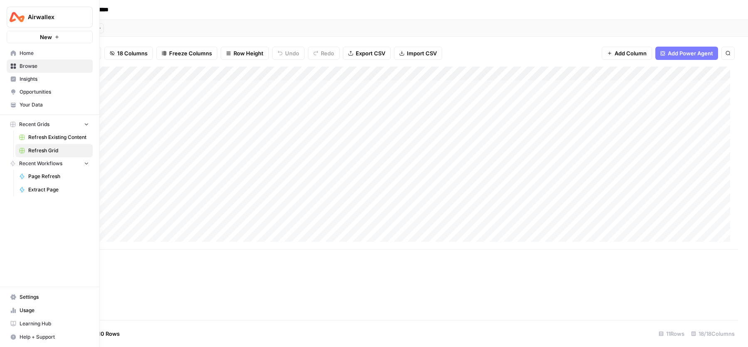
click at [37, 300] on span "Settings" at bounding box center [54, 296] width 69 height 7
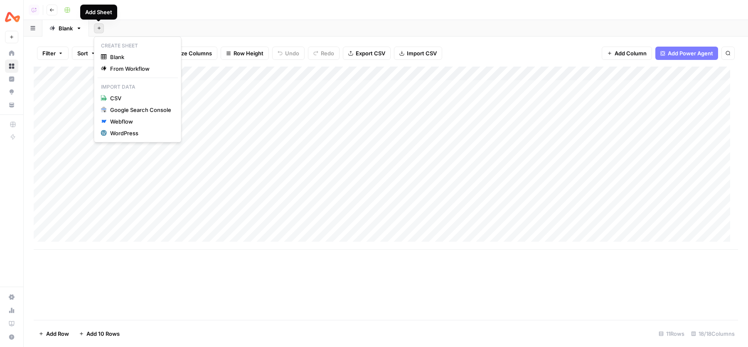
click at [98, 26] on icon "button" at bounding box center [99, 28] width 5 height 5
click at [228, 23] on div "Add Sheet" at bounding box center [418, 28] width 659 height 17
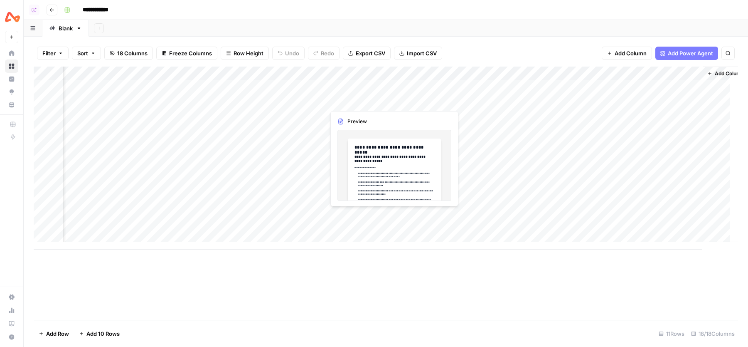
scroll to position [0, 1027]
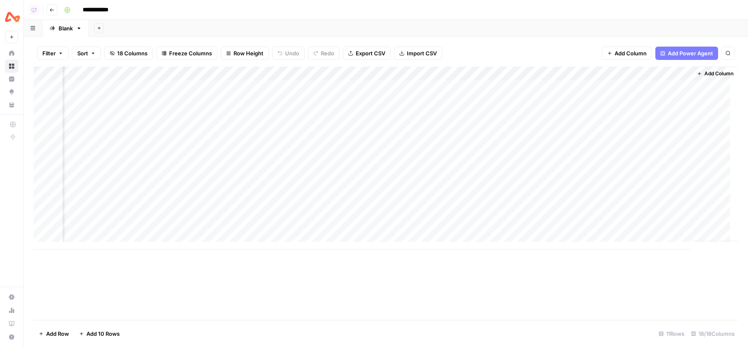
click at [311, 25] on div "Add Sheet" at bounding box center [418, 28] width 659 height 17
click at [644, 7] on div "**********" at bounding box center [400, 9] width 679 height 13
click at [330, 20] on div "Add Sheet" at bounding box center [418, 28] width 659 height 17
click at [289, 22] on div "Add Sheet" at bounding box center [418, 28] width 659 height 17
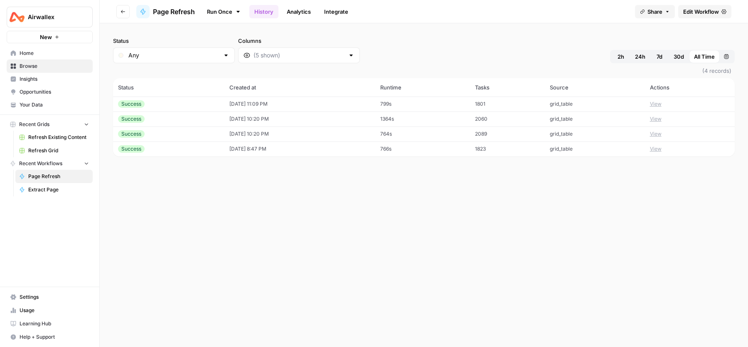
click at [659, 135] on button "View" at bounding box center [656, 133] width 12 height 7
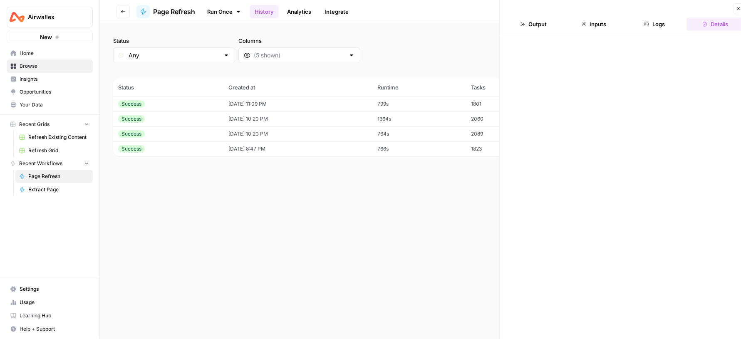
click at [646, 23] on icon "button" at bounding box center [646, 24] width 5 height 5
drag, startPoint x: 499, startPoint y: 12, endPoint x: 456, endPoint y: 13, distance: 42.8
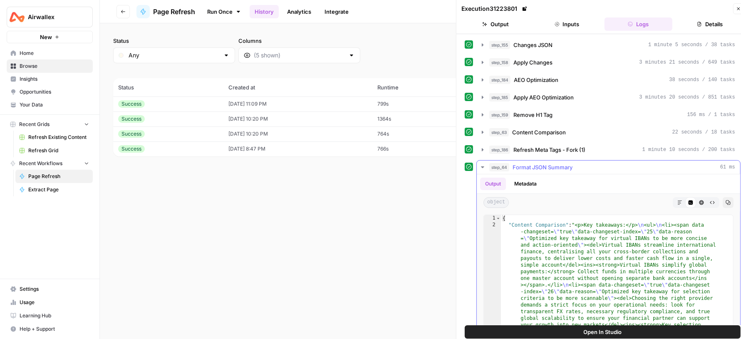
scroll to position [79, 0]
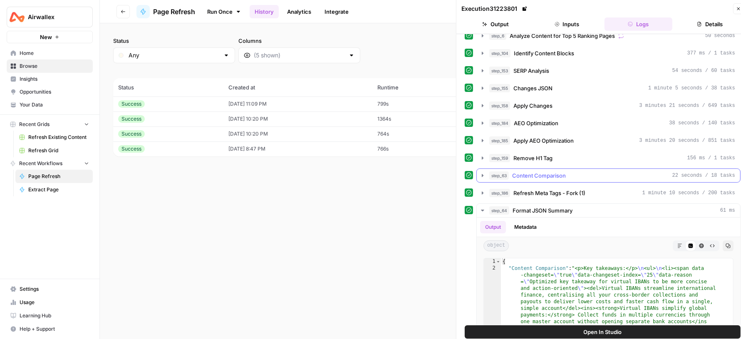
click at [524, 169] on button "step_63 Content Comparison 22 seconds / 18 tasks" at bounding box center [608, 175] width 263 height 13
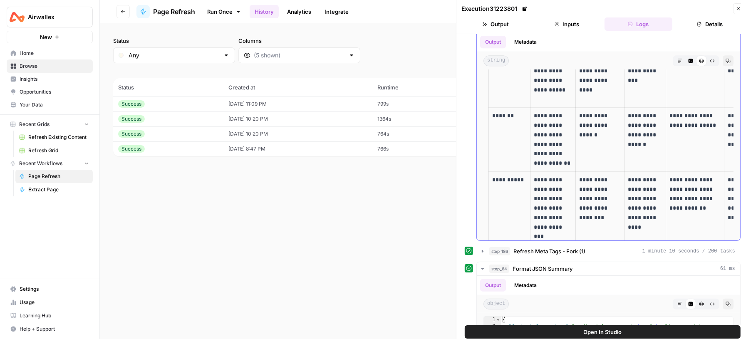
scroll to position [2085, 0]
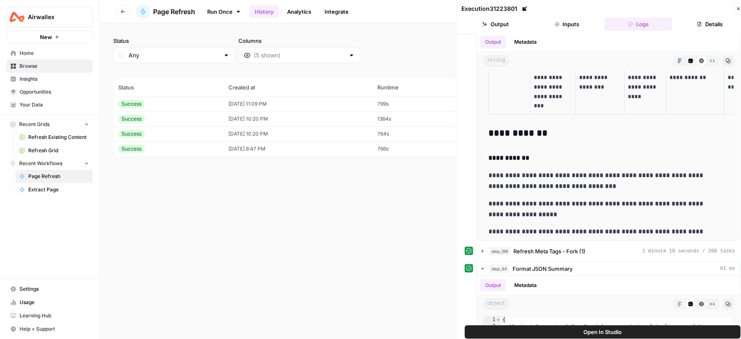
click at [737, 10] on icon "button" at bounding box center [738, 8] width 5 height 5
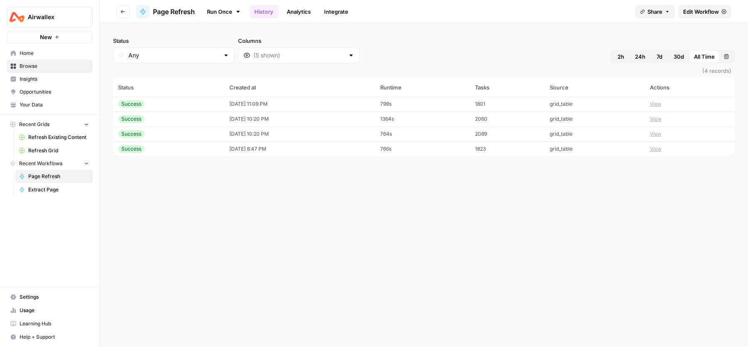
click at [662, 148] on button "View" at bounding box center [656, 148] width 12 height 7
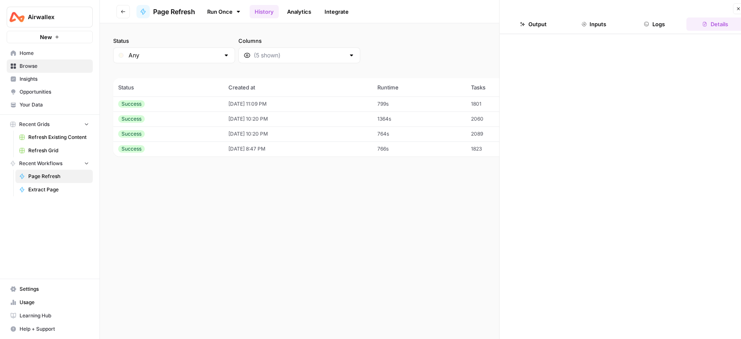
click at [659, 24] on button "Logs" at bounding box center [654, 23] width 57 height 13
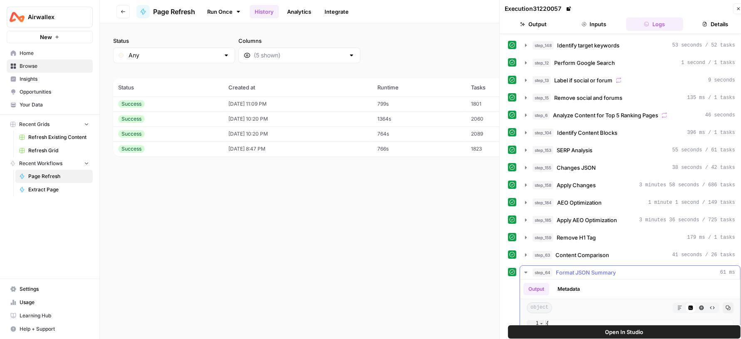
click at [573, 251] on span "Content Comparison" at bounding box center [582, 255] width 54 height 8
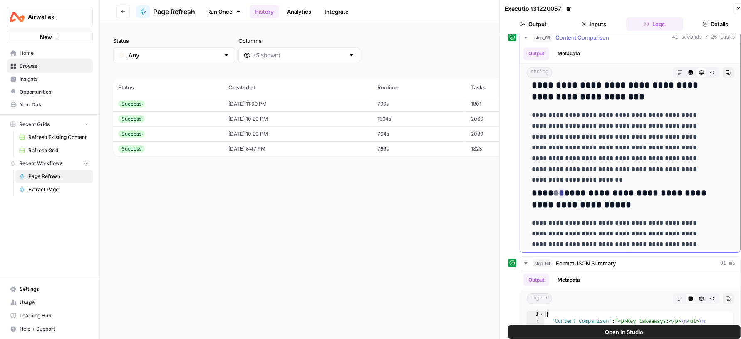
scroll to position [7856, 0]
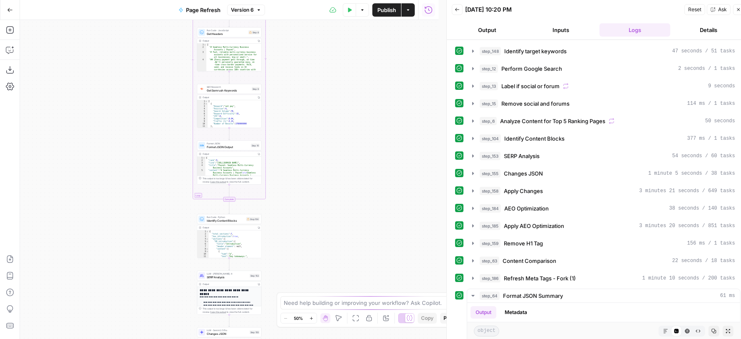
click at [737, 8] on icon "button" at bounding box center [738, 9] width 5 height 5
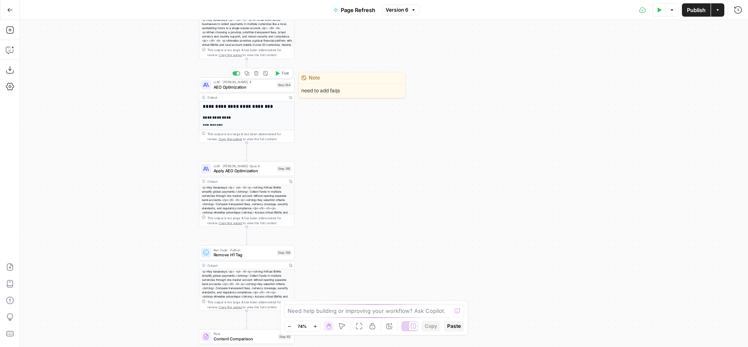
click at [233, 86] on span "AEO Optimization" at bounding box center [244, 87] width 61 height 6
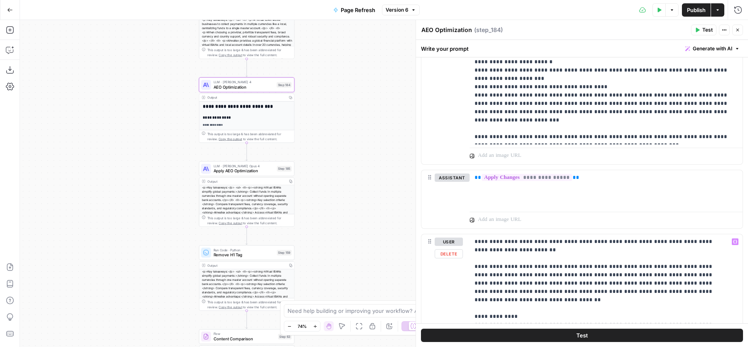
scroll to position [1011, 0]
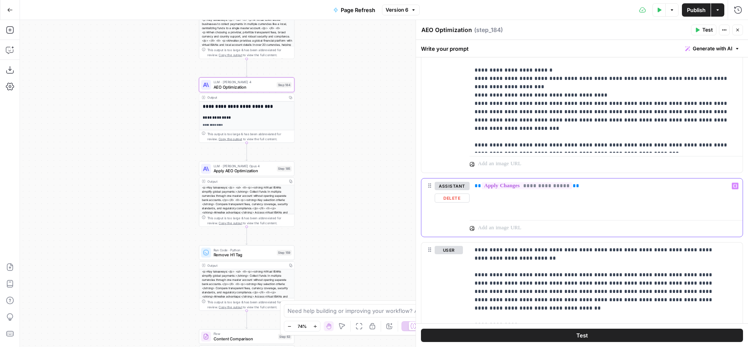
drag, startPoint x: 585, startPoint y: 184, endPoint x: 474, endPoint y: 183, distance: 110.6
click at [475, 183] on p "**********" at bounding box center [606, 186] width 263 height 8
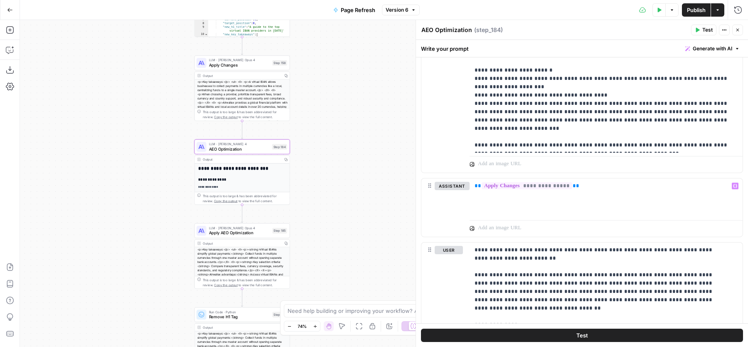
drag, startPoint x: 329, startPoint y: 101, endPoint x: 320, endPoint y: 147, distance: 47.4
click at [324, 167] on div "Workflow Input Settings Inputs Power Agent Identify target keywords Step 148 Ou…" at bounding box center [384, 183] width 729 height 327
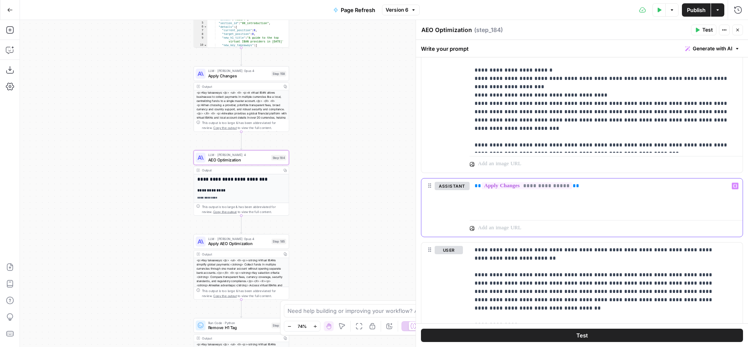
click at [586, 190] on div "**********" at bounding box center [606, 197] width 273 height 38
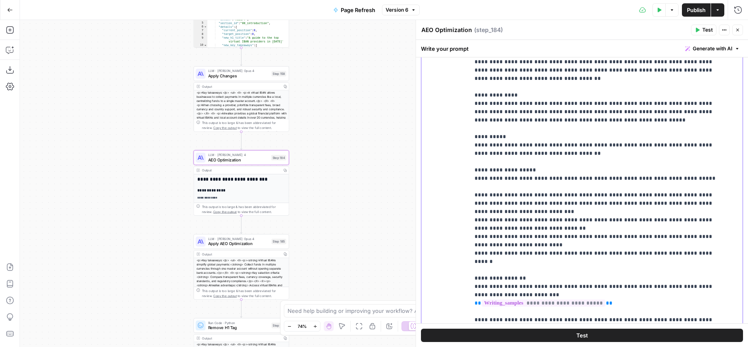
click at [539, 148] on p "**********" at bounding box center [599, 244] width 248 height 457
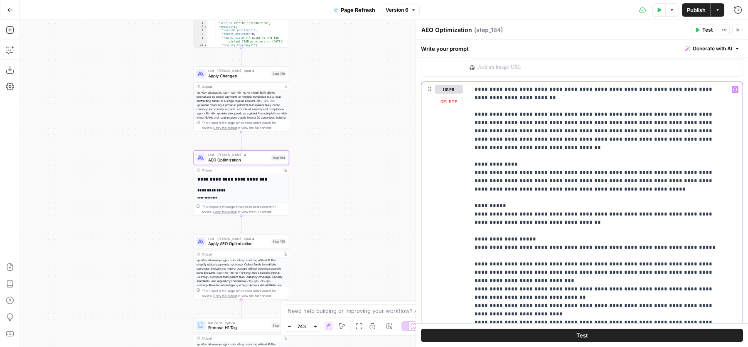
scroll to position [1169, 0]
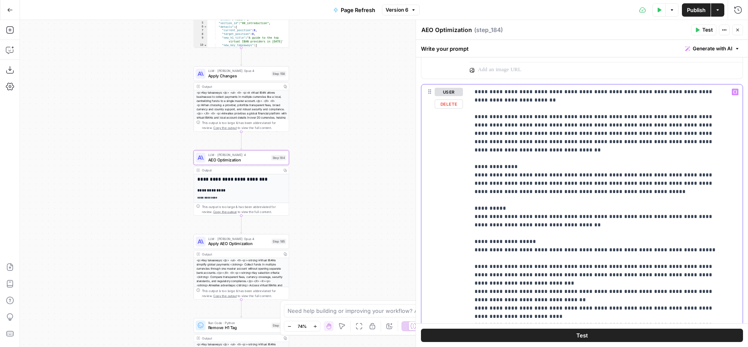
drag, startPoint x: 474, startPoint y: 86, endPoint x: 680, endPoint y: 240, distance: 257.2
click at [680, 240] on div "**********" at bounding box center [606, 253] width 273 height 339
click at [680, 240] on p "**********" at bounding box center [599, 316] width 248 height 457
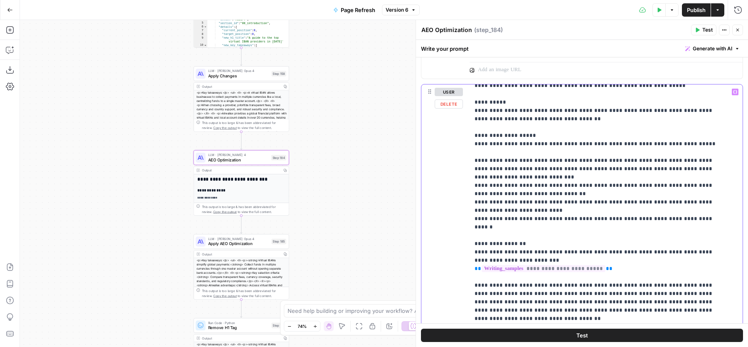
click at [645, 183] on p "**********" at bounding box center [599, 210] width 248 height 457
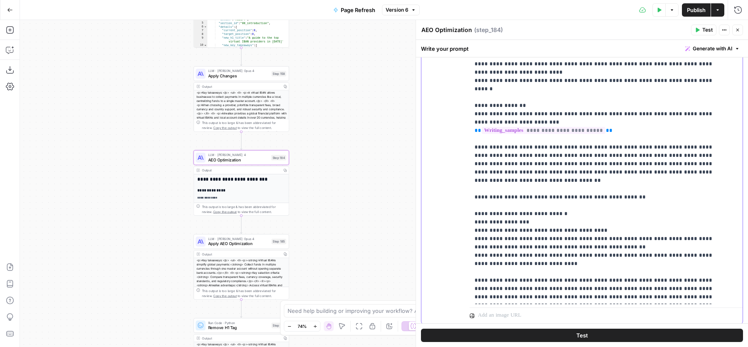
scroll to position [1292, 0]
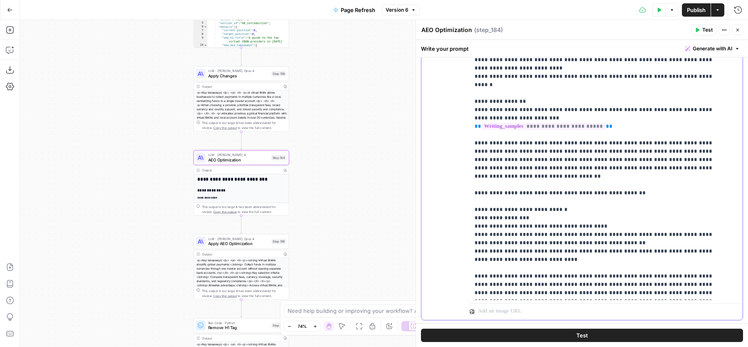
drag, startPoint x: 690, startPoint y: 289, endPoint x: 474, endPoint y: 124, distance: 271.5
click at [474, 124] on div "**********" at bounding box center [603, 130] width 266 height 338
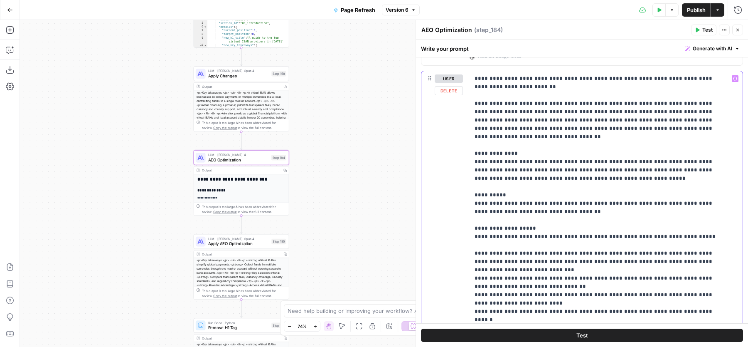
scroll to position [1182, 0]
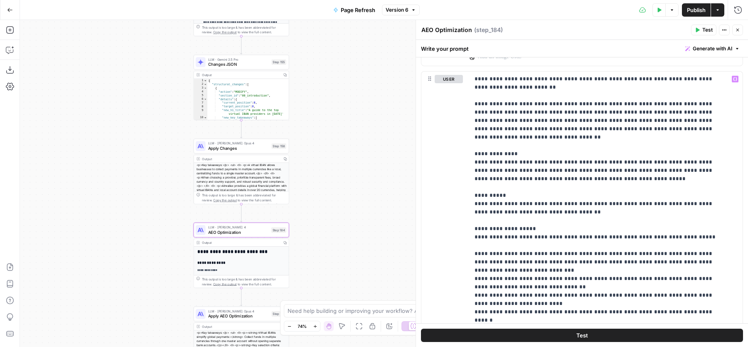
drag, startPoint x: 364, startPoint y: 121, endPoint x: 364, endPoint y: 203, distance: 81.5
click at [364, 203] on div "Workflow Input Settings Inputs Power Agent Identify target keywords Step 148 Ou…" at bounding box center [384, 183] width 729 height 327
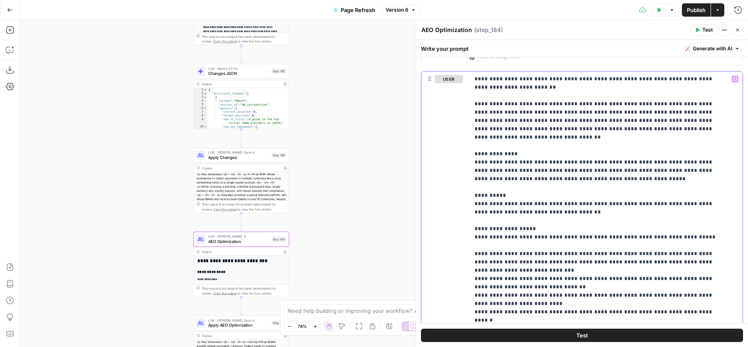
click at [533, 165] on p "**********" at bounding box center [599, 303] width 248 height 457
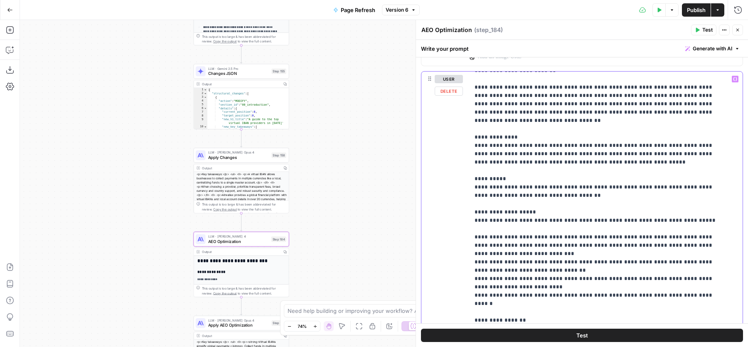
scroll to position [17, 0]
drag, startPoint x: 471, startPoint y: 123, endPoint x: 544, endPoint y: 122, distance: 73.2
click at [546, 123] on div "**********" at bounding box center [603, 241] width 266 height 338
drag, startPoint x: 470, startPoint y: 164, endPoint x: 559, endPoint y: 164, distance: 89.4
click at [559, 164] on div "**********" at bounding box center [603, 241] width 266 height 338
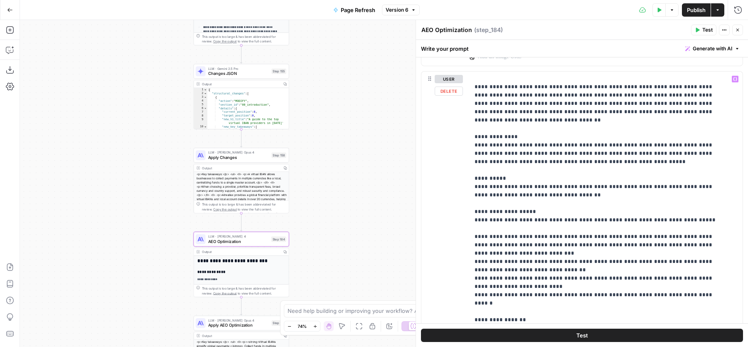
drag, startPoint x: 469, startPoint y: 201, endPoint x: 554, endPoint y: 201, distance: 85.2
click at [555, 201] on div "**********" at bounding box center [582, 251] width 321 height 358
drag, startPoint x: 549, startPoint y: 200, endPoint x: 478, endPoint y: 198, distance: 70.7
click at [478, 198] on p "**********" at bounding box center [599, 286] width 248 height 457
click at [479, 198] on p "**********" at bounding box center [599, 286] width 248 height 457
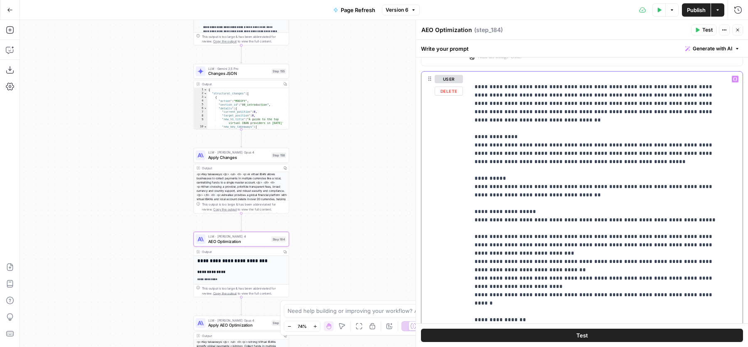
drag, startPoint x: 687, startPoint y: 206, endPoint x: 474, endPoint y: 126, distance: 226.9
click at [475, 126] on p "**********" at bounding box center [599, 286] width 248 height 457
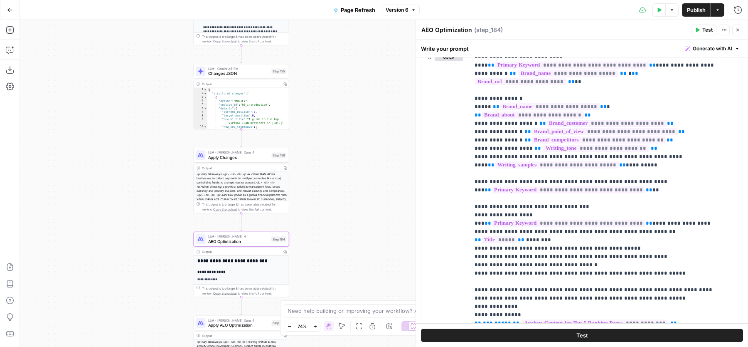
scroll to position [166, 0]
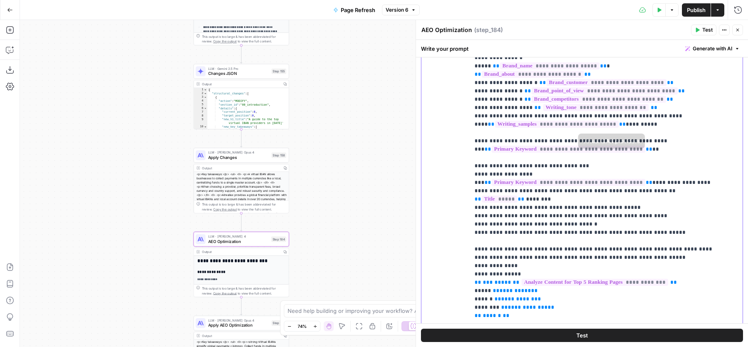
drag, startPoint x: 491, startPoint y: 81, endPoint x: 603, endPoint y: 244, distance: 198.6
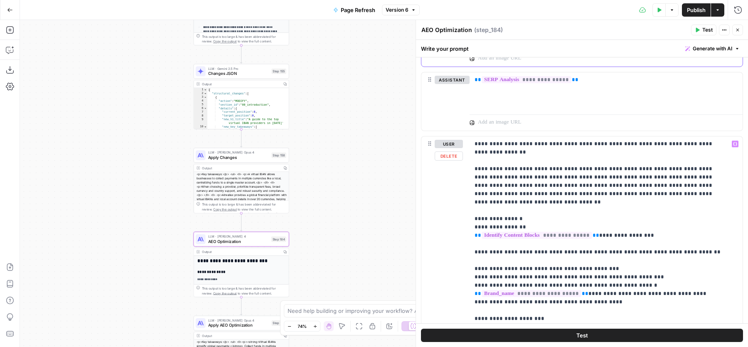
scroll to position [376, 0]
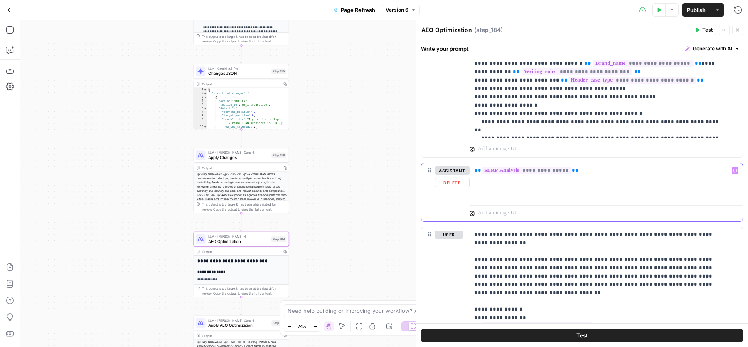
drag, startPoint x: 584, startPoint y: 168, endPoint x: 473, endPoint y: 168, distance: 111.0
click at [473, 168] on div "**********" at bounding box center [606, 182] width 273 height 38
click at [575, 178] on div "**********" at bounding box center [606, 182] width 273 height 38
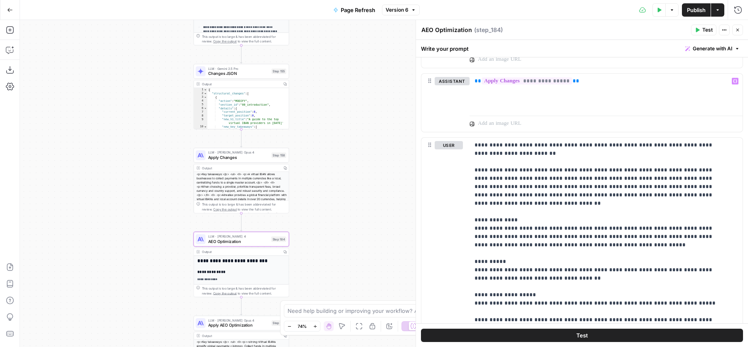
scroll to position [1309, 0]
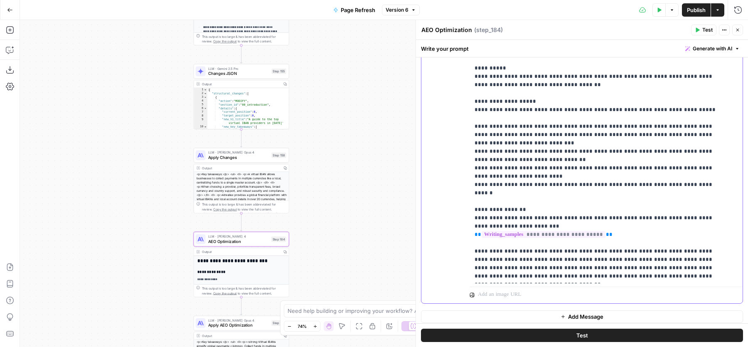
click at [637, 130] on p "**********" at bounding box center [599, 176] width 248 height 457
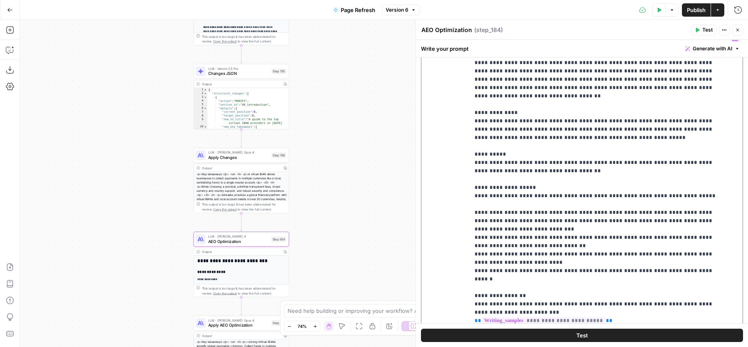
scroll to position [1225, 0]
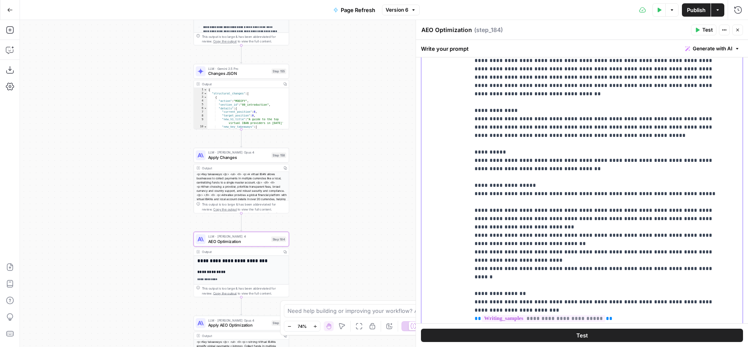
click at [549, 191] on p "**********" at bounding box center [599, 260] width 248 height 457
click at [517, 196] on p "**********" at bounding box center [599, 260] width 248 height 457
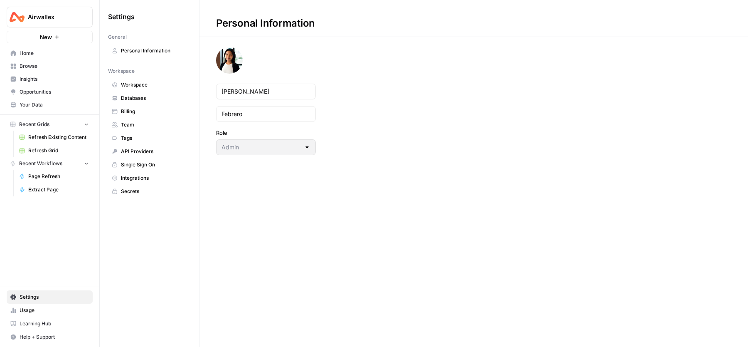
click at [142, 178] on span "Integrations" at bounding box center [154, 177] width 66 height 7
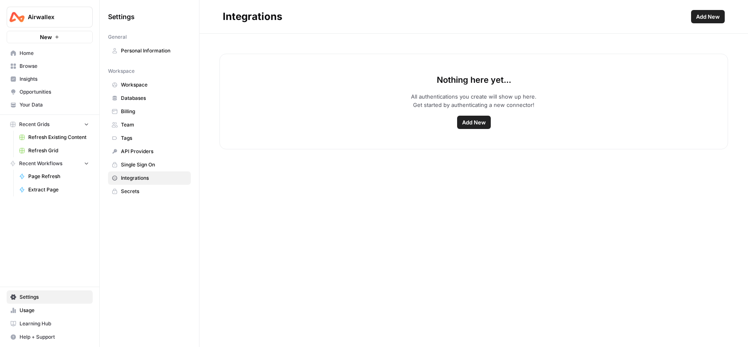
click at [708, 58] on div "Nothing here yet... All authentications you create will show up here. Get start…" at bounding box center [474, 102] width 509 height 96
click at [707, 10] on button "Add New" at bounding box center [708, 16] width 34 height 13
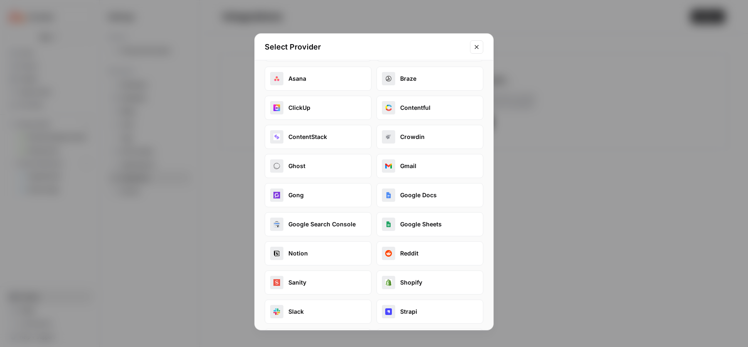
scroll to position [20, 0]
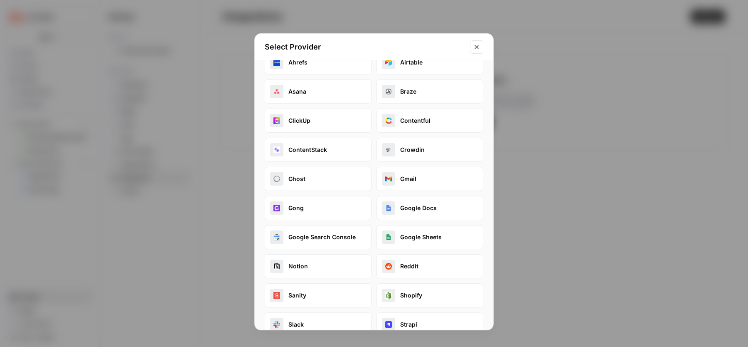
click at [477, 48] on icon "Close modal" at bounding box center [477, 47] width 7 height 7
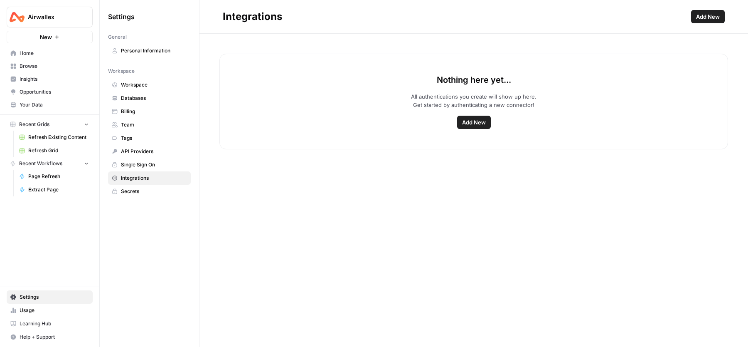
click at [48, 148] on span "Refresh Grid" at bounding box center [58, 150] width 61 height 7
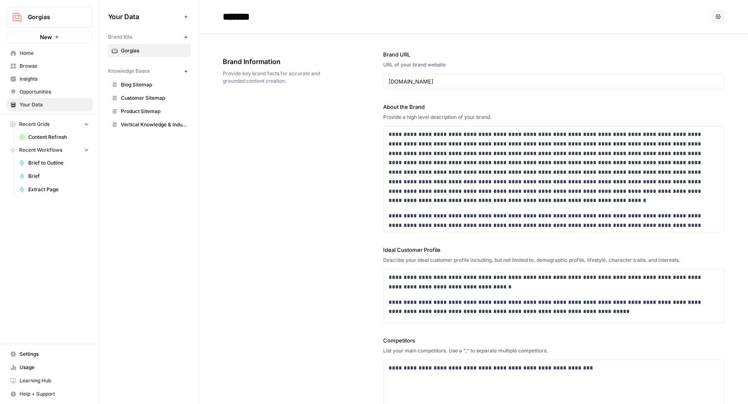
scroll to position [1430, 0]
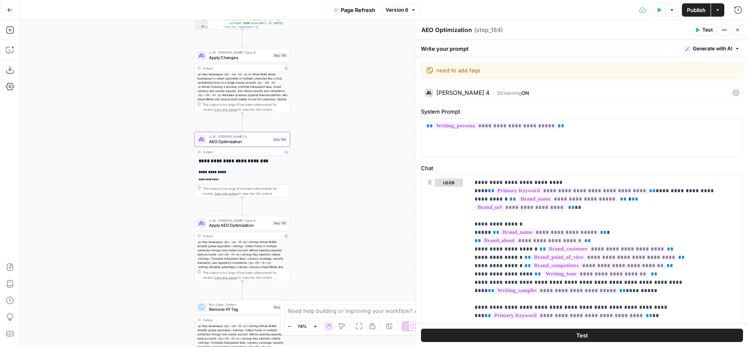
scroll to position [691, 0]
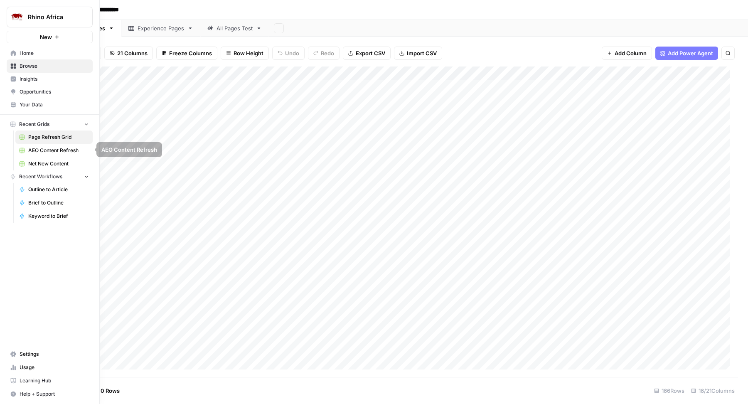
click at [39, 163] on span "Net New Content" at bounding box center [58, 163] width 61 height 7
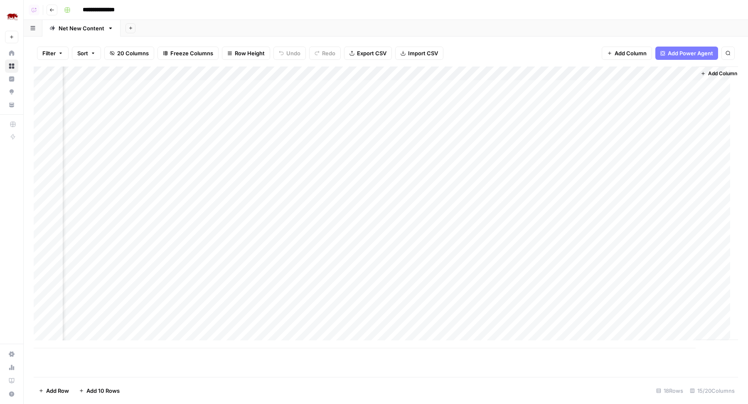
scroll to position [0, 671]
click at [236, 74] on div "Add Column" at bounding box center [386, 208] width 705 height 282
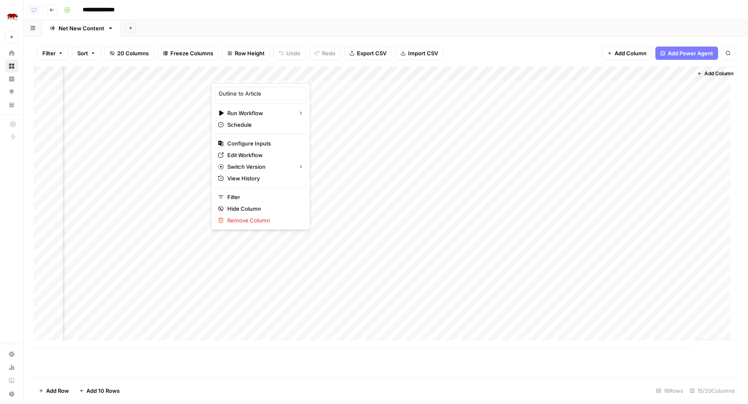
click at [252, 33] on div "Add Sheet" at bounding box center [435, 28] width 628 height 17
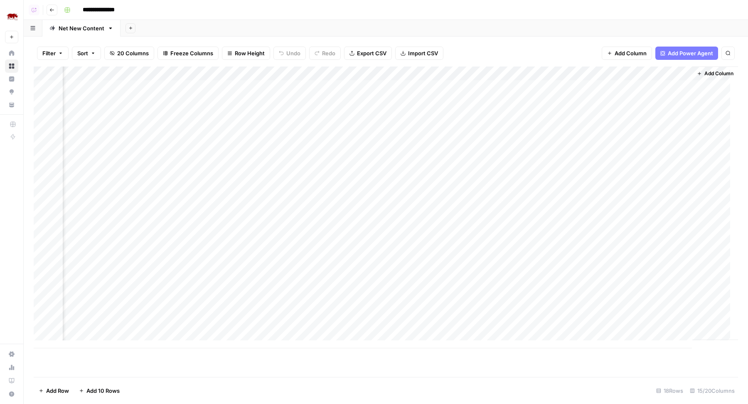
click at [274, 86] on div "Add Column" at bounding box center [386, 208] width 705 height 282
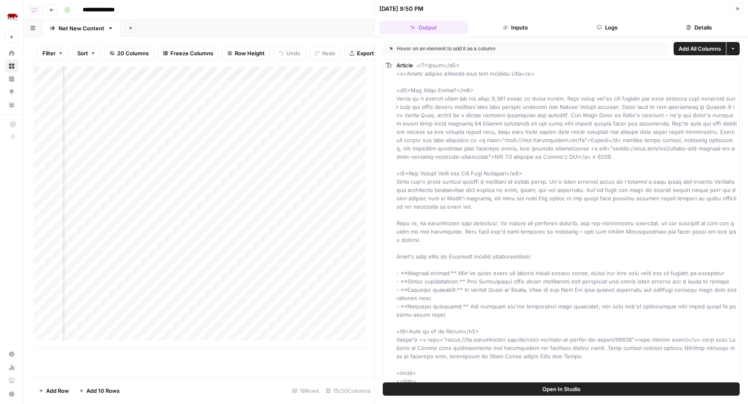
click at [435, 392] on button "Open In Studio" at bounding box center [561, 389] width 357 height 13
